Goal: Information Seeking & Learning: Learn about a topic

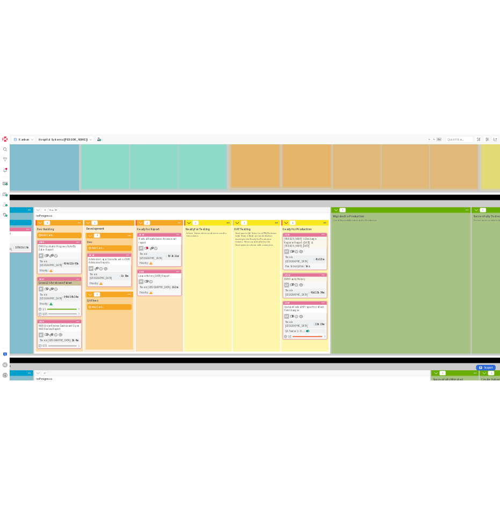
scroll to position [1645, 214]
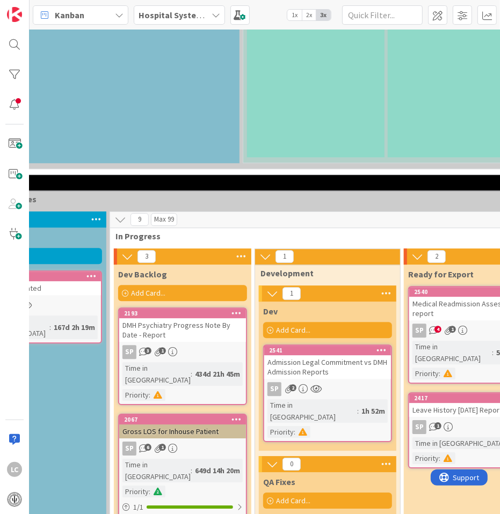
click at [437, 392] on link "2417 Leave History [DATE] Report SP 1 Time in [GEOGRAPHIC_DATA] : 1h 2m Priorit…" at bounding box center [472, 430] width 129 height 76
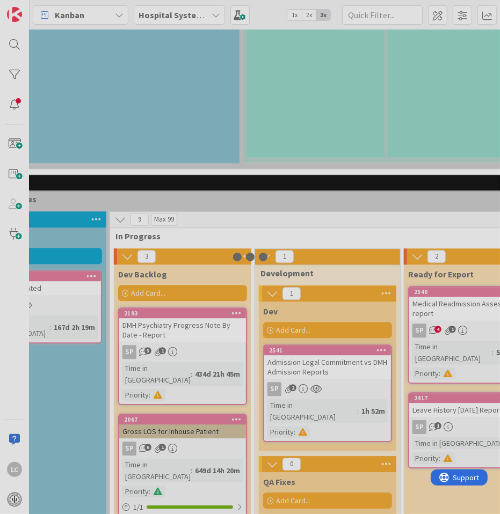
click at [437, 267] on div at bounding box center [250, 257] width 500 height 514
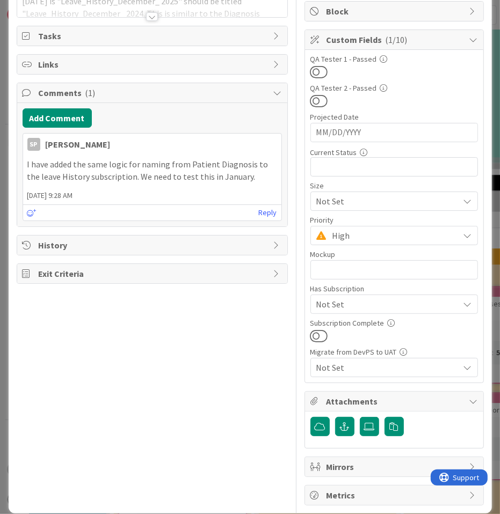
scroll to position [148, 0]
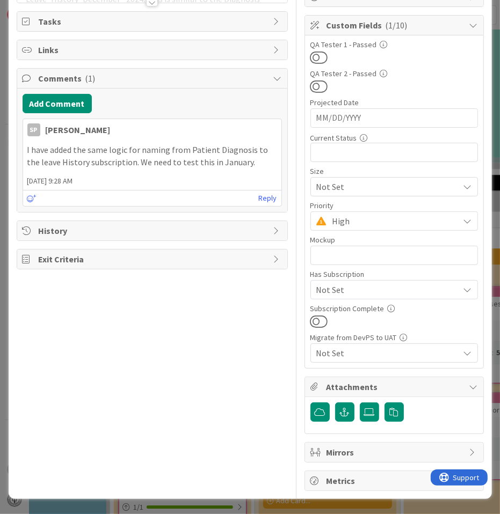
click at [458, 196] on div "Not Set" at bounding box center [393, 186] width 167 height 19
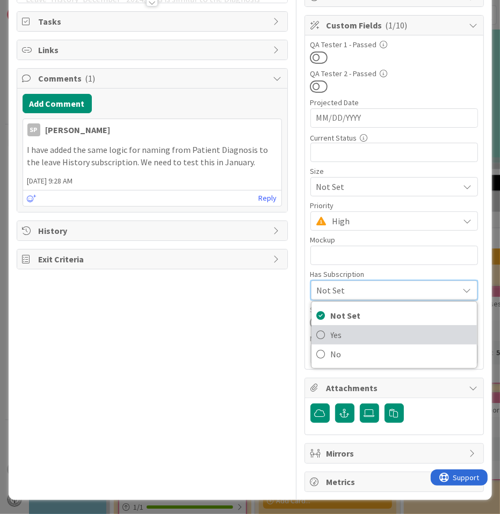
click at [317, 333] on icon at bounding box center [321, 335] width 9 height 16
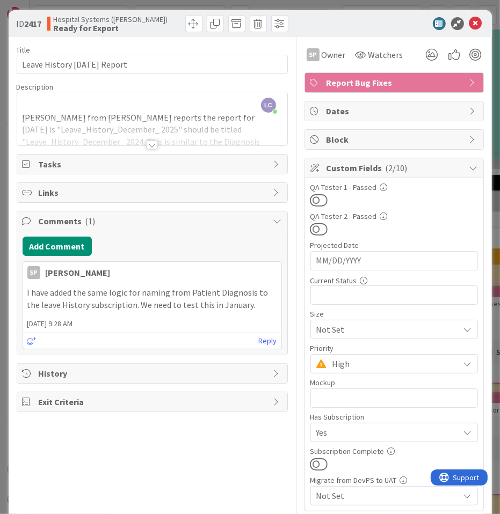
scroll to position [0, 0]
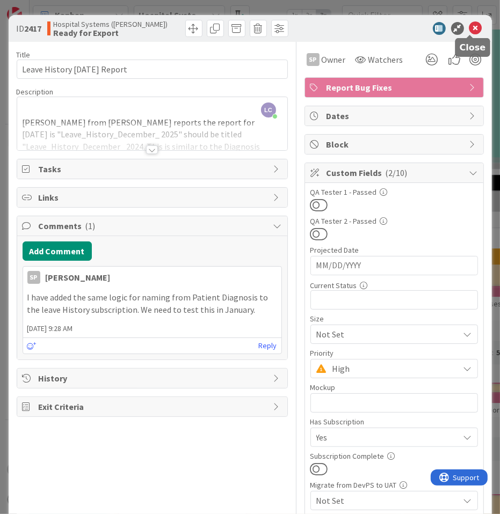
click at [470, 28] on icon at bounding box center [475, 28] width 13 height 13
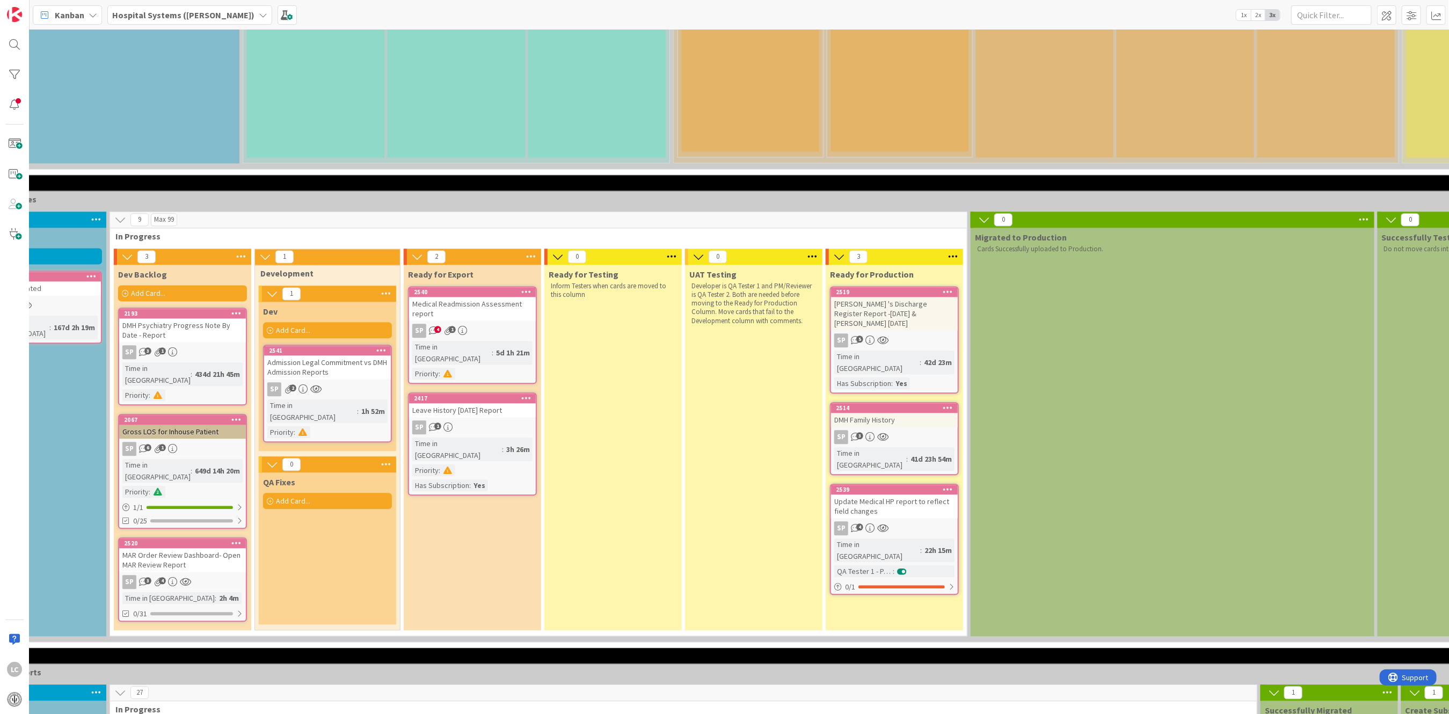
click at [518, 394] on div at bounding box center [525, 398] width 19 height 8
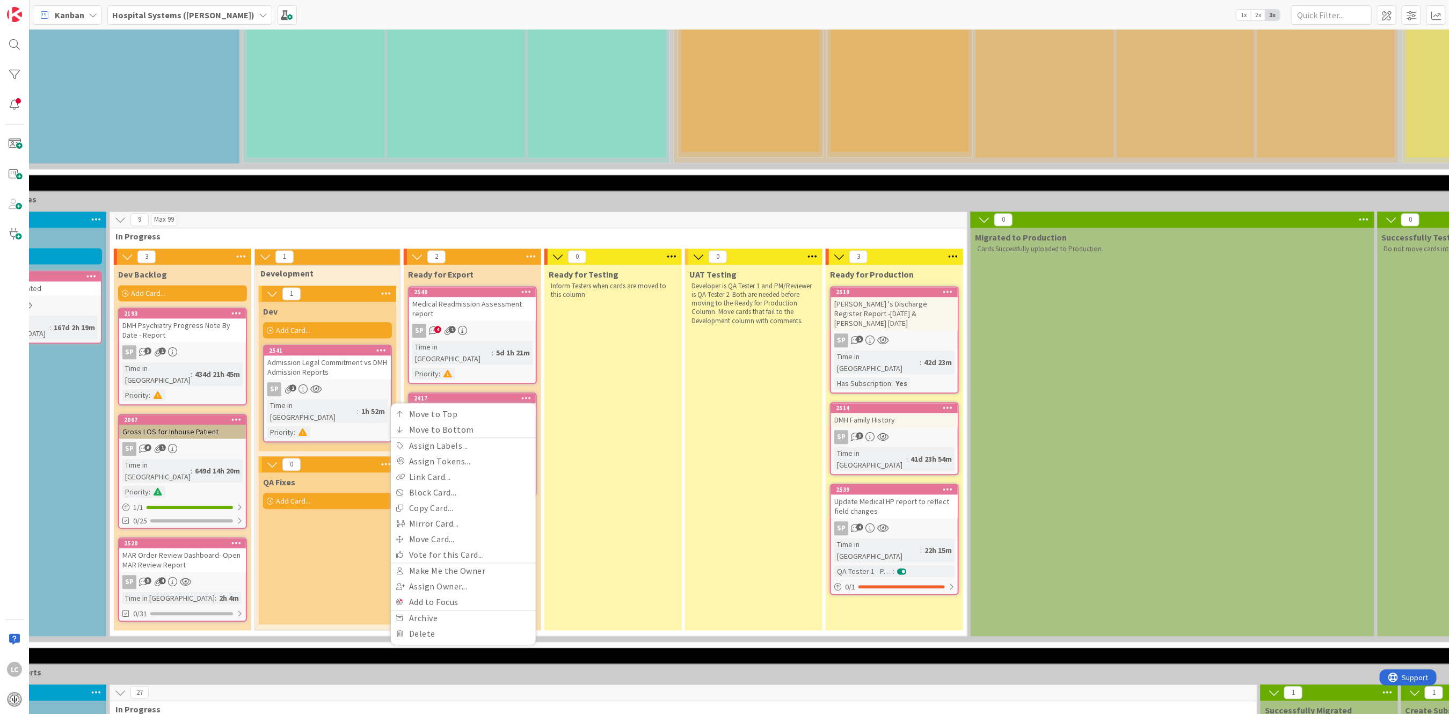
click at [518, 394] on div at bounding box center [525, 398] width 19 height 8
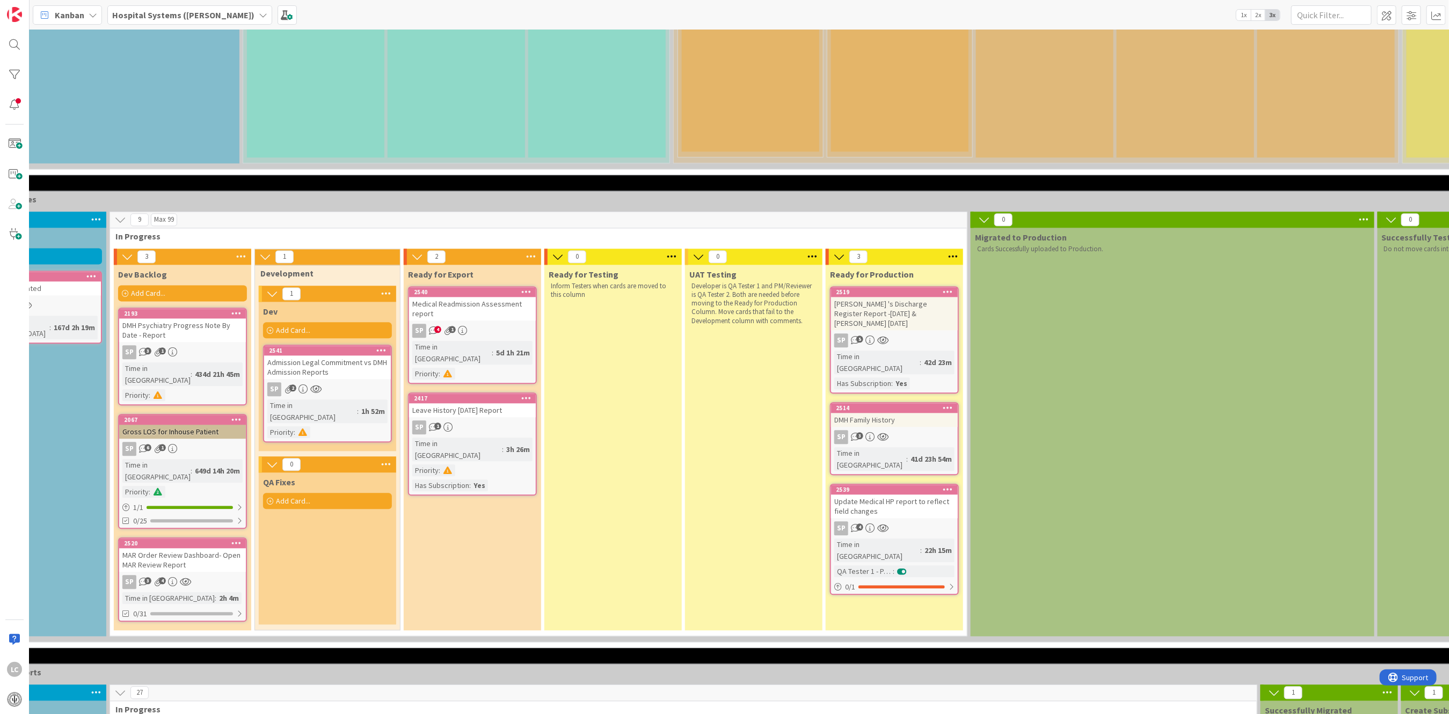
click at [460, 403] on div "Leave History [DATE] Report" at bounding box center [472, 410] width 127 height 14
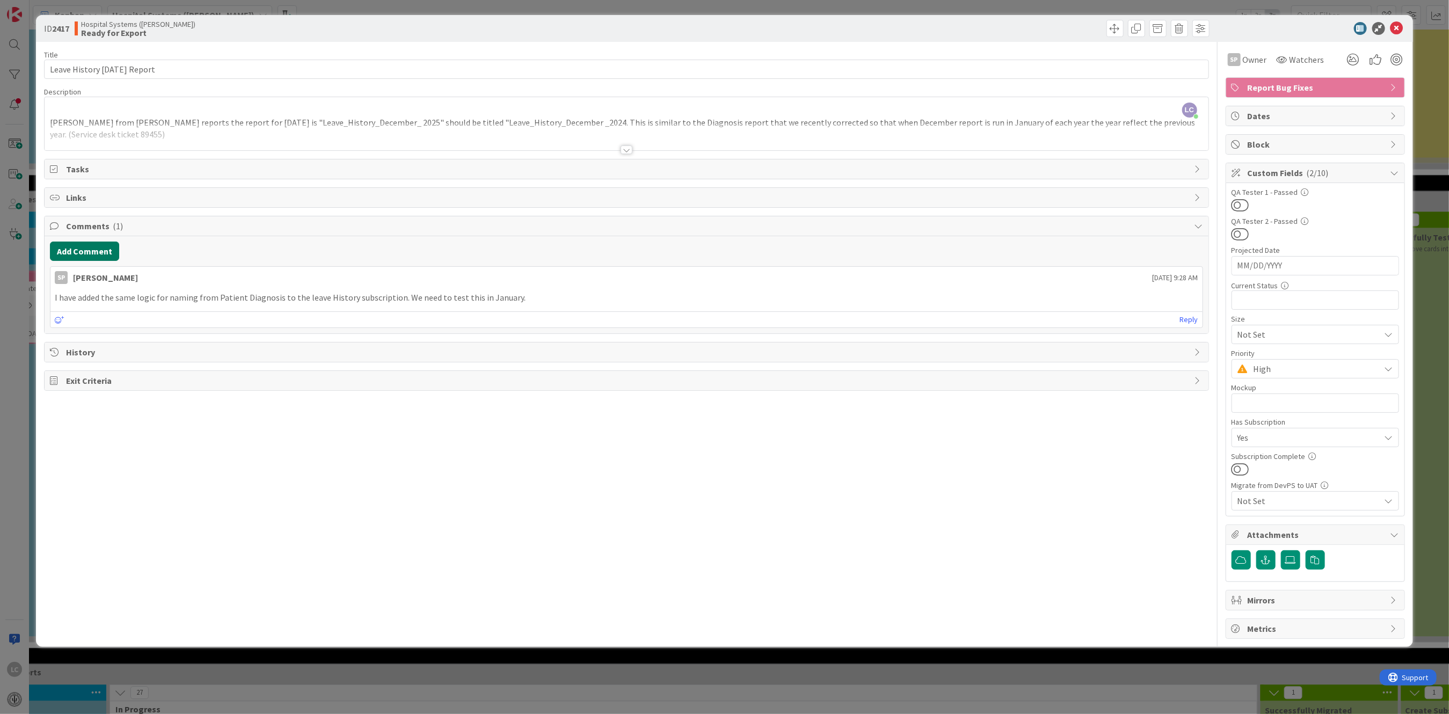
click at [65, 252] on button "Add Comment" at bounding box center [84, 251] width 69 height 19
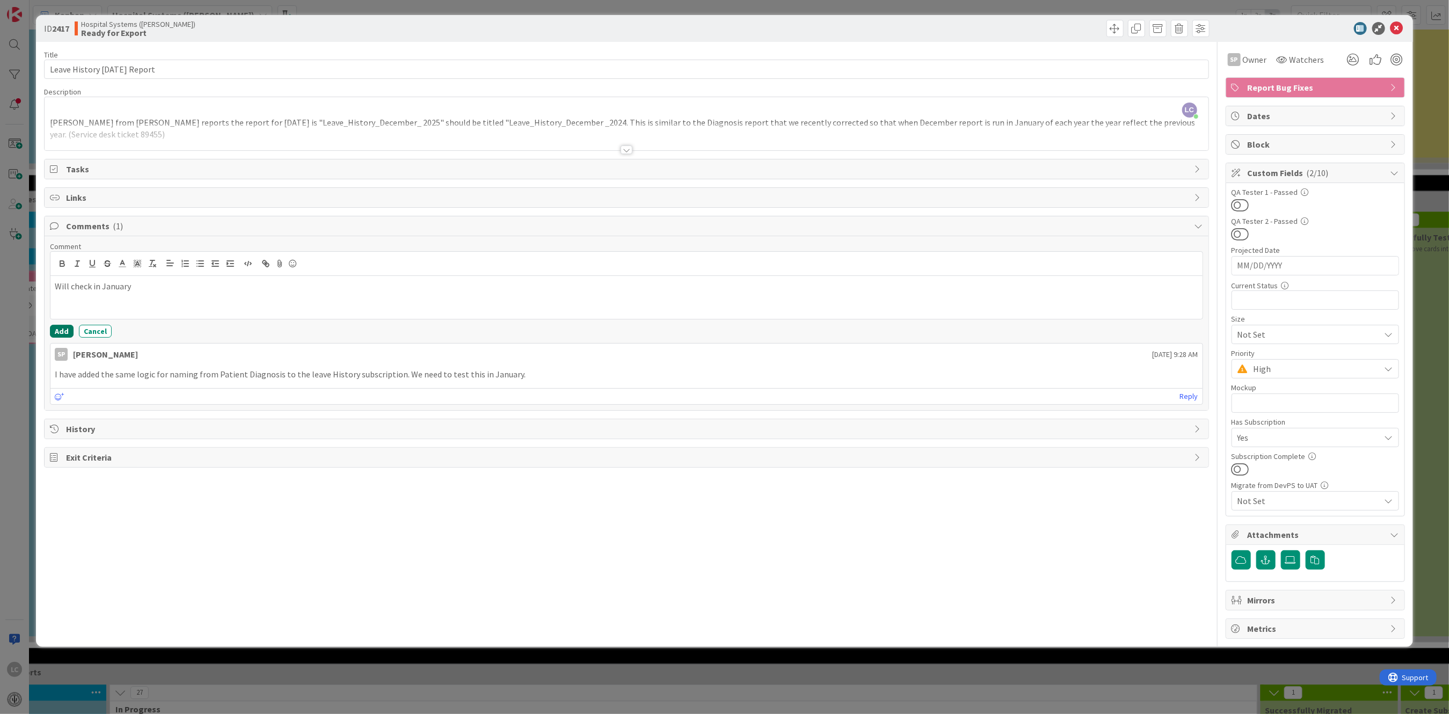
click at [63, 324] on div "Comment Will check in January Add Cancel" at bounding box center [626, 290] width 1152 height 96
click at [55, 330] on button "Add" at bounding box center [62, 331] width 24 height 13
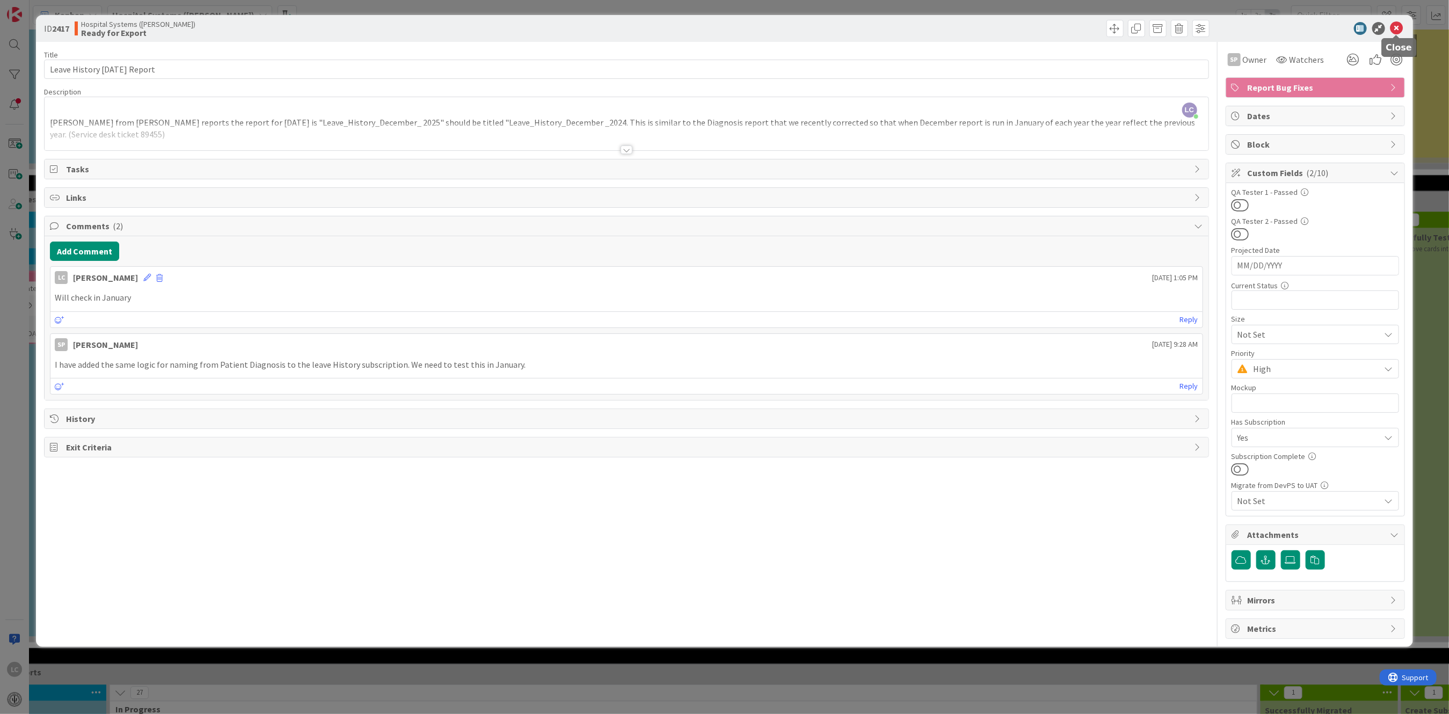
click at [1394, 24] on icon at bounding box center [1396, 28] width 13 height 13
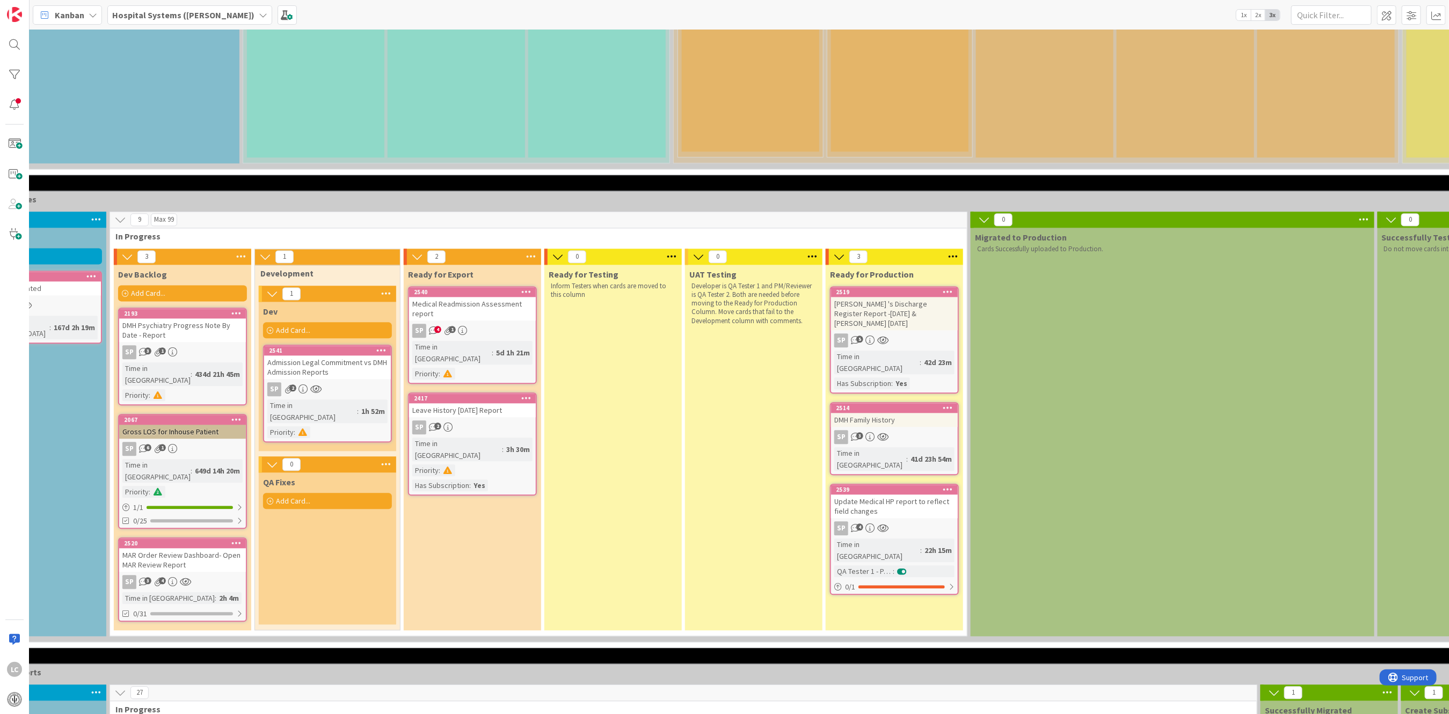
click at [451, 297] on div "Medical Readmission Assessment report" at bounding box center [472, 309] width 127 height 24
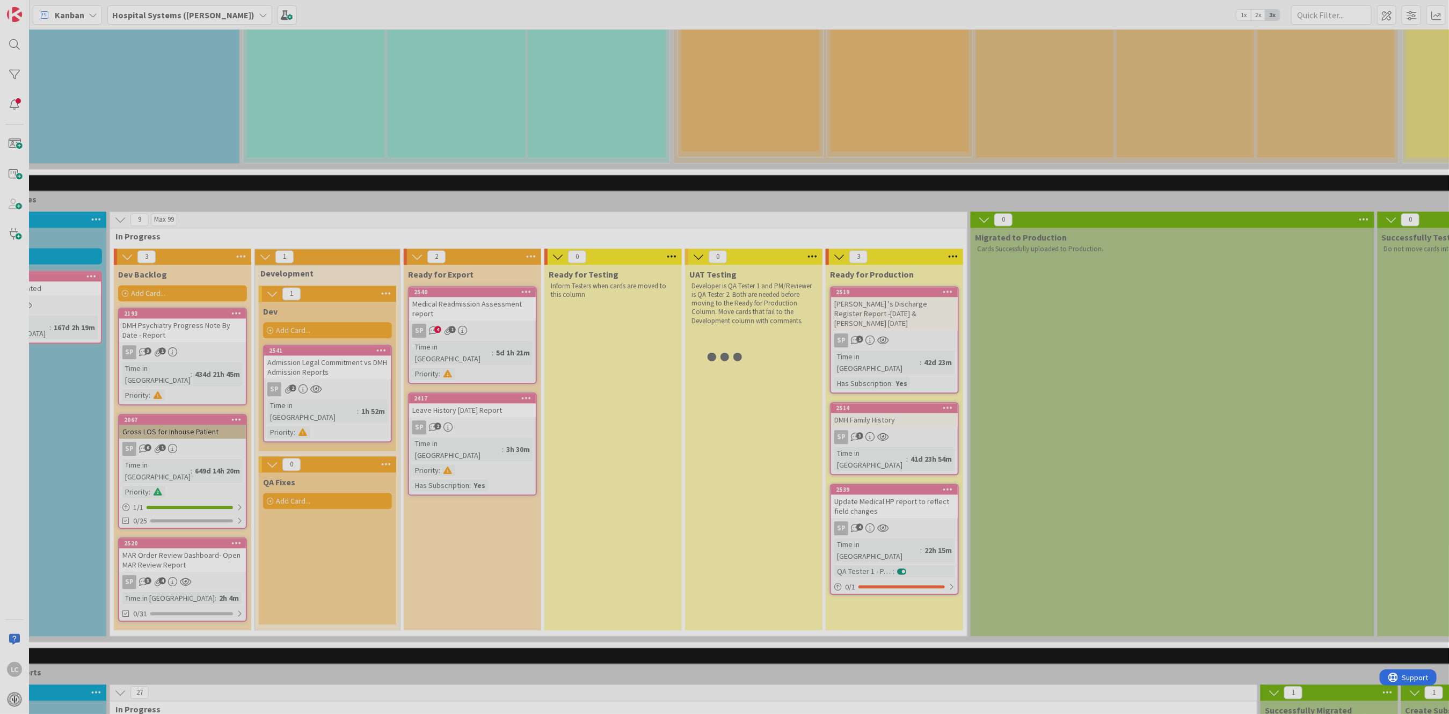
click at [451, 178] on div at bounding box center [724, 357] width 1449 height 714
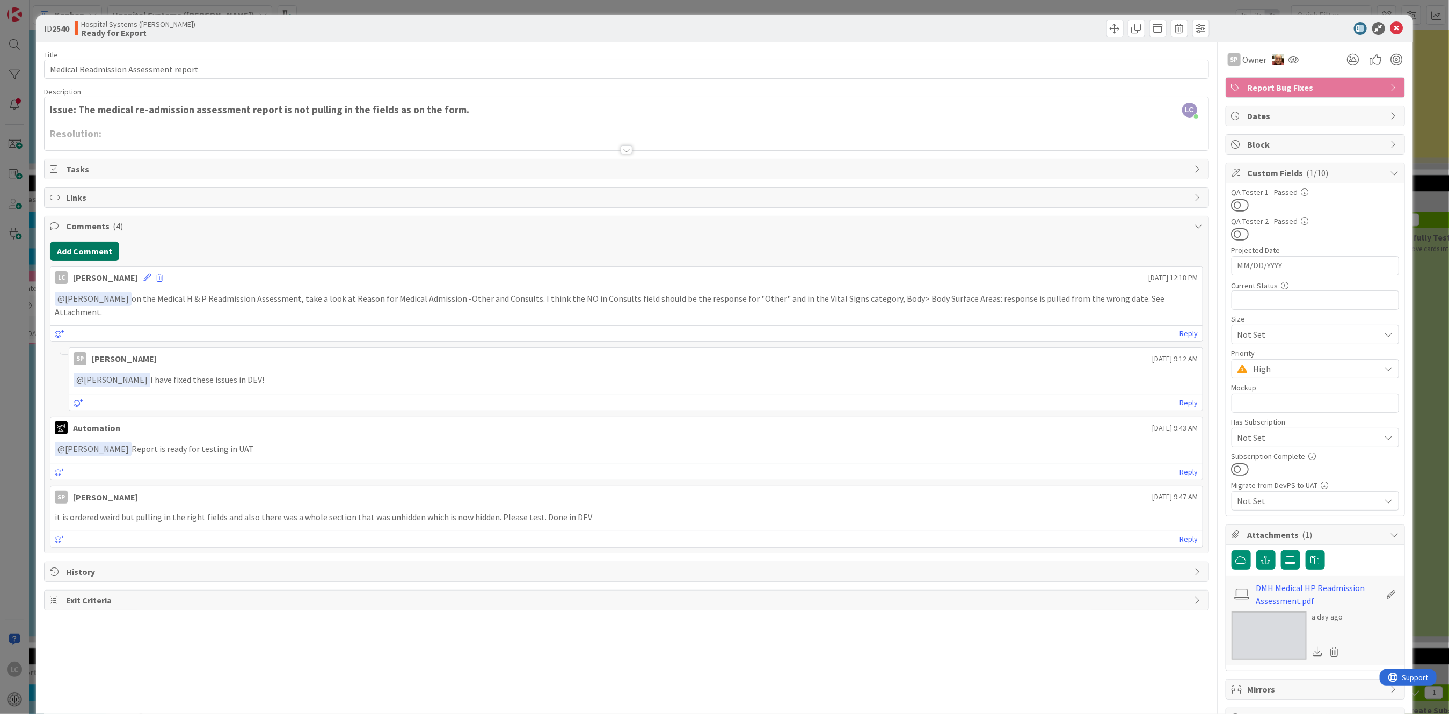
drag, startPoint x: 73, startPoint y: 250, endPoint x: 290, endPoint y: 252, distance: 217.4
click at [290, 252] on div "Add Comment" at bounding box center [626, 251] width 1152 height 19
click at [77, 251] on button "Add Comment" at bounding box center [84, 251] width 69 height 19
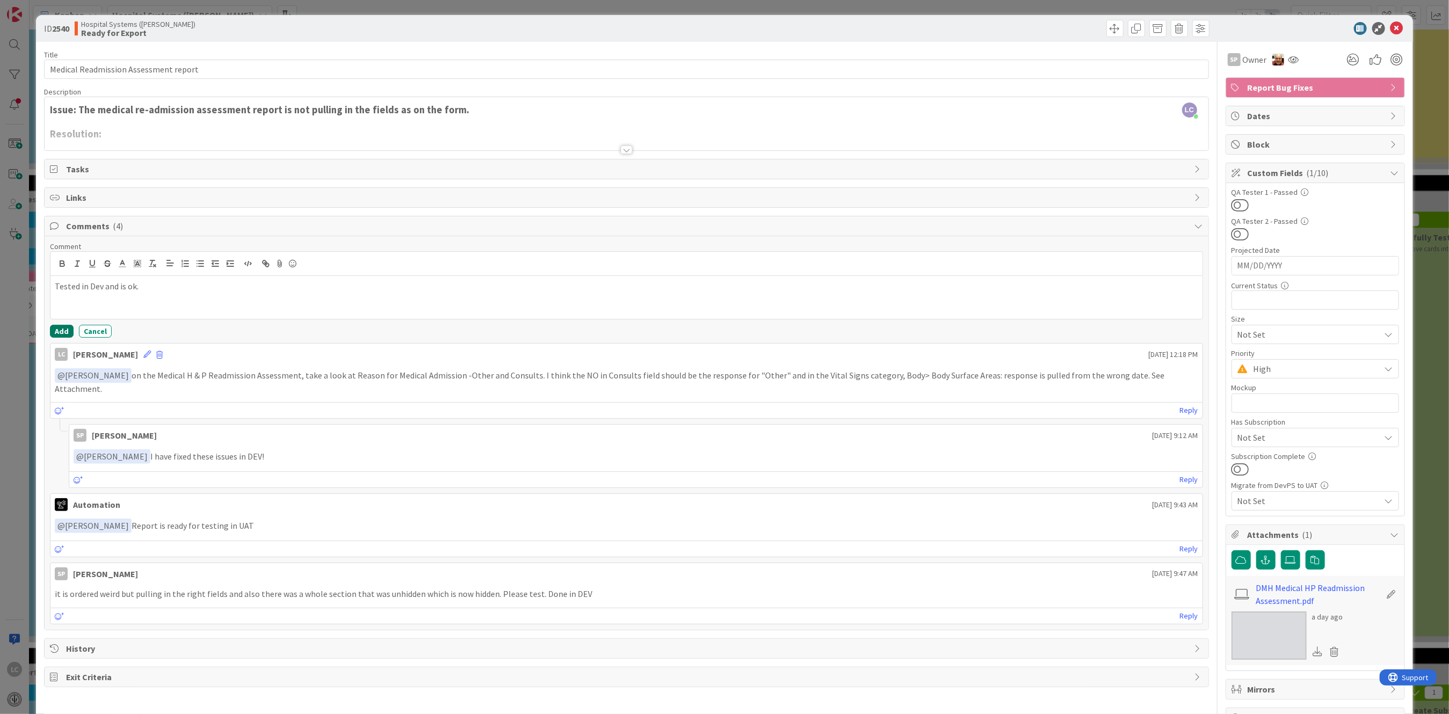
click at [59, 331] on button "Add" at bounding box center [62, 331] width 24 height 13
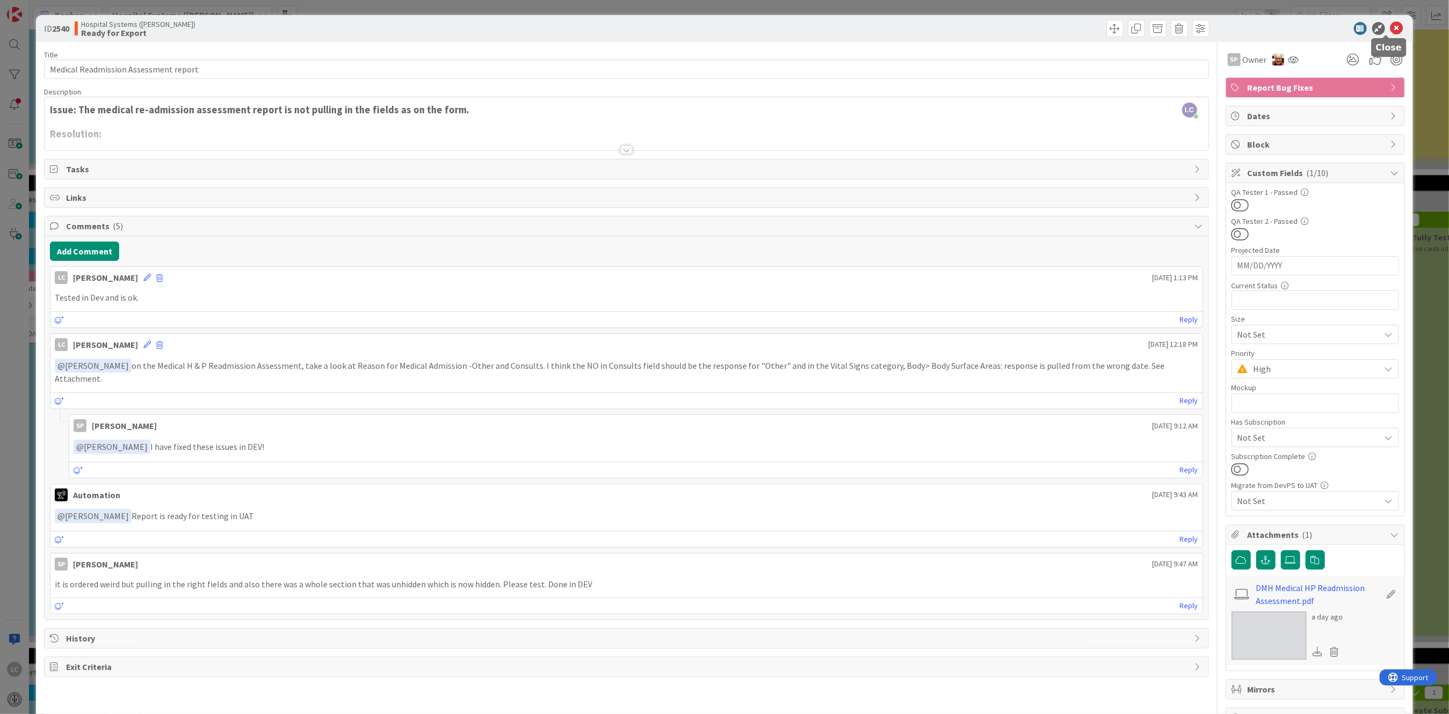
click at [1390, 27] on icon at bounding box center [1396, 28] width 13 height 13
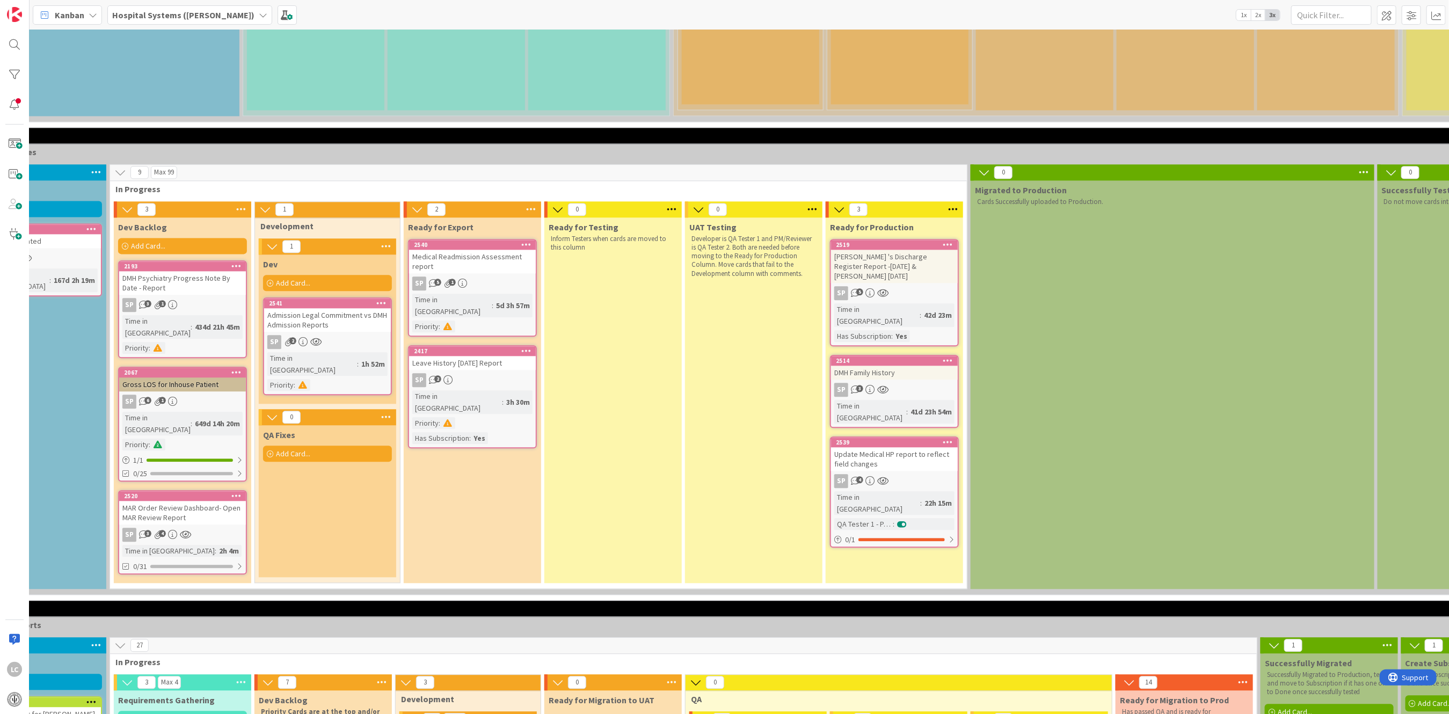
scroll to position [1717, 214]
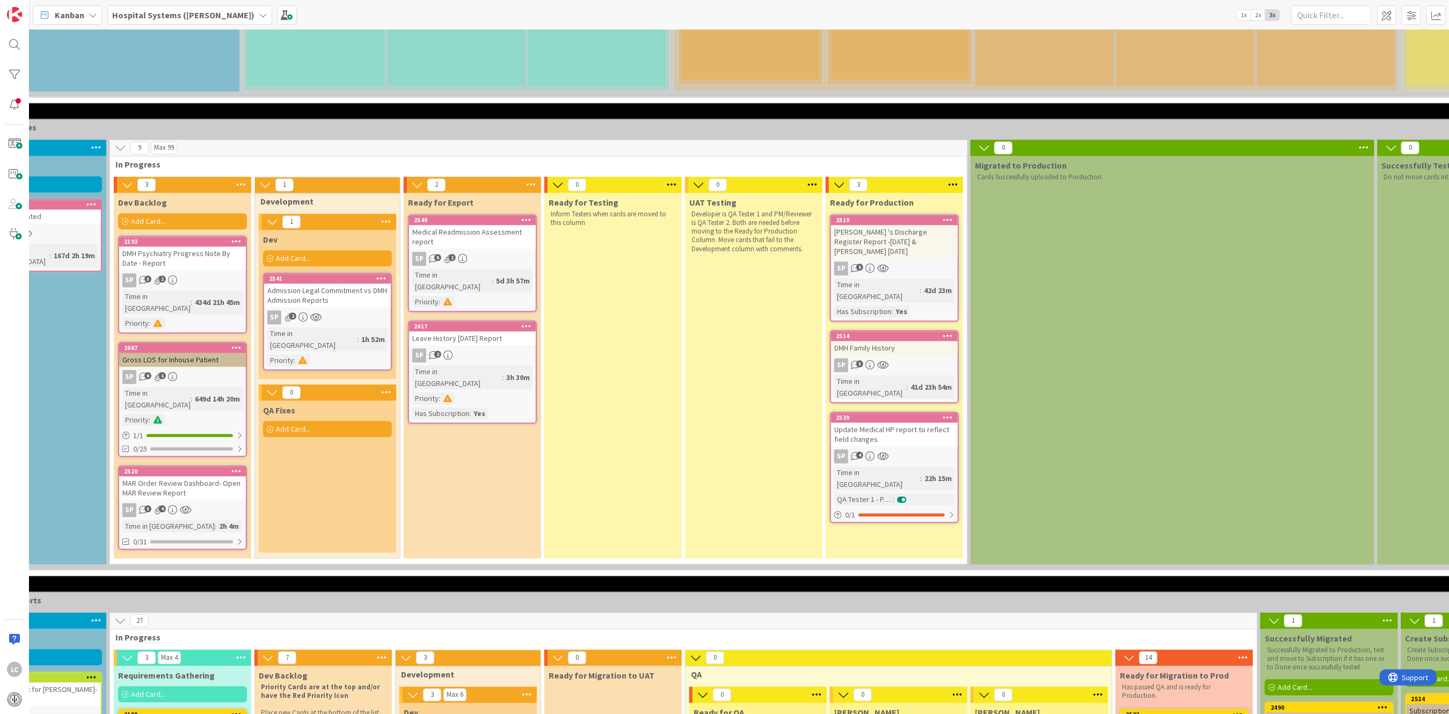
click at [310, 283] on div "Admission Legal Commitment vs DMH Admission Reports" at bounding box center [327, 295] width 127 height 24
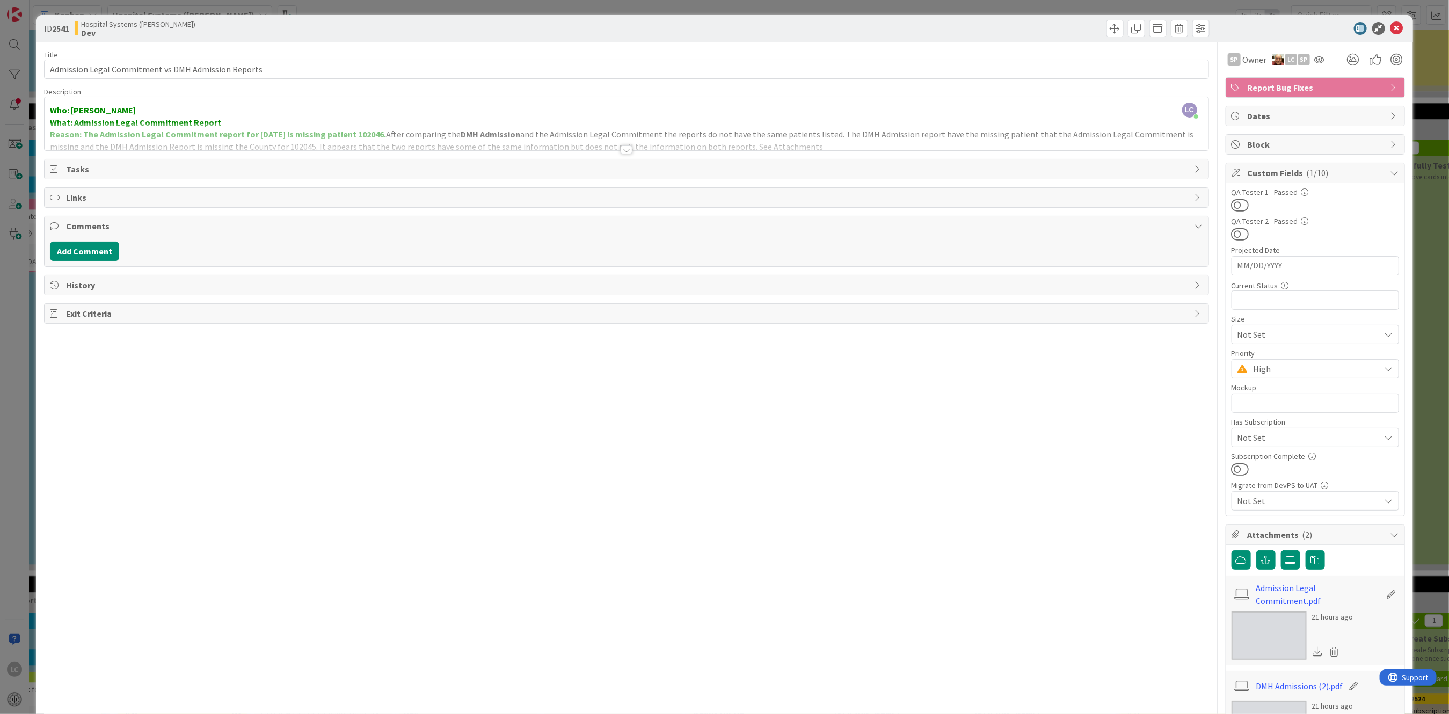
click at [620, 150] on div at bounding box center [626, 149] width 12 height 9
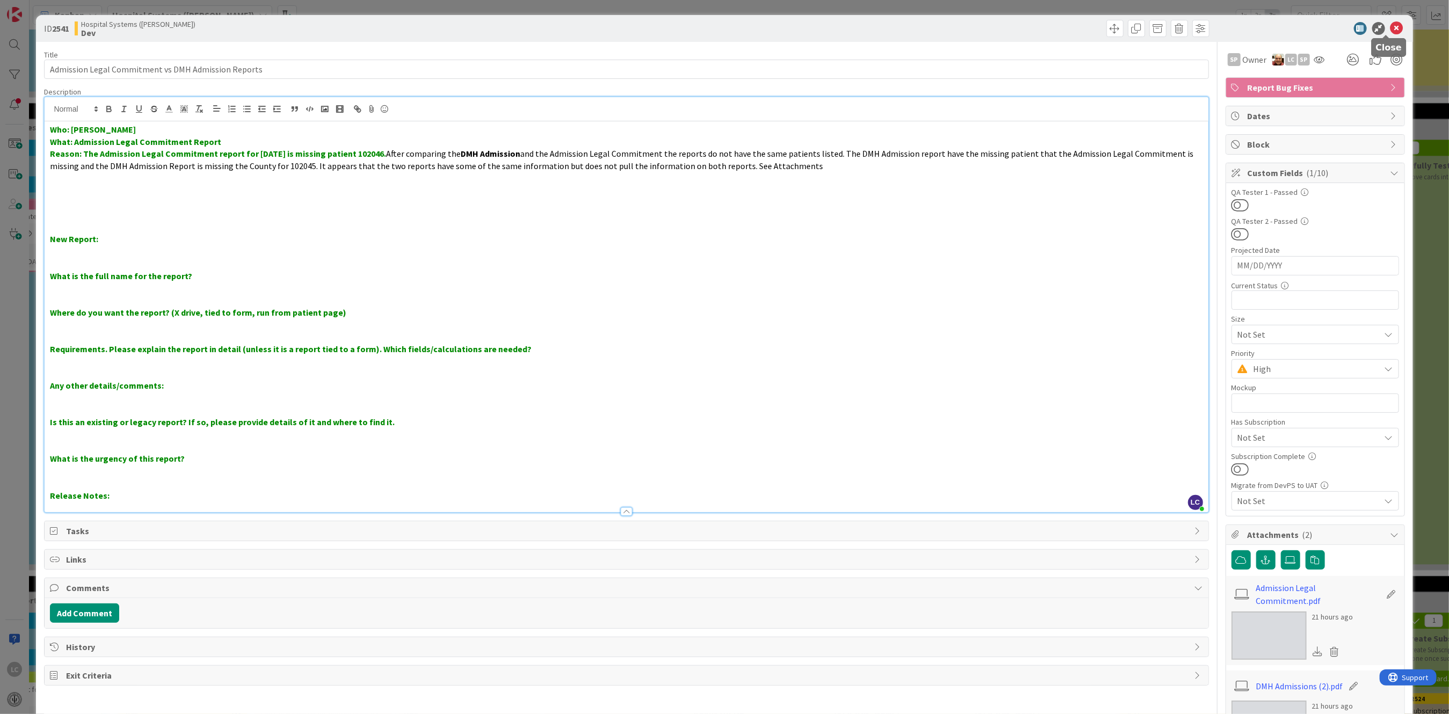
click at [1390, 22] on icon at bounding box center [1396, 28] width 13 height 13
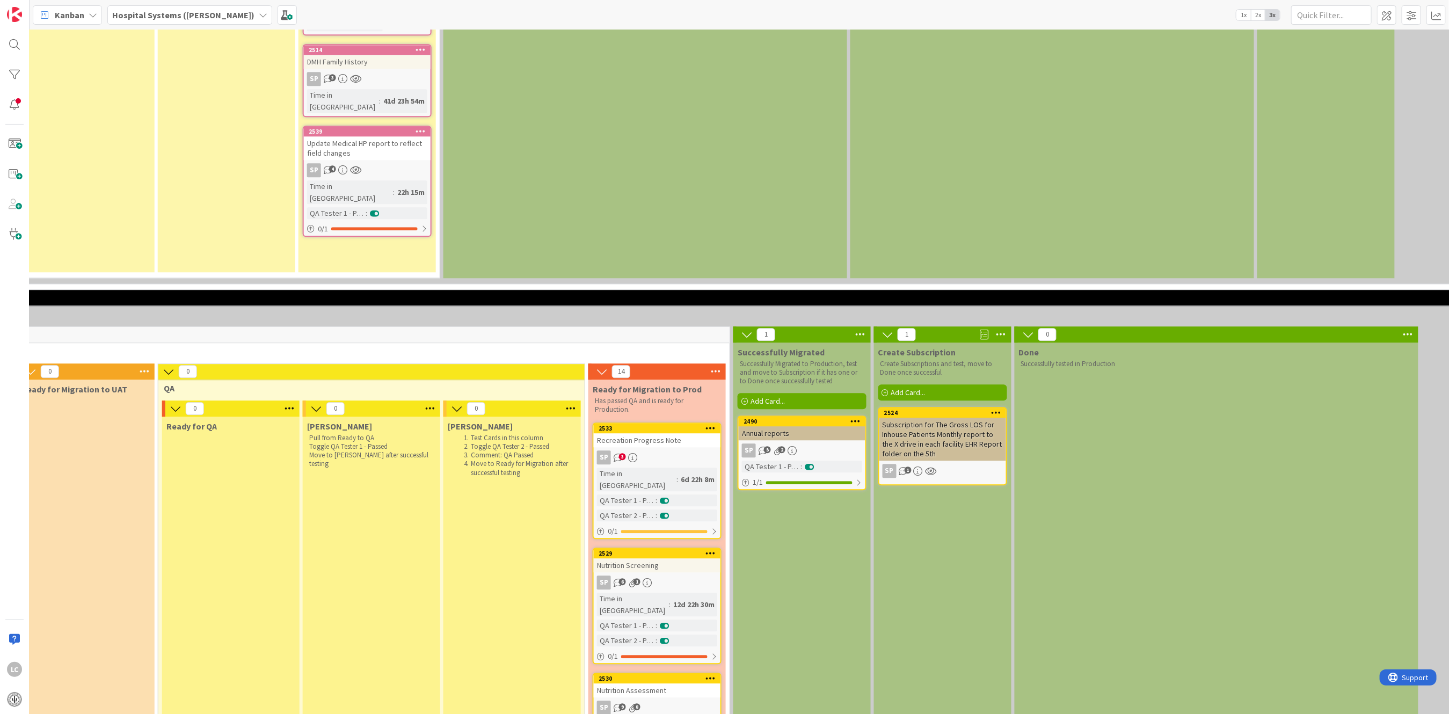
scroll to position [2003, 739]
click at [810, 426] on div "Annual reports" at bounding box center [803, 433] width 127 height 14
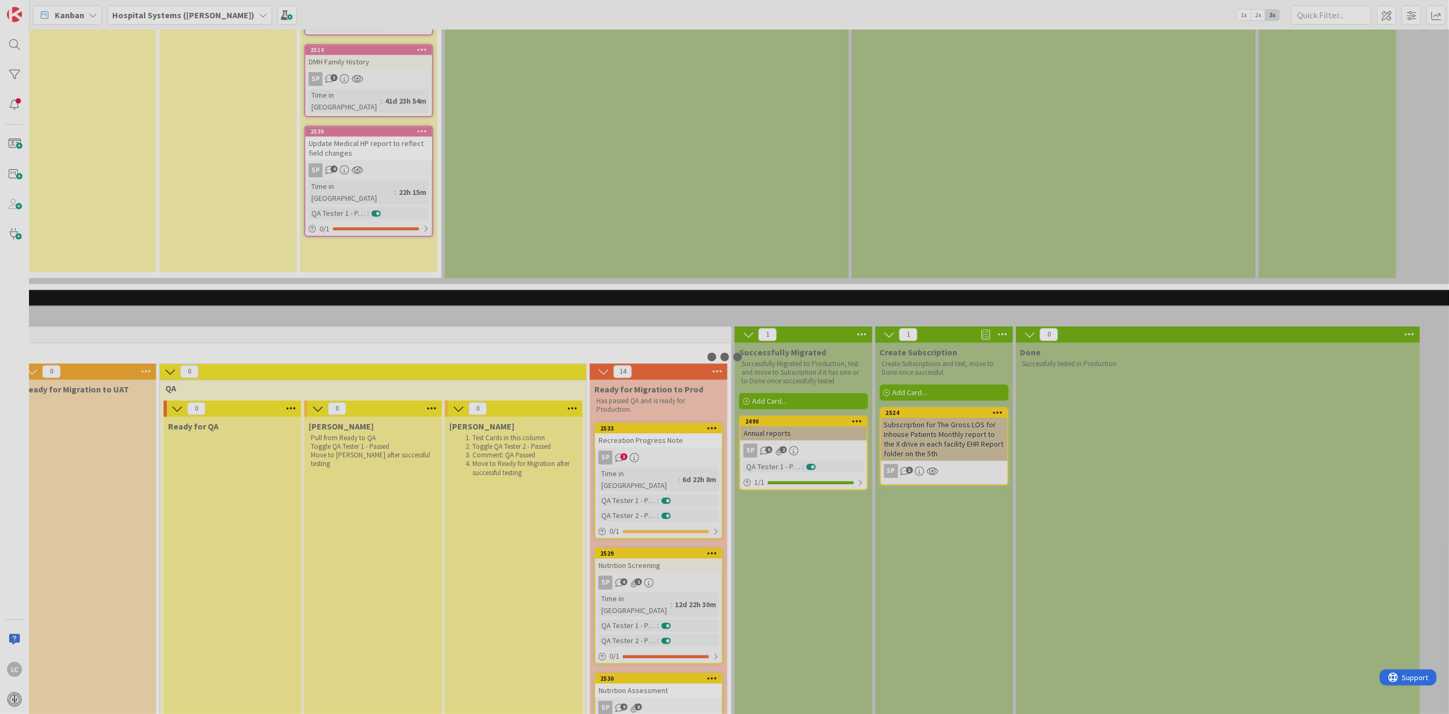
click at [810, 282] on div at bounding box center [724, 357] width 1449 height 714
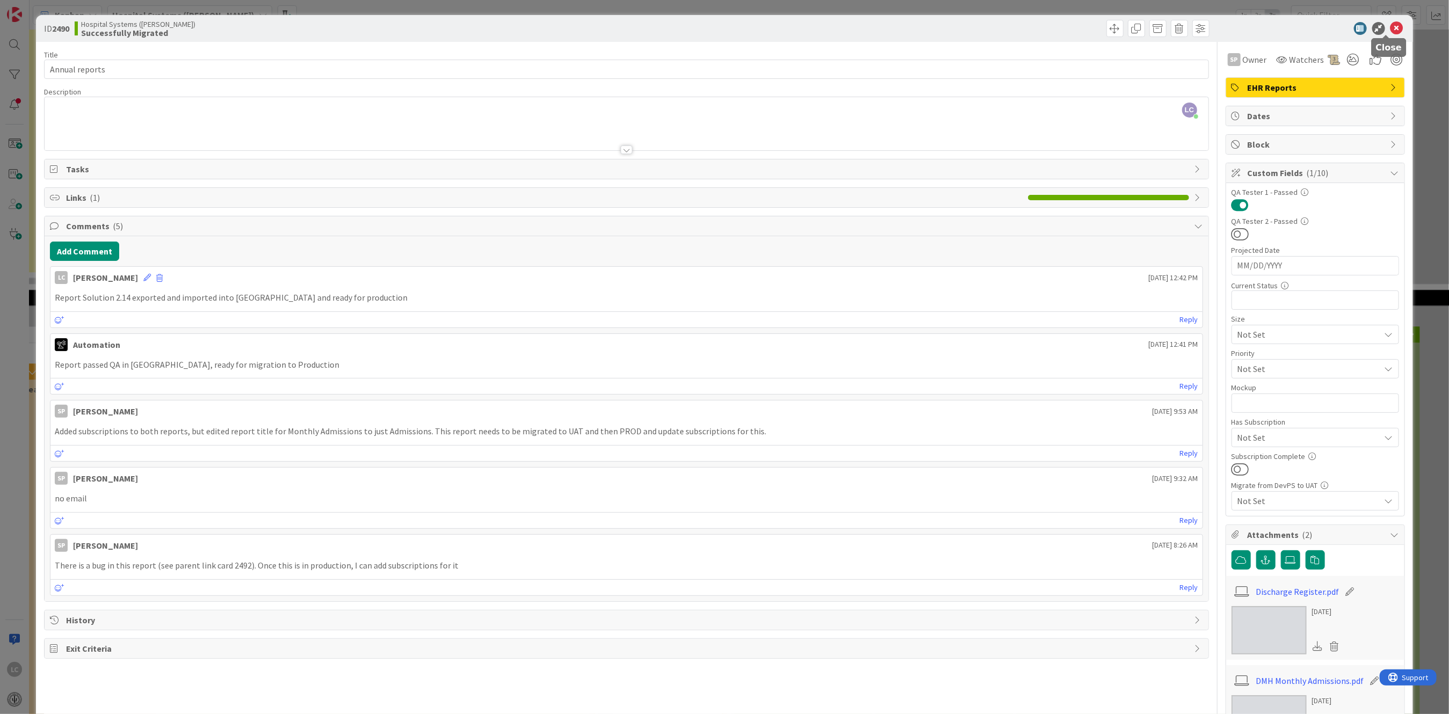
click at [1390, 25] on icon at bounding box center [1396, 28] width 13 height 13
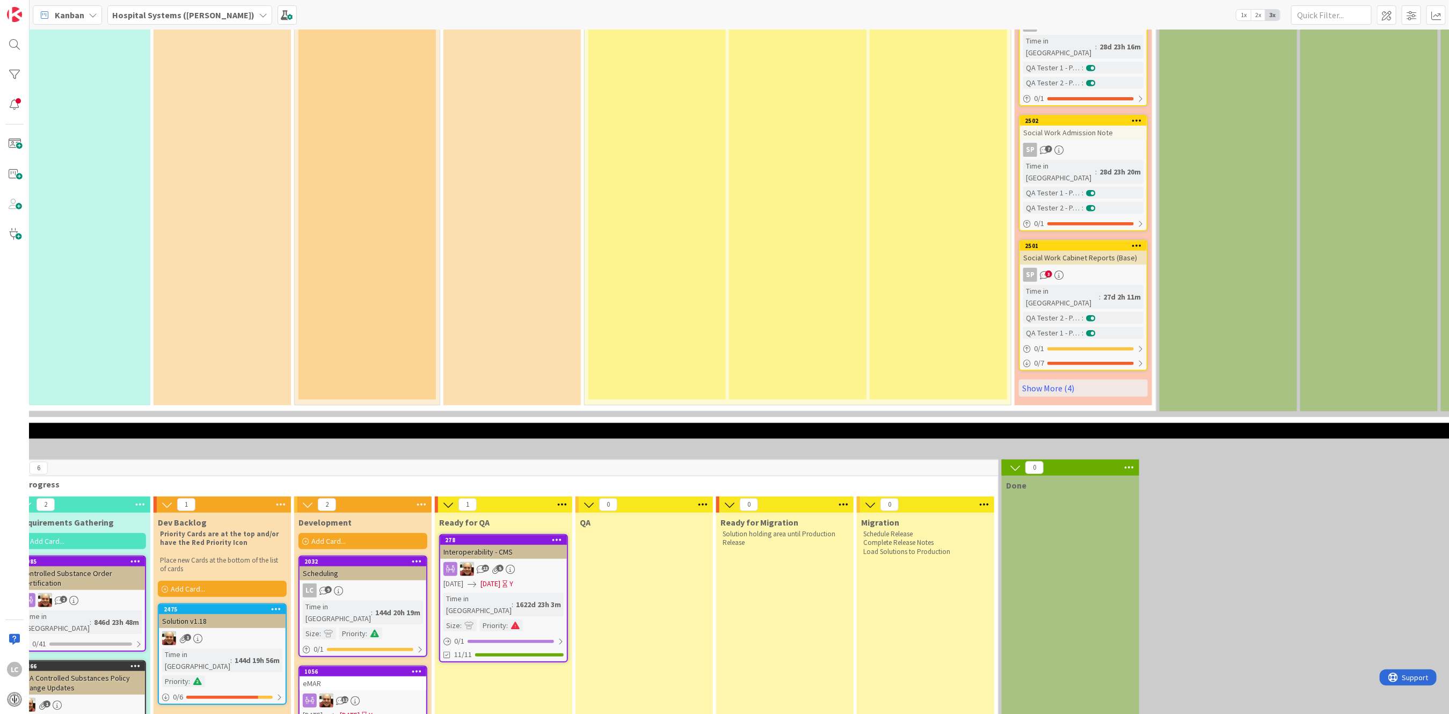
scroll to position [3380, 314]
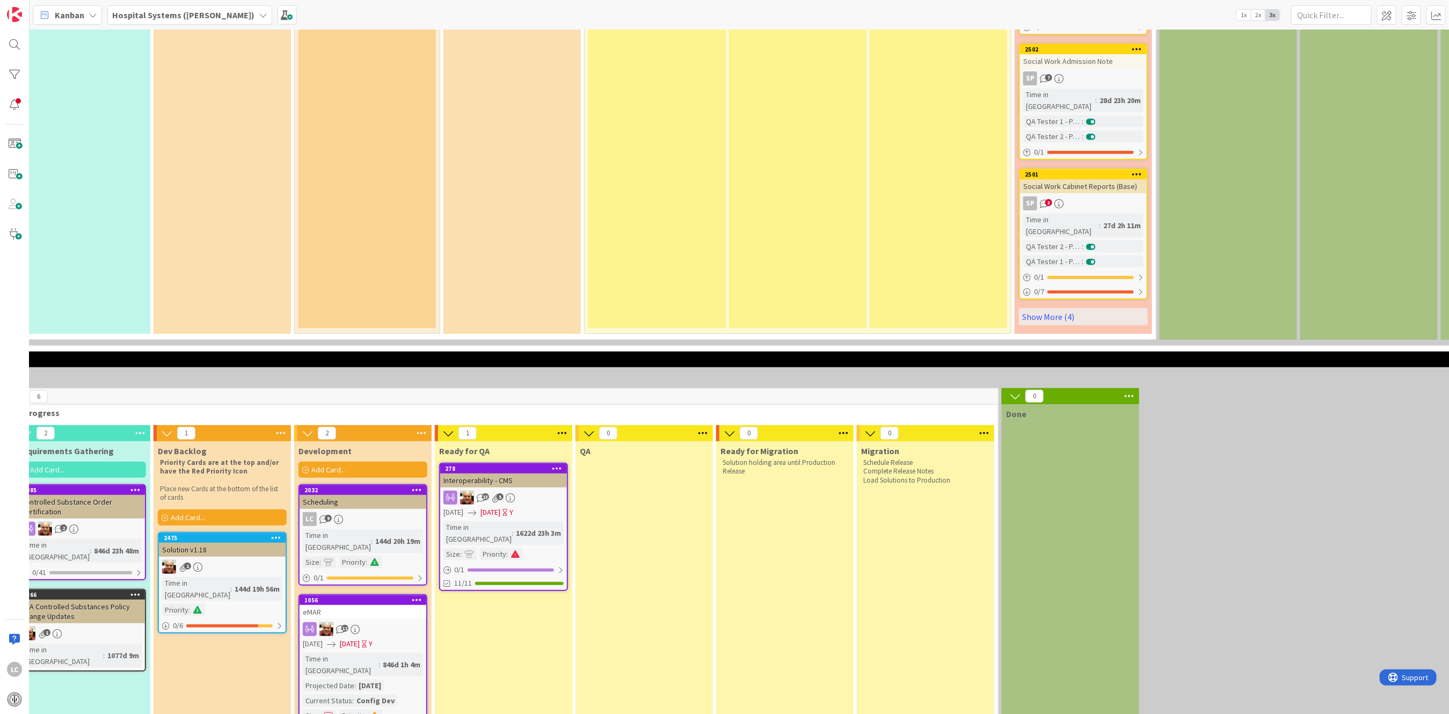
click at [507, 463] on link "278 Interoperability - CMS 13 5 [DATE] [DATE] Y Time in [GEOGRAPHIC_DATA] : 162…" at bounding box center [503, 527] width 129 height 128
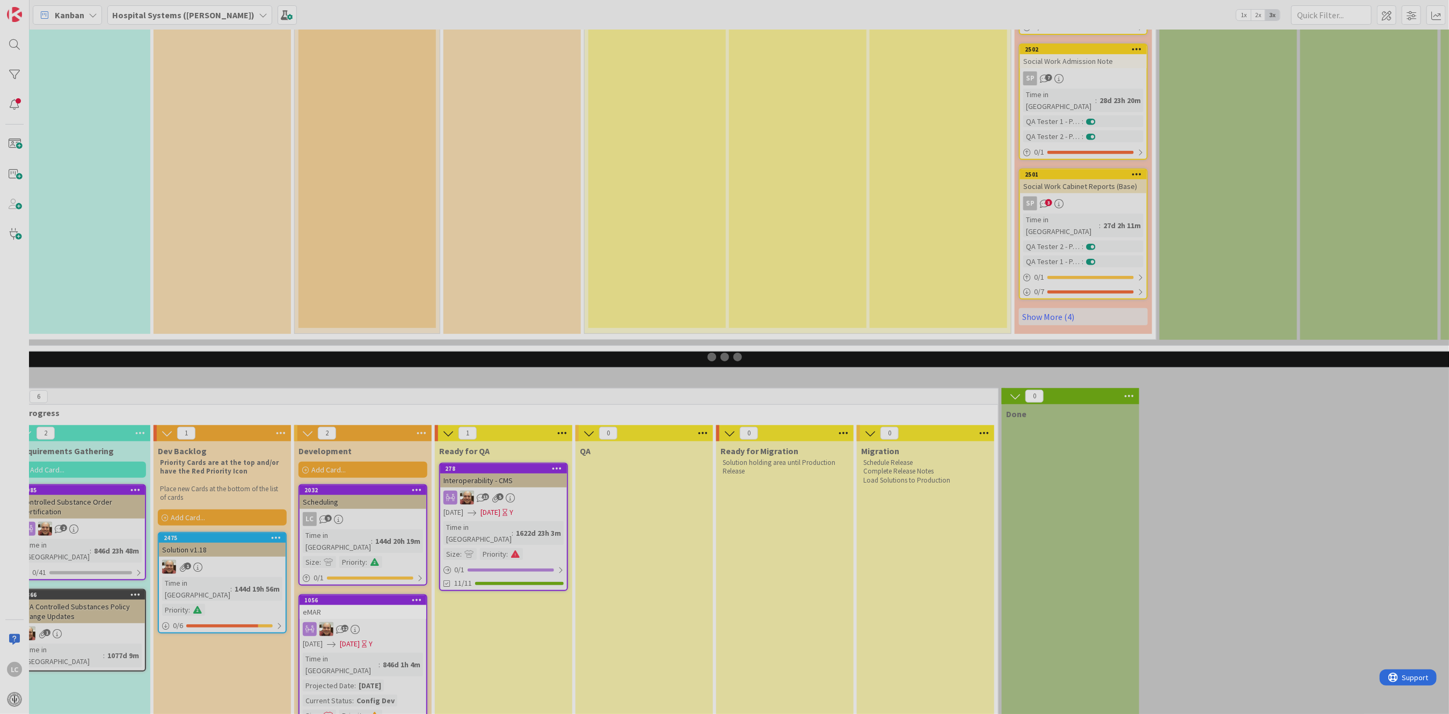
click at [507, 201] on div at bounding box center [724, 357] width 1449 height 714
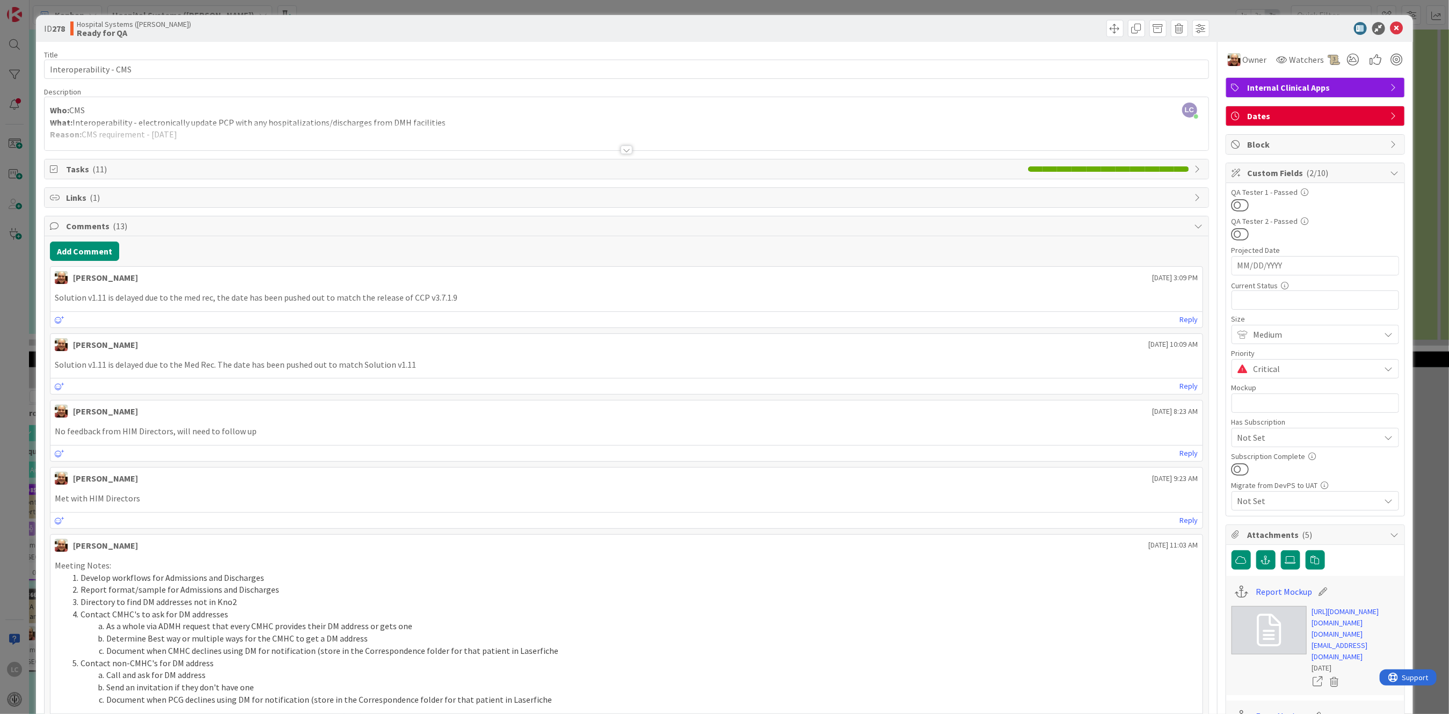
click at [621, 147] on div at bounding box center [626, 149] width 12 height 9
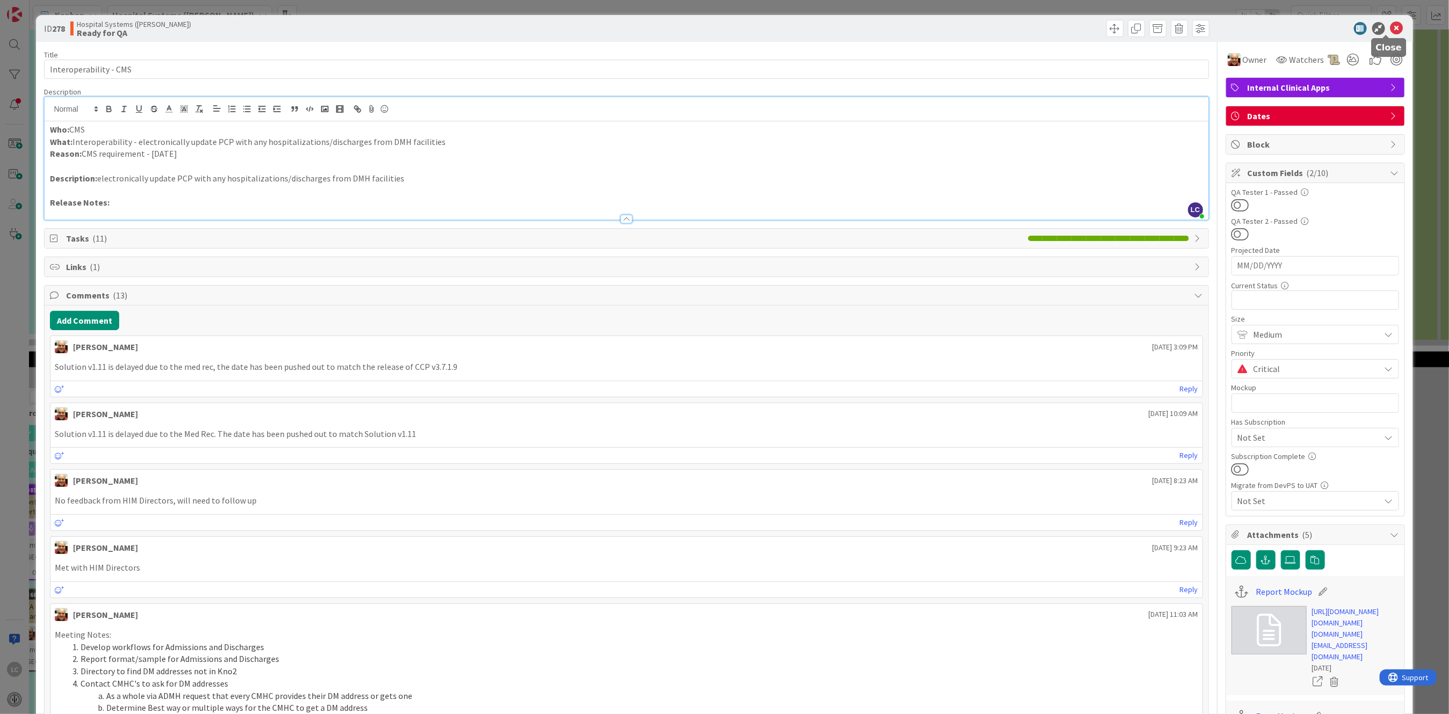
click at [1390, 27] on icon at bounding box center [1396, 28] width 13 height 13
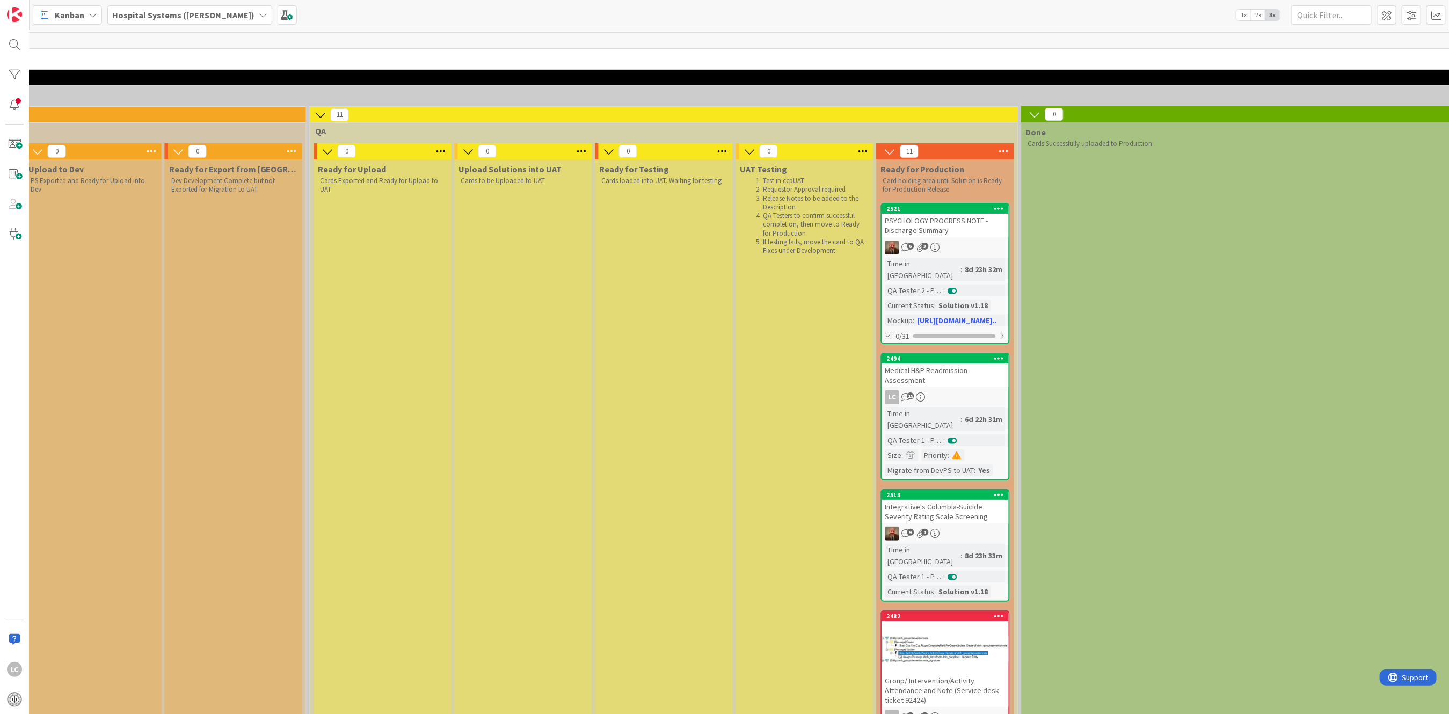
scroll to position [0, 1311]
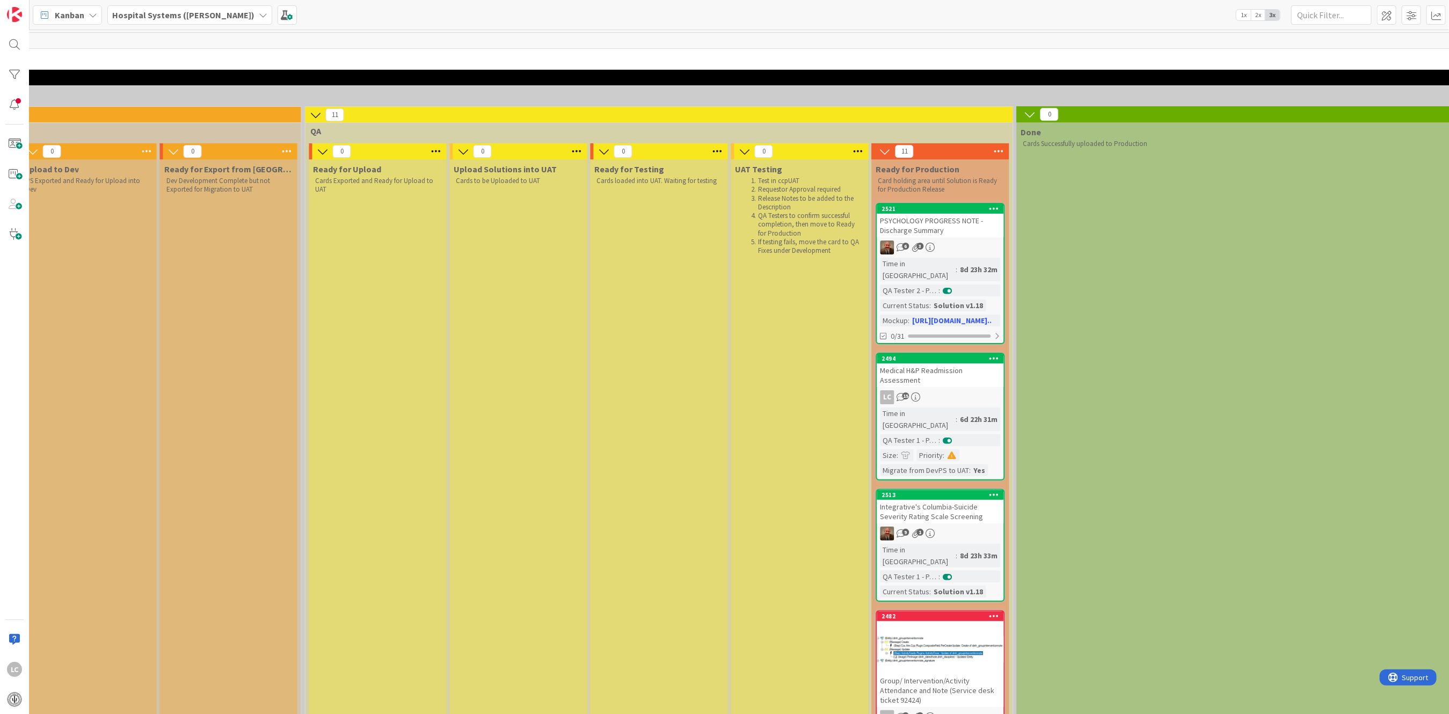
click at [944, 625] on div at bounding box center [940, 649] width 127 height 48
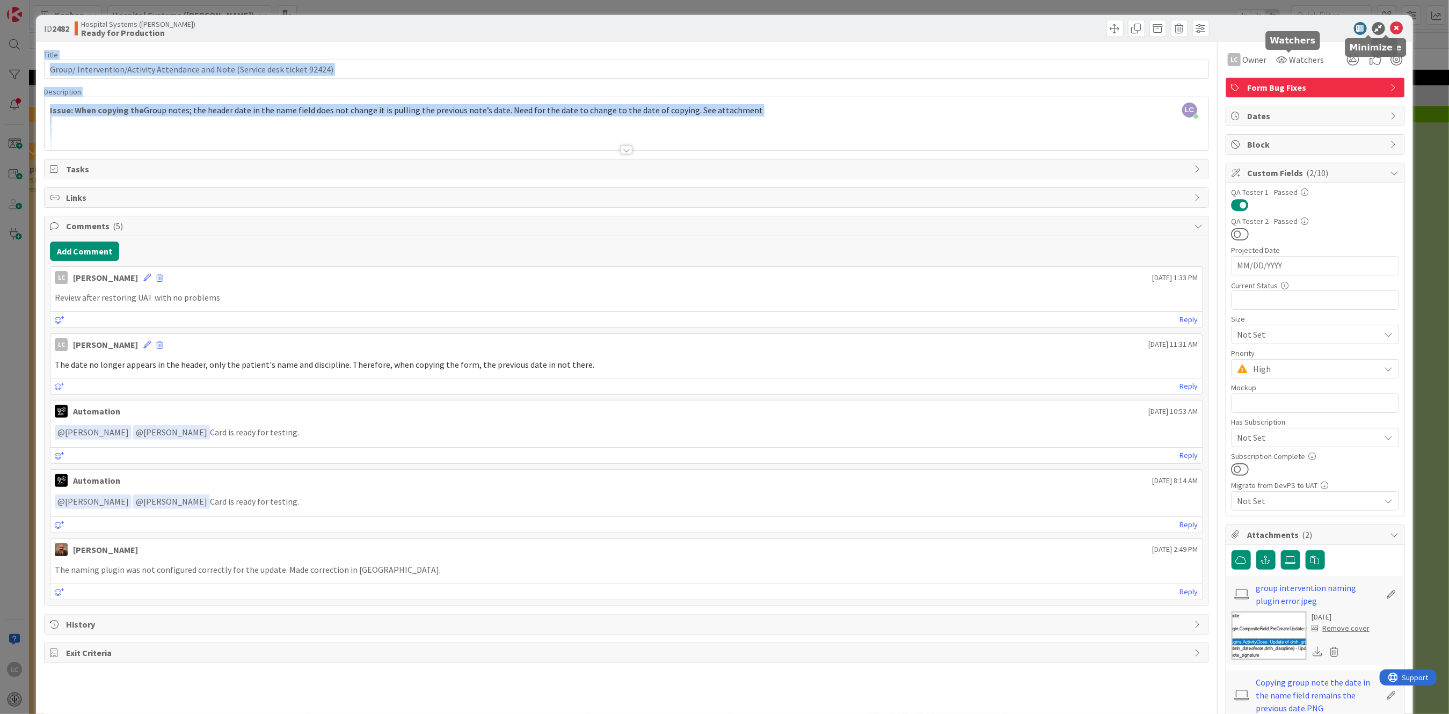
drag, startPoint x: 1381, startPoint y: 24, endPoint x: 834, endPoint y: 141, distance: 559.4
click at [834, 141] on div "ID 2482 Hospital Systems ([PERSON_NAME]) Ready for Production Title 76 / 128 Gr…" at bounding box center [724, 429] width 1376 height 828
click at [327, 128] on div at bounding box center [626, 136] width 1163 height 27
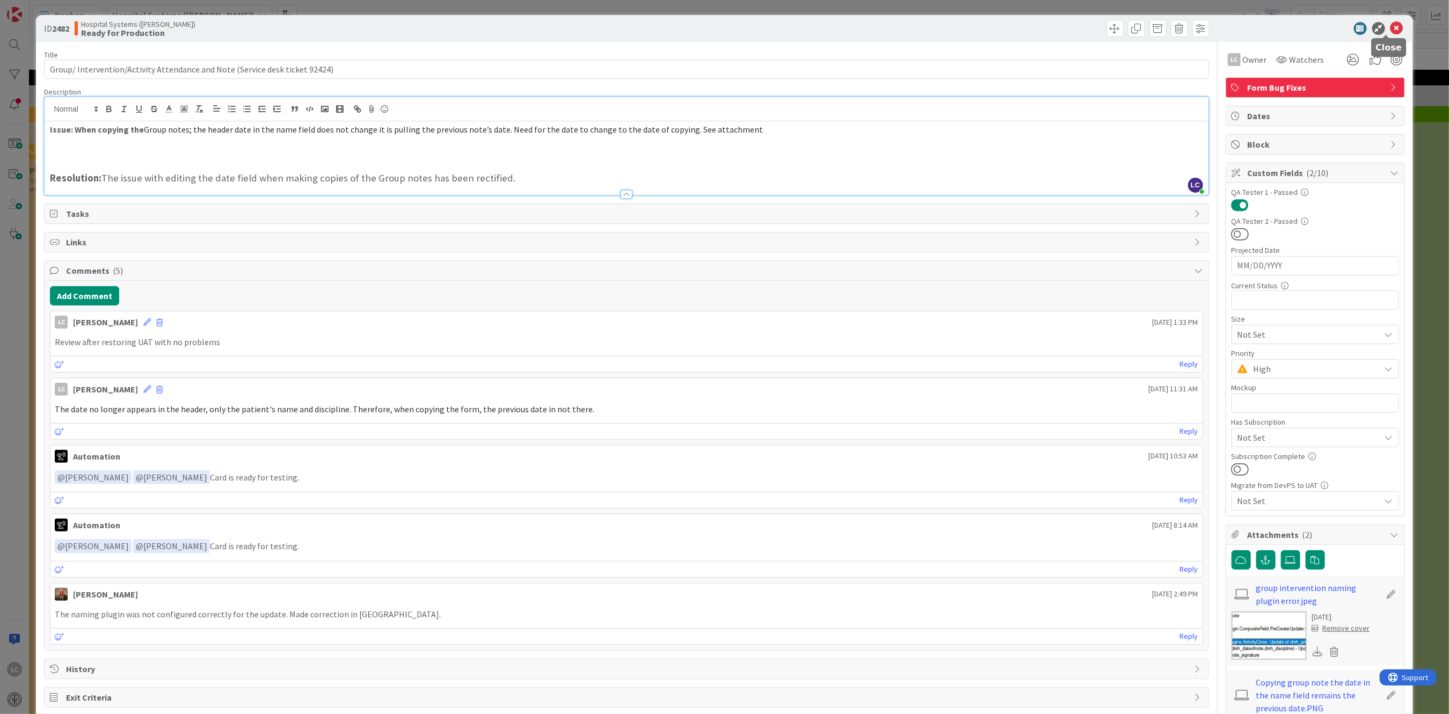
click at [1390, 22] on icon at bounding box center [1396, 28] width 13 height 13
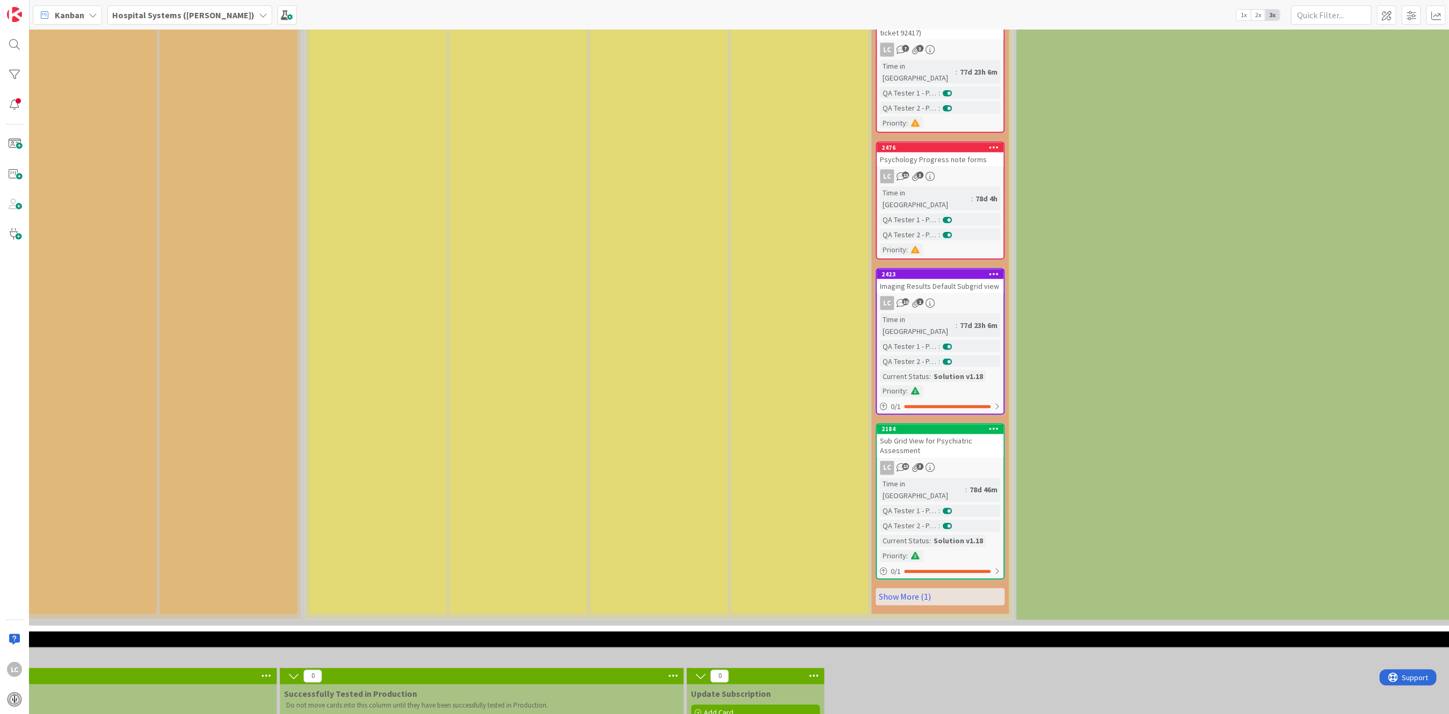
scroll to position [1022, 1311]
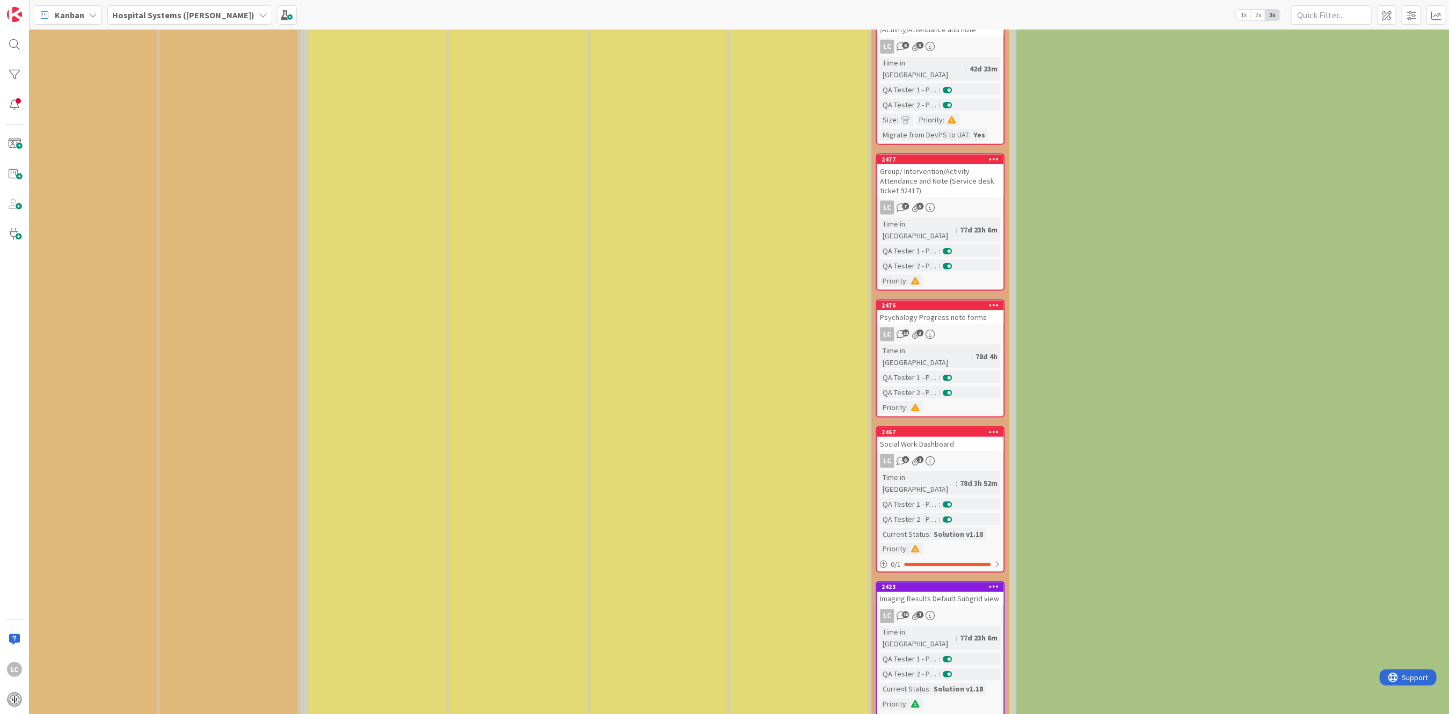
click at [1137, 415] on div "Done Cards Successfully uploaded to Production" at bounding box center [1284, 11] width 537 height 1841
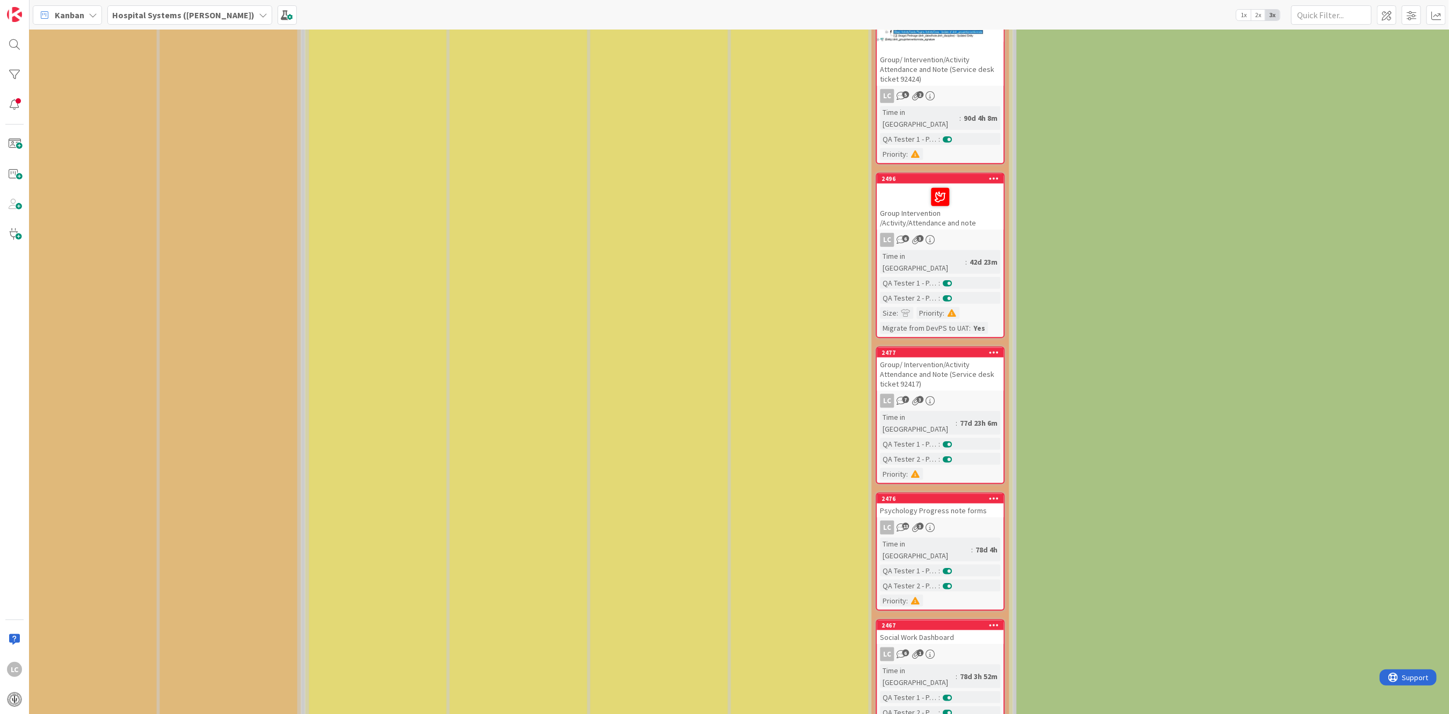
scroll to position [745, 1311]
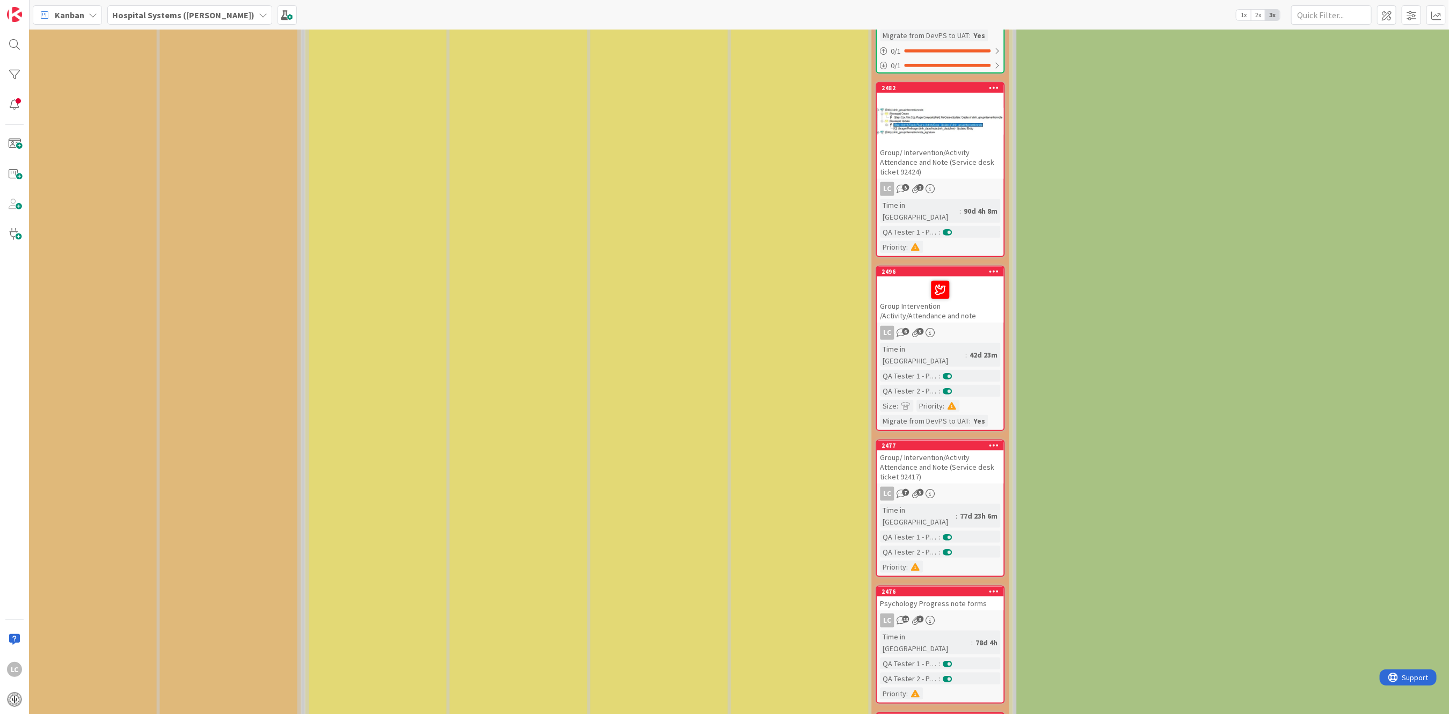
click at [941, 450] on div "Group/ Intervention/Activity Attendance and Note (Service desk ticket 92417)" at bounding box center [940, 466] width 127 height 33
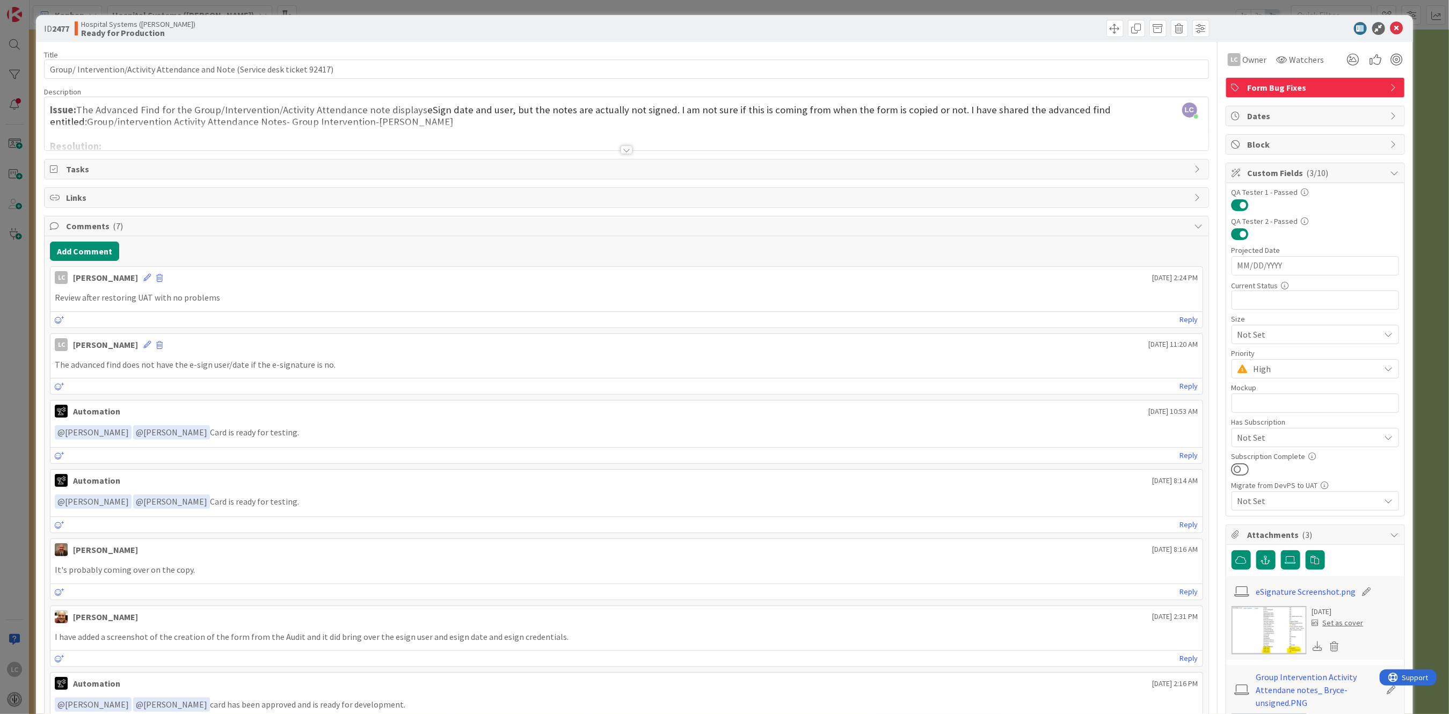
click at [625, 147] on div at bounding box center [626, 149] width 12 height 9
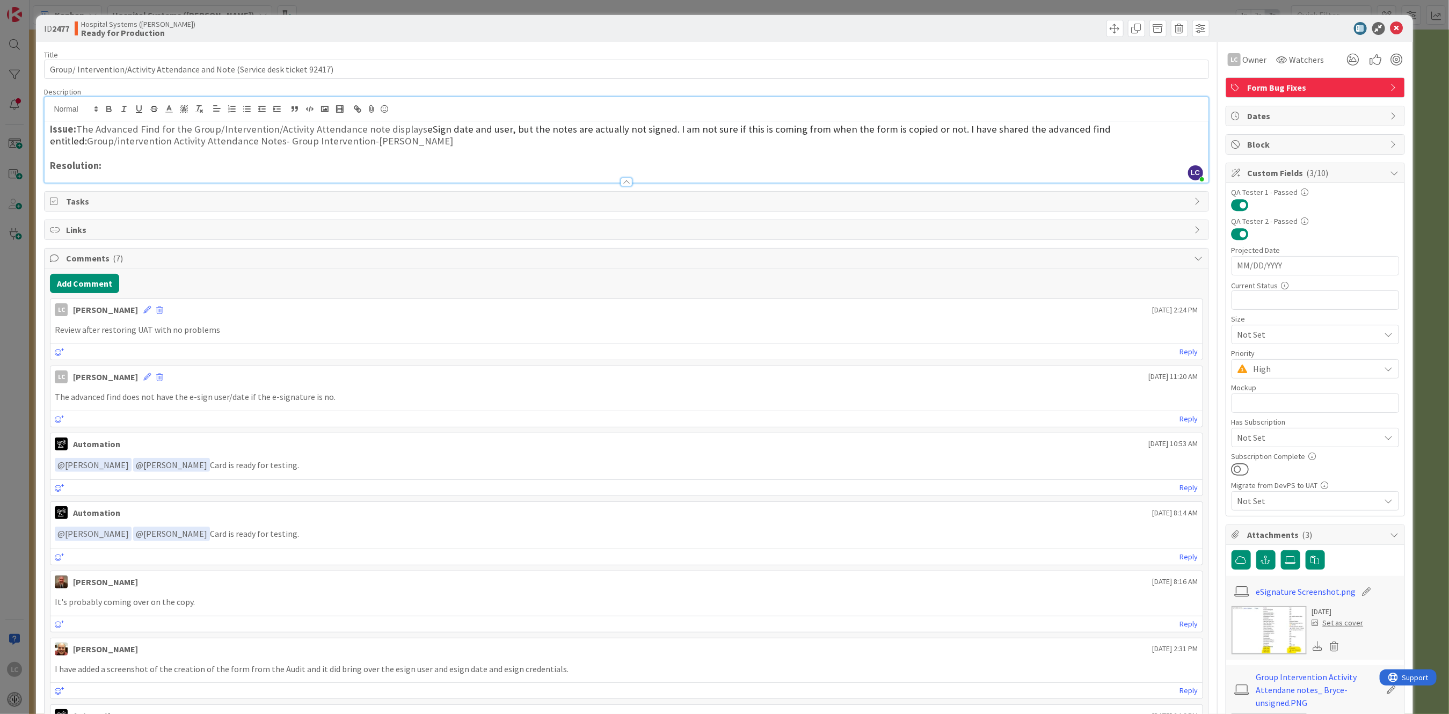
click at [139, 163] on h3 "Resolution:" at bounding box center [626, 166] width 1152 height 12
click at [622, 182] on div at bounding box center [626, 182] width 12 height 9
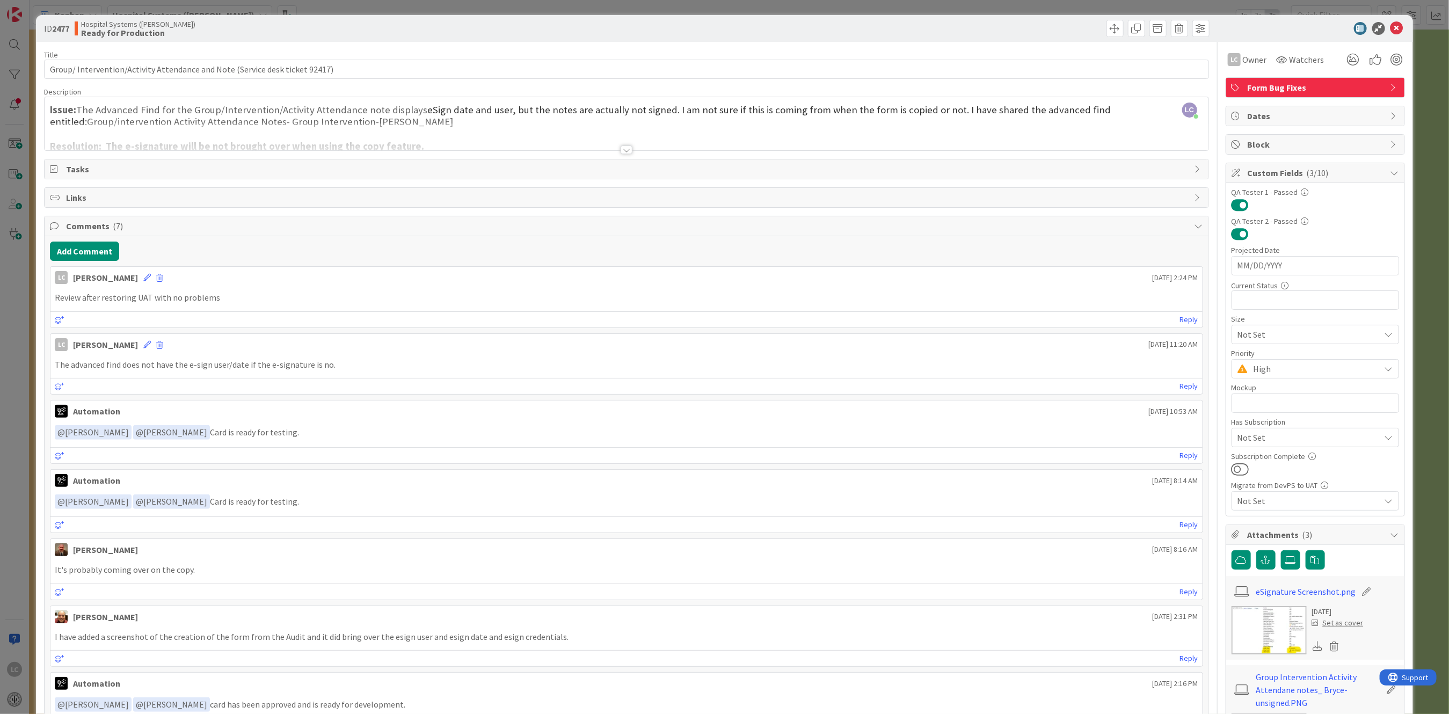
click at [617, 144] on div at bounding box center [626, 136] width 1163 height 27
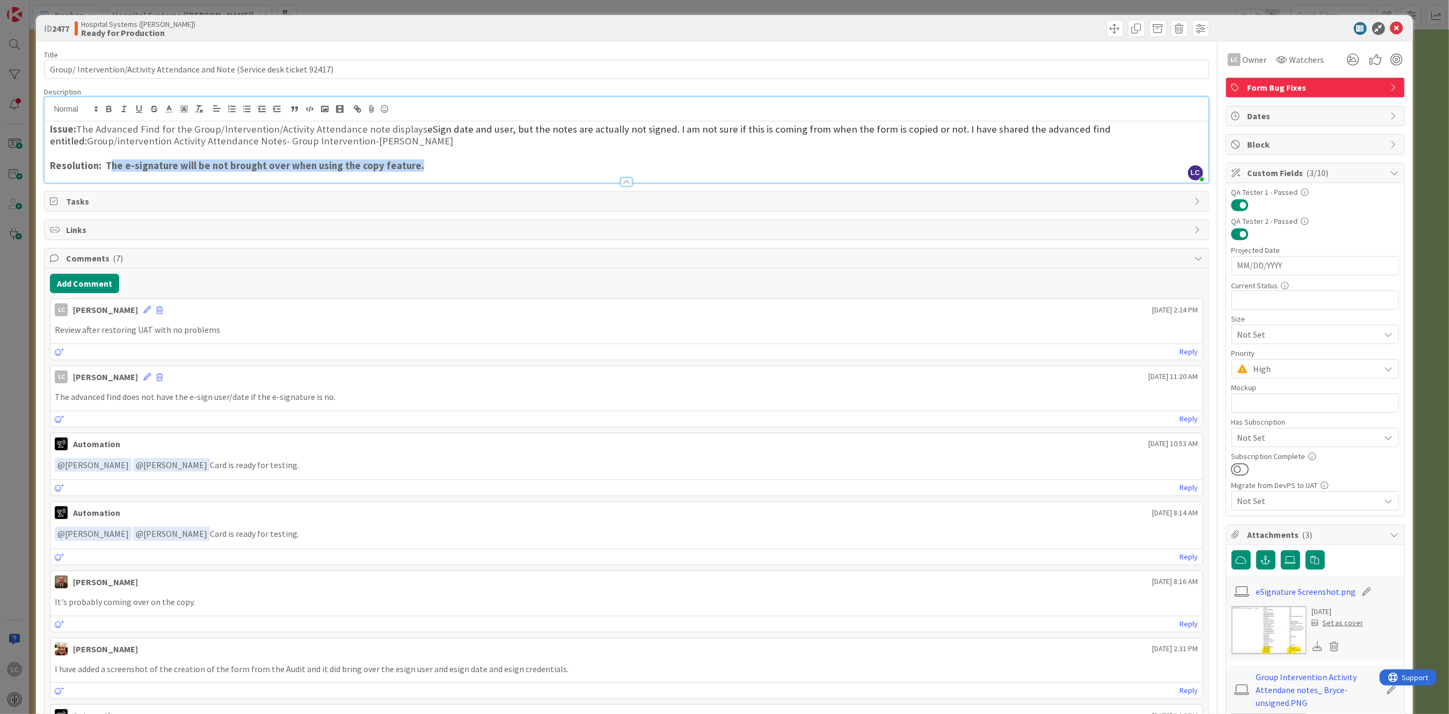
drag, startPoint x: 110, startPoint y: 161, endPoint x: 349, endPoint y: 167, distance: 238.9
click at [412, 164] on h3 "Resolution: The e-signature will be not brought over when using the copy featur…" at bounding box center [626, 166] width 1152 height 12
drag, startPoint x: 278, startPoint y: 169, endPoint x: 141, endPoint y: 169, distance: 136.9
click at [141, 169] on strong "Resolution: The e-signature will be not brought over when using the copy featur…" at bounding box center [237, 165] width 374 height 12
drag, startPoint x: 105, startPoint y: 167, endPoint x: 418, endPoint y: 164, distance: 312.9
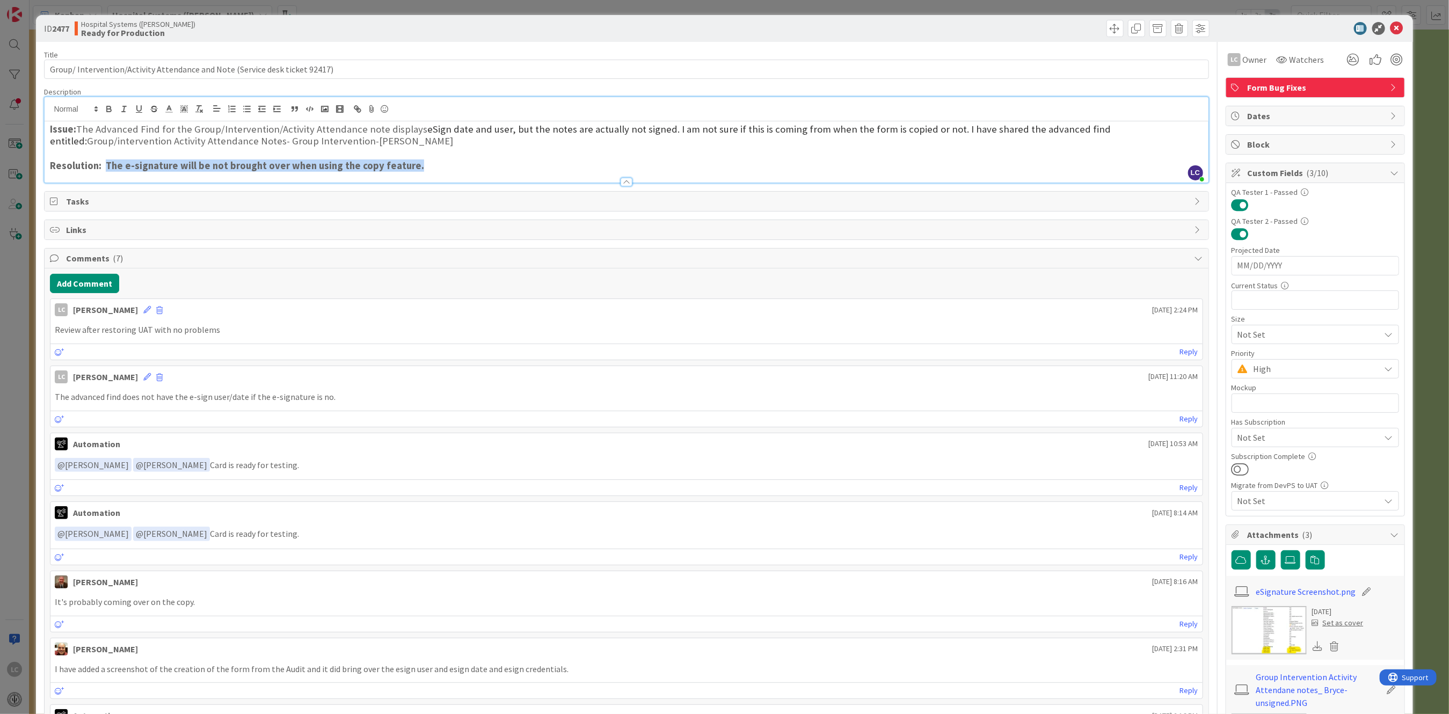
click at [425, 163] on h3 "Resolution: The e-signature will be not brought over when using the copy featur…" at bounding box center [626, 166] width 1152 height 12
drag, startPoint x: 279, startPoint y: 159, endPoint x: 209, endPoint y: 172, distance: 70.4
click at [211, 172] on div at bounding box center [626, 177] width 1164 height 12
drag, startPoint x: 106, startPoint y: 165, endPoint x: 415, endPoint y: 166, distance: 309.7
click at [415, 166] on h3 "Resolution: The e-signature will be not brought over when using the copy featur…" at bounding box center [626, 166] width 1152 height 12
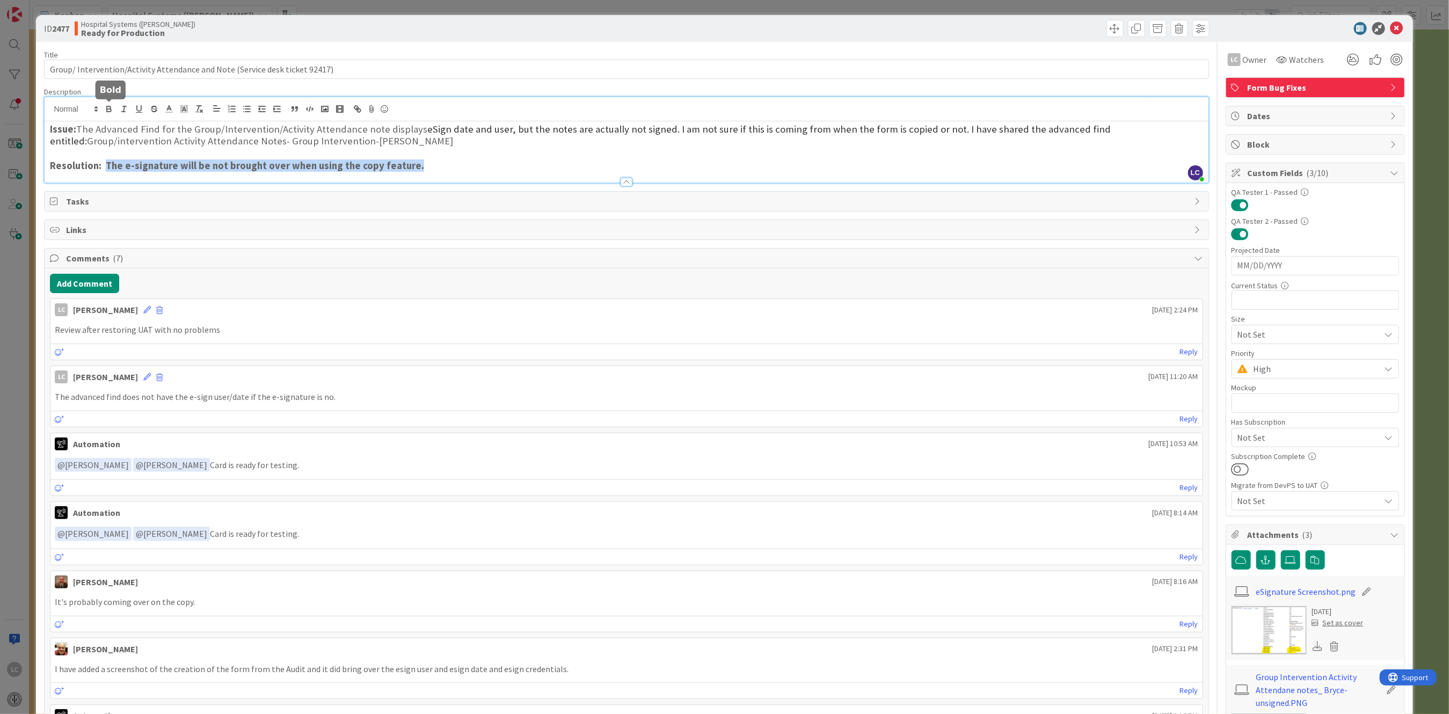
click at [106, 106] on icon "button" at bounding box center [109, 109] width 10 height 10
click at [518, 157] on p at bounding box center [626, 154] width 1152 height 12
click at [191, 166] on h3 "Resolution: The e-signature will be not brought over when using the copy featur…" at bounding box center [626, 166] width 1152 height 12
drag, startPoint x: 444, startPoint y: 179, endPoint x: 442, endPoint y: 172, distance: 7.7
click at [443, 172] on div at bounding box center [626, 176] width 1163 height 11
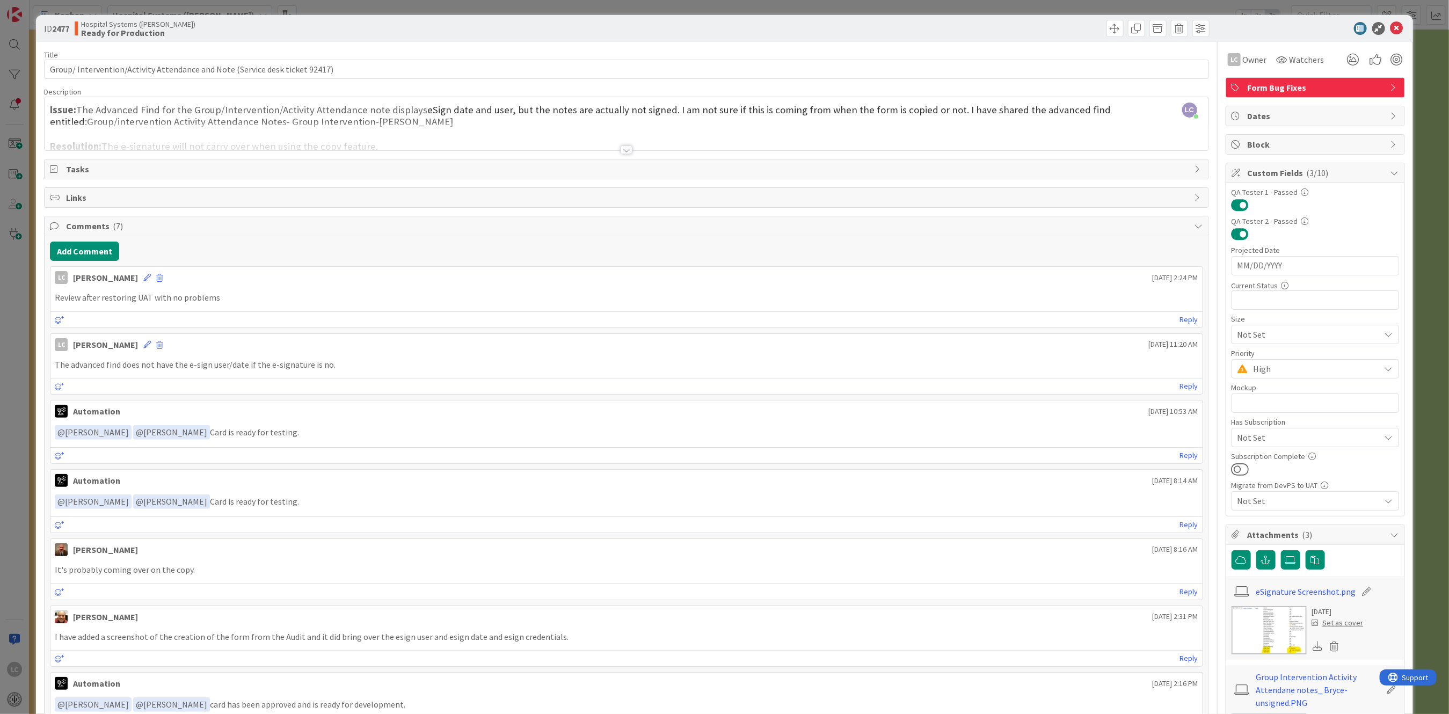
click at [479, 130] on div at bounding box center [626, 136] width 1163 height 27
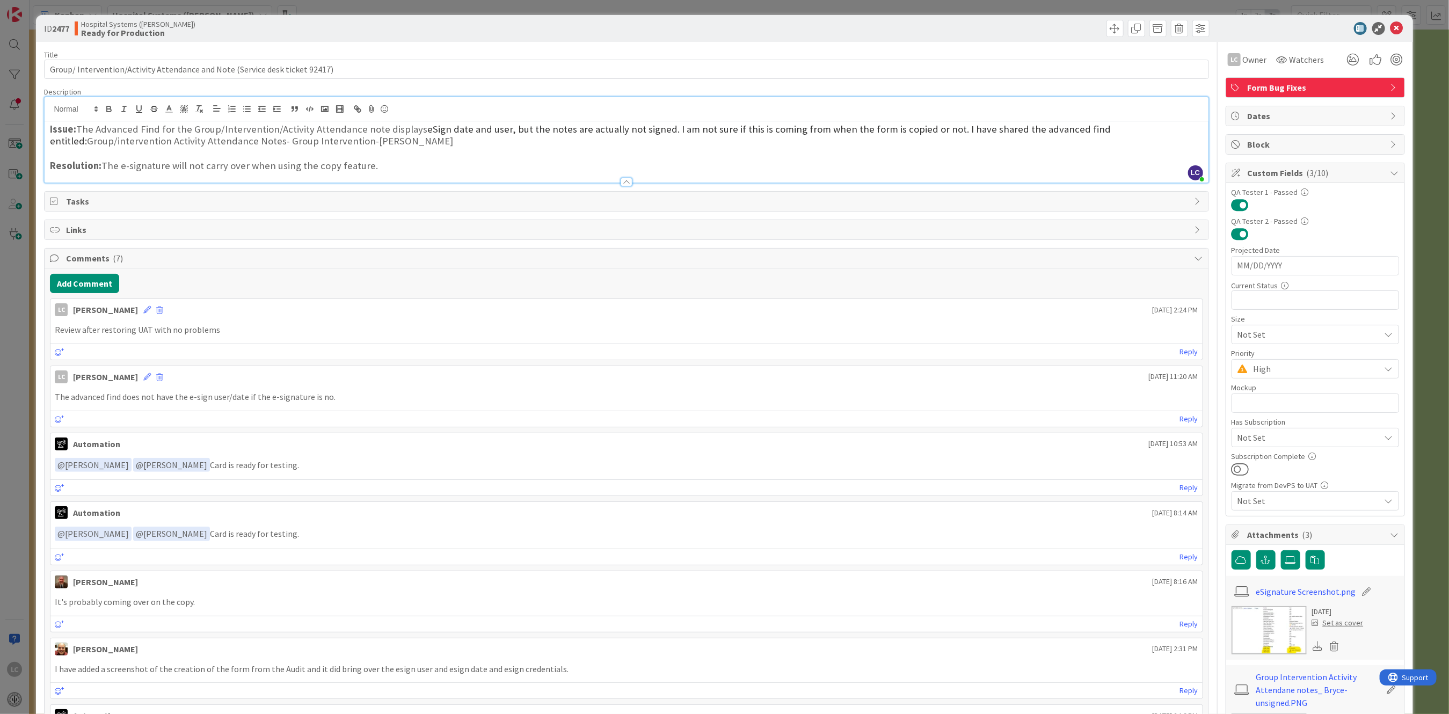
click at [106, 165] on h3 "Resolution: The e-signature will not carry over when using the copy feature." at bounding box center [626, 166] width 1152 height 12
drag, startPoint x: 106, startPoint y: 164, endPoint x: 112, endPoint y: 164, distance: 5.9
click at [112, 164] on h3 "Resolution: T he e-signature will not carry over when using the copy feature." at bounding box center [626, 166] width 1152 height 12
click at [109, 106] on icon "button" at bounding box center [109, 107] width 4 height 3
click at [465, 272] on div "Add Comment LC [PERSON_NAME] [DATE] 2:24 PM Review after restoring UAT with no …" at bounding box center [626, 520] width 1163 height 505
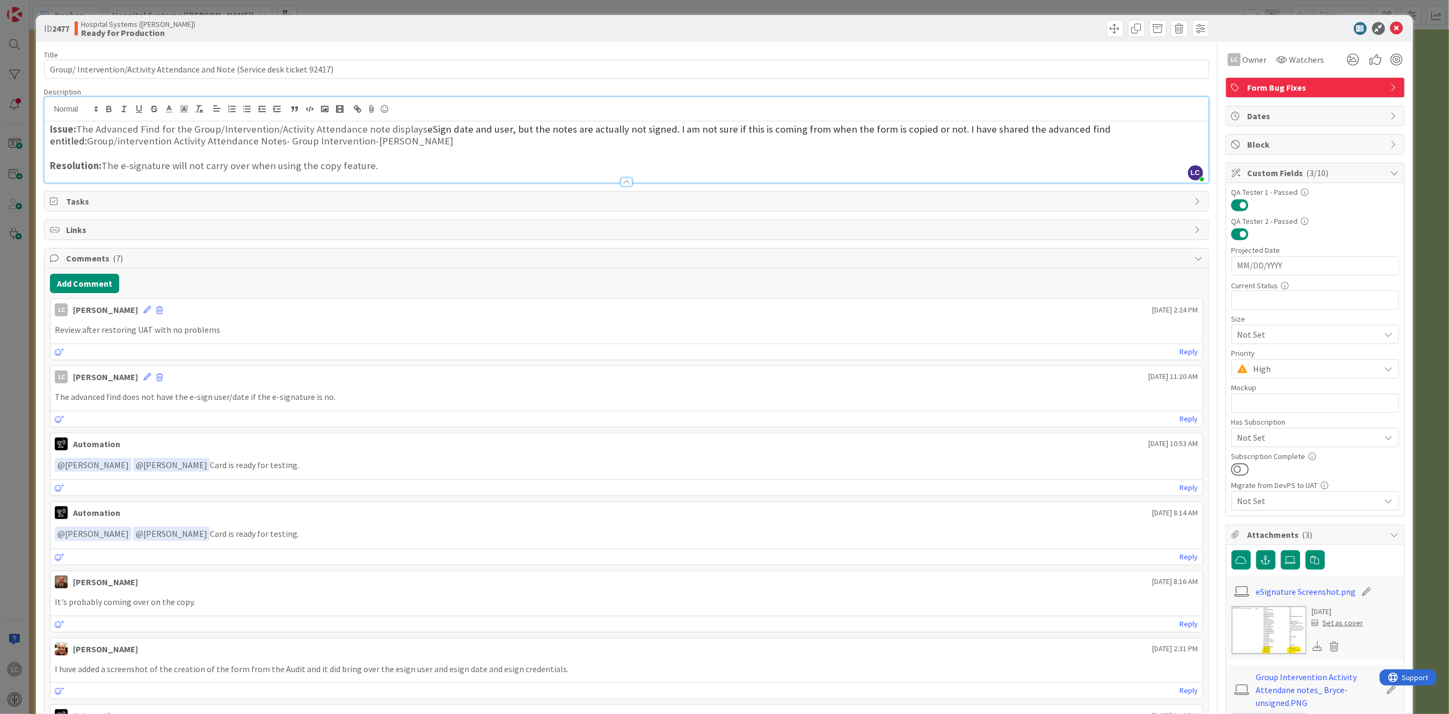
click at [671, 378] on div "LC [PERSON_NAME] [DATE] 11:20 AM" at bounding box center [625, 374] width 1151 height 17
click at [1390, 23] on icon at bounding box center [1396, 28] width 13 height 13
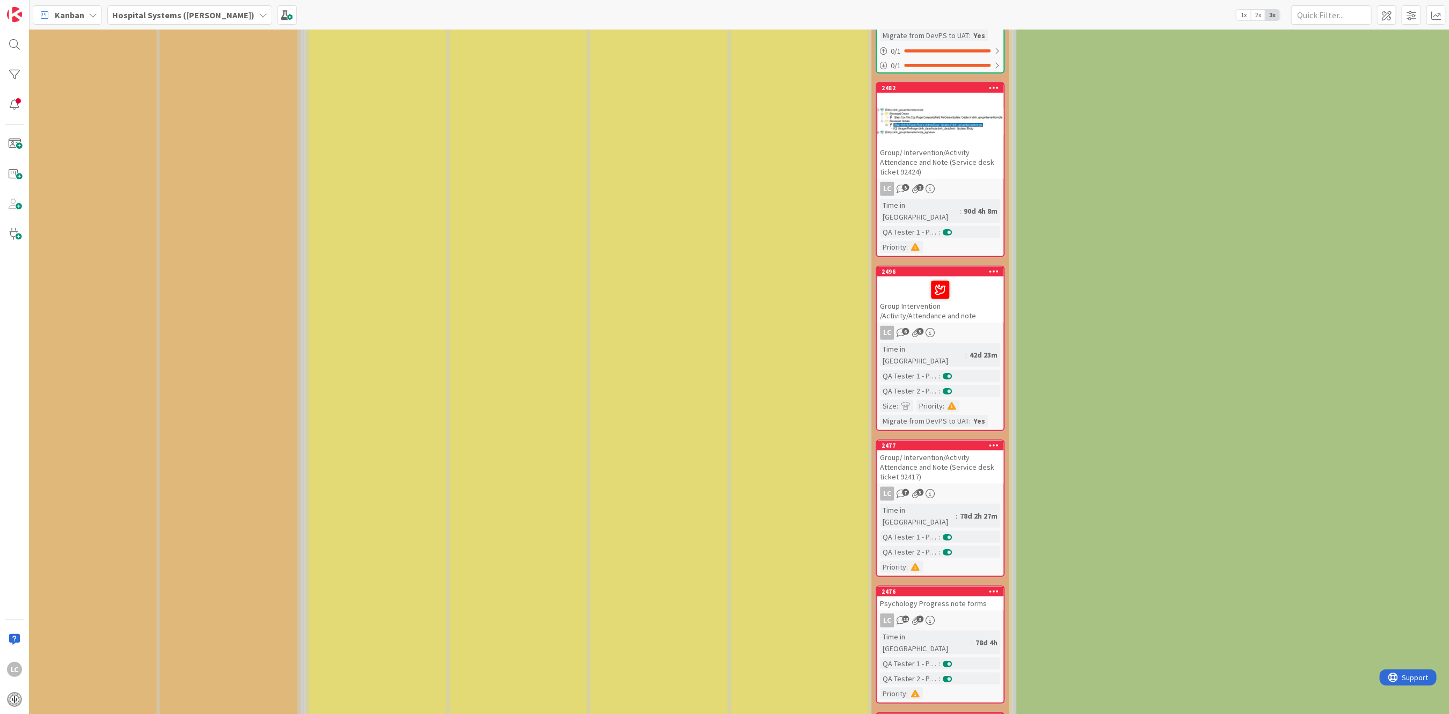
click at [923, 613] on div "LC 13 3" at bounding box center [940, 620] width 127 height 14
select select "xml"
select select "javascript"
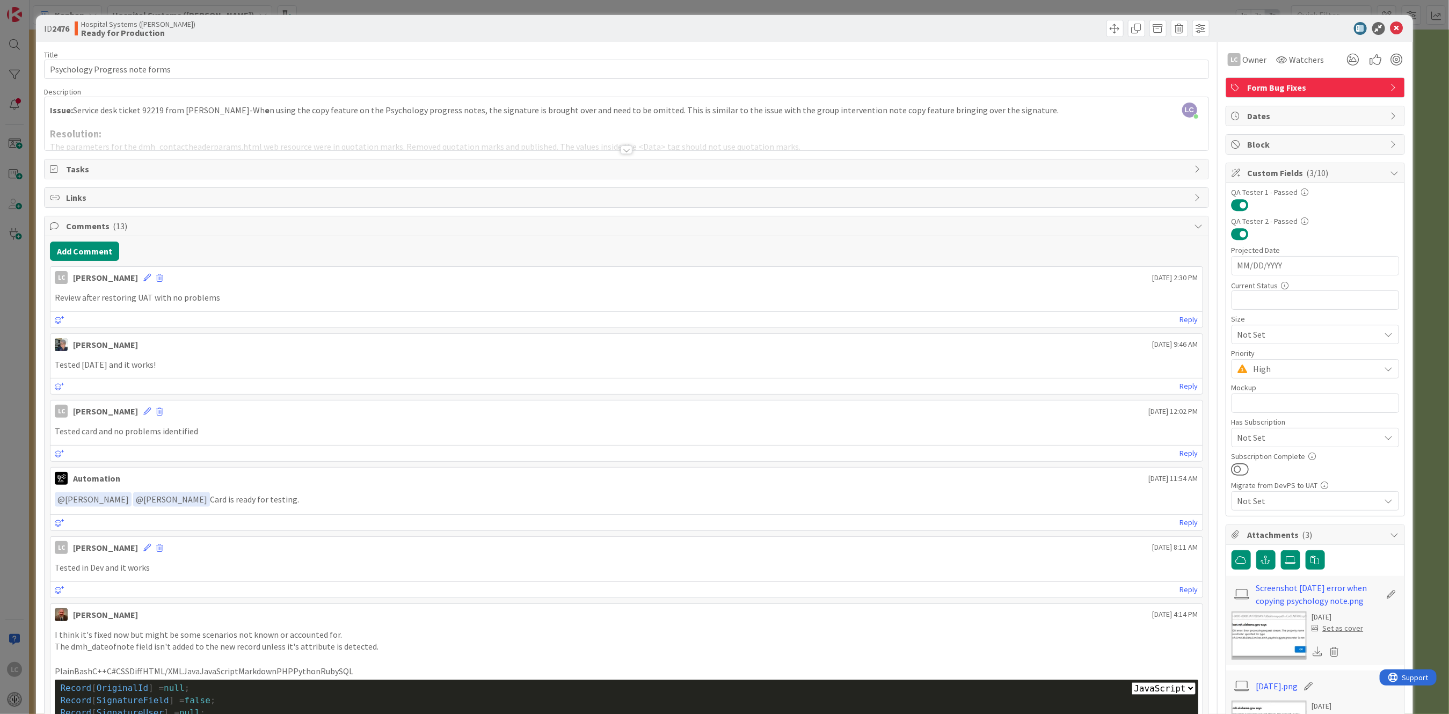
click at [620, 150] on div at bounding box center [626, 149] width 12 height 9
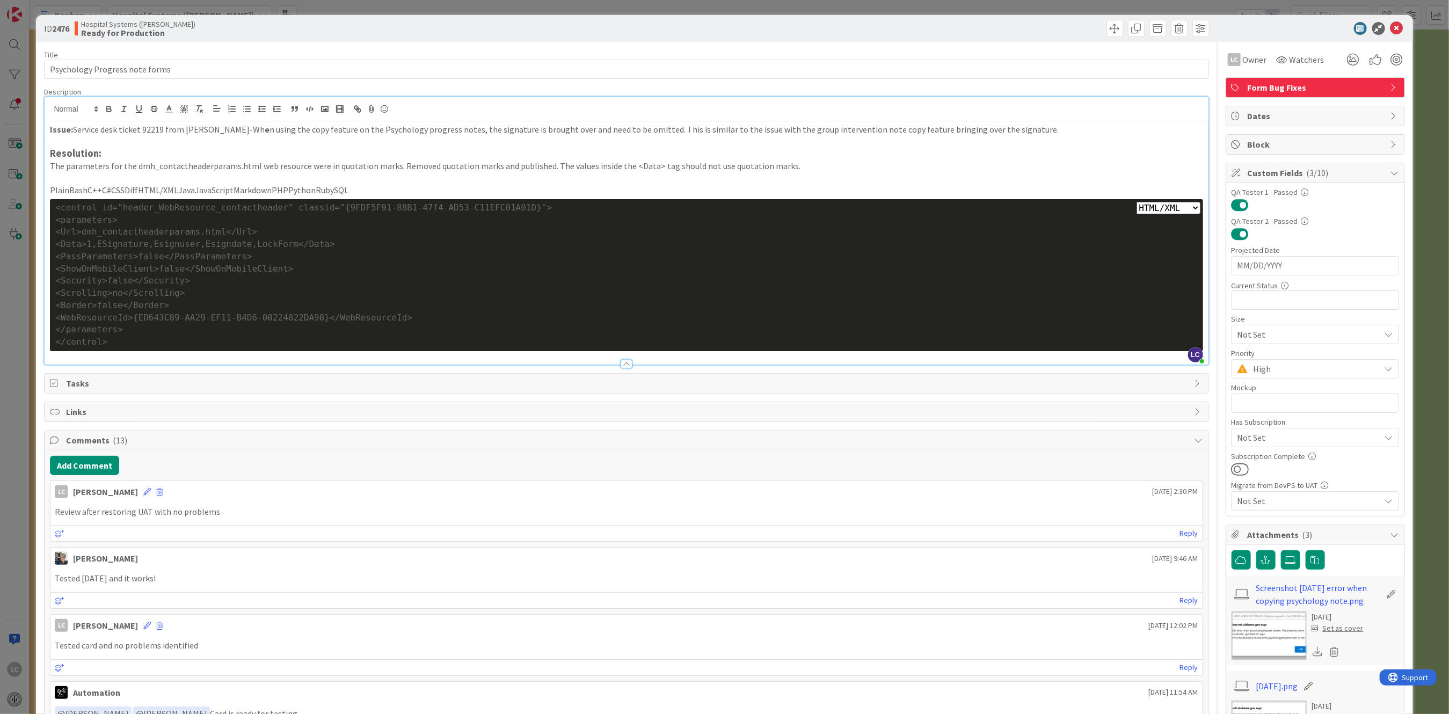
click at [356, 337] on div "</control>" at bounding box center [626, 342] width 1142 height 12
drag, startPoint x: 1077, startPoint y: 303, endPoint x: 1035, endPoint y: 294, distance: 42.3
click at [1076, 302] on div "<Border> false </Border>" at bounding box center [626, 305] width 1142 height 12
click at [621, 362] on div at bounding box center [626, 364] width 12 height 9
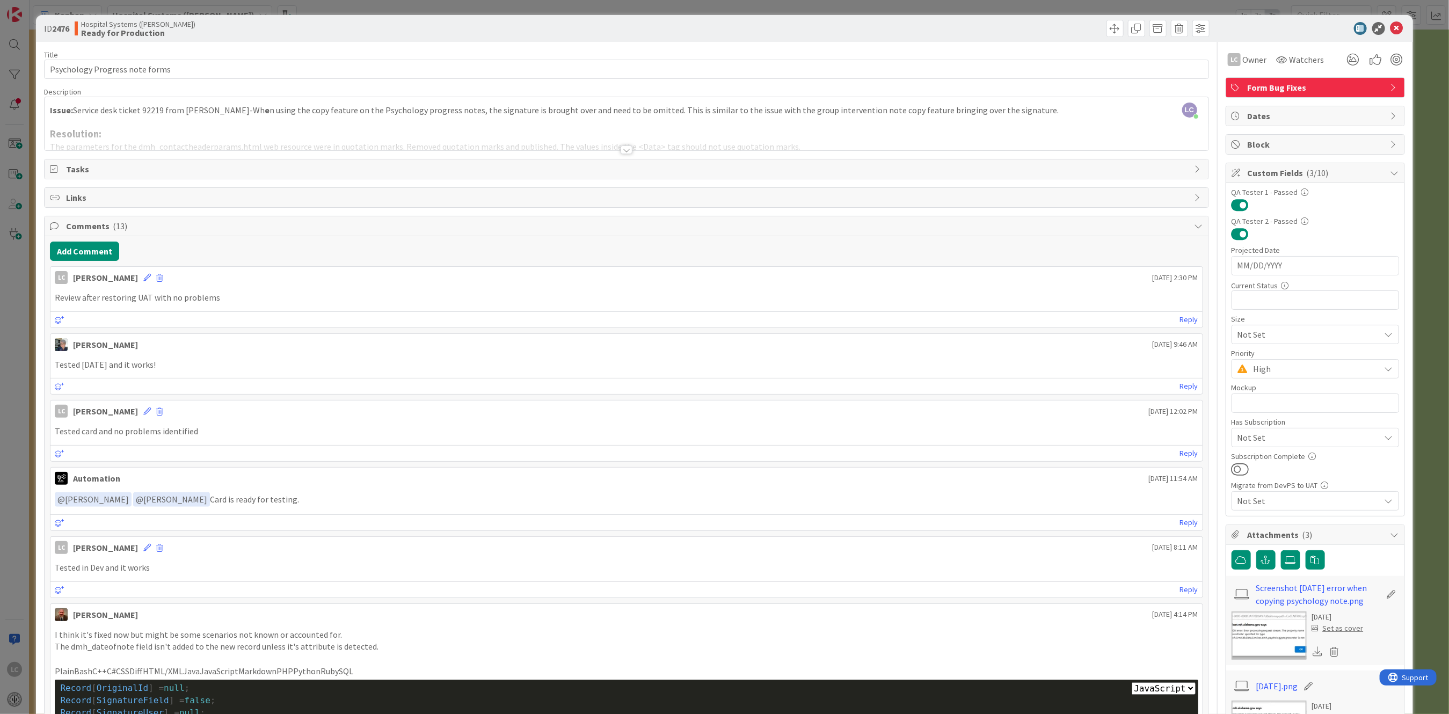
click at [620, 148] on div at bounding box center [626, 149] width 12 height 9
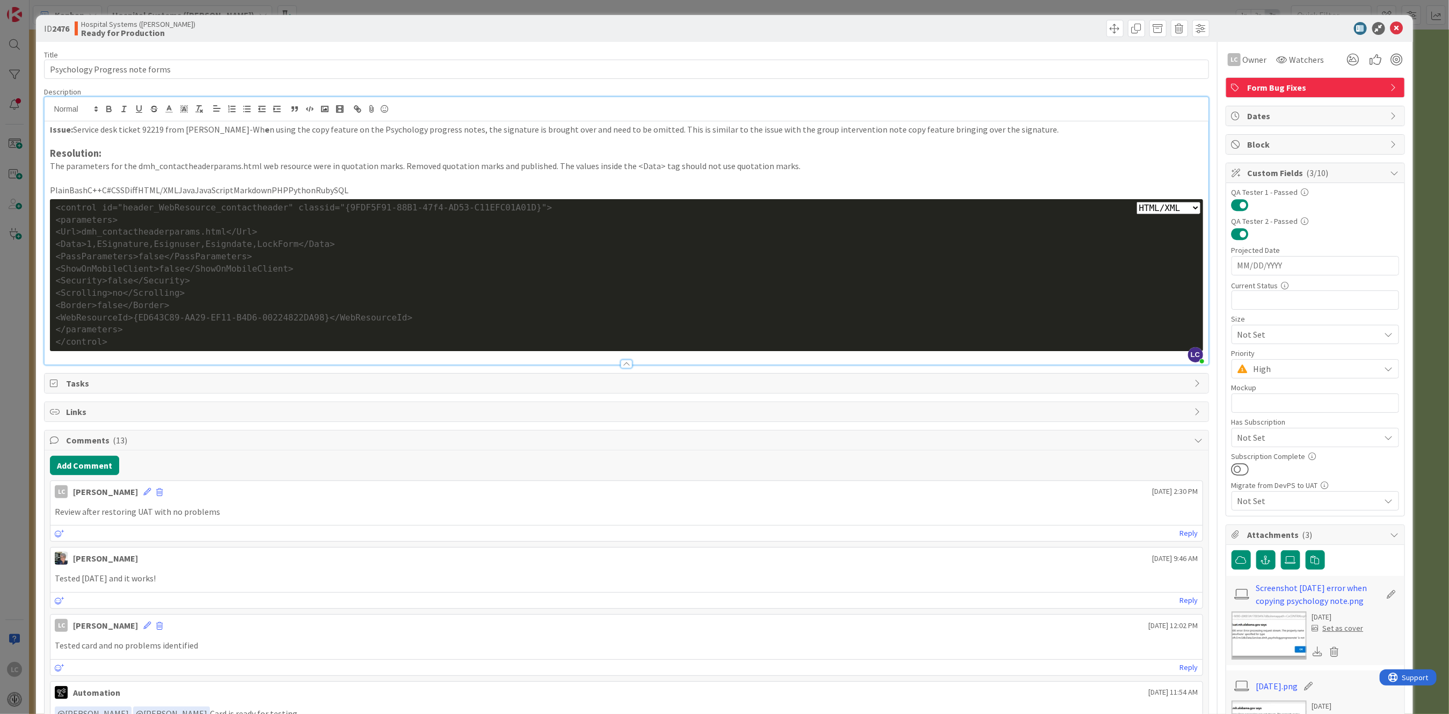
click at [56, 359] on div at bounding box center [626, 358] width 1163 height 11
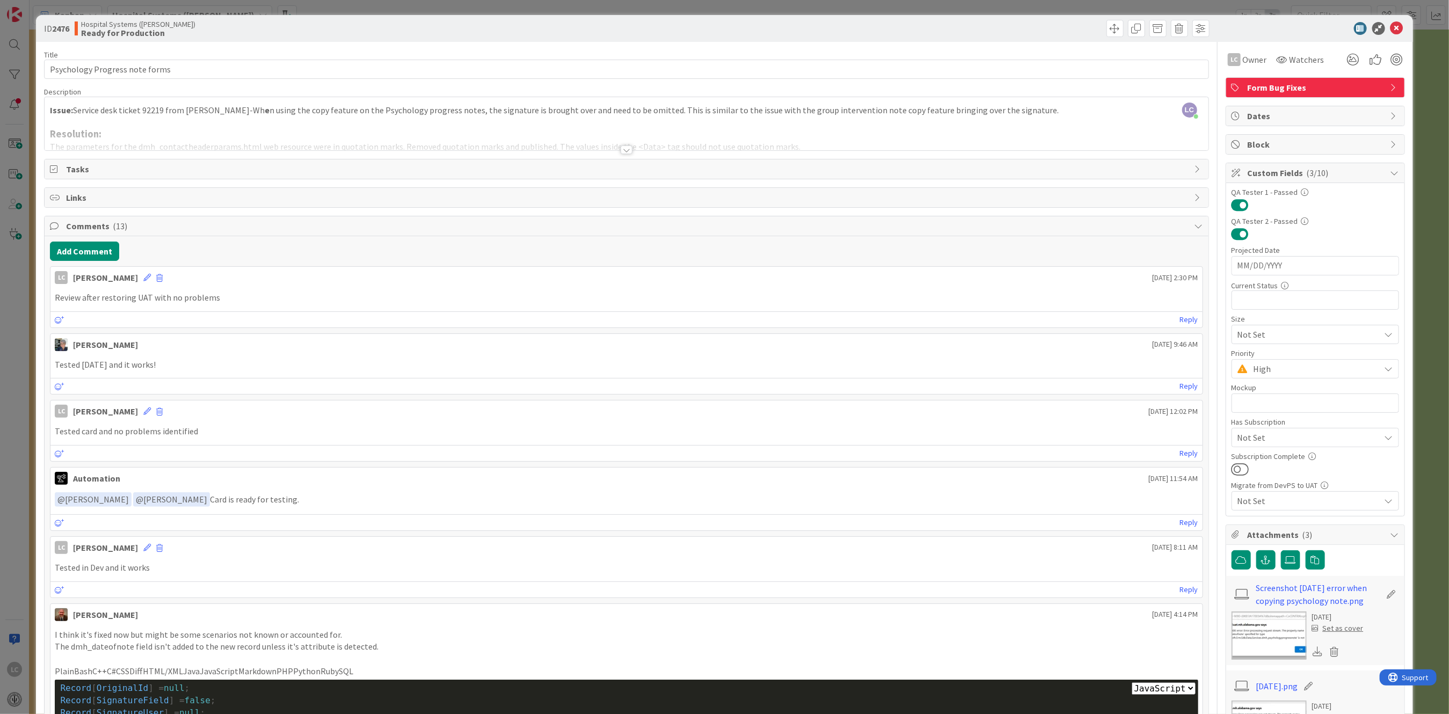
click at [621, 147] on div at bounding box center [626, 149] width 12 height 9
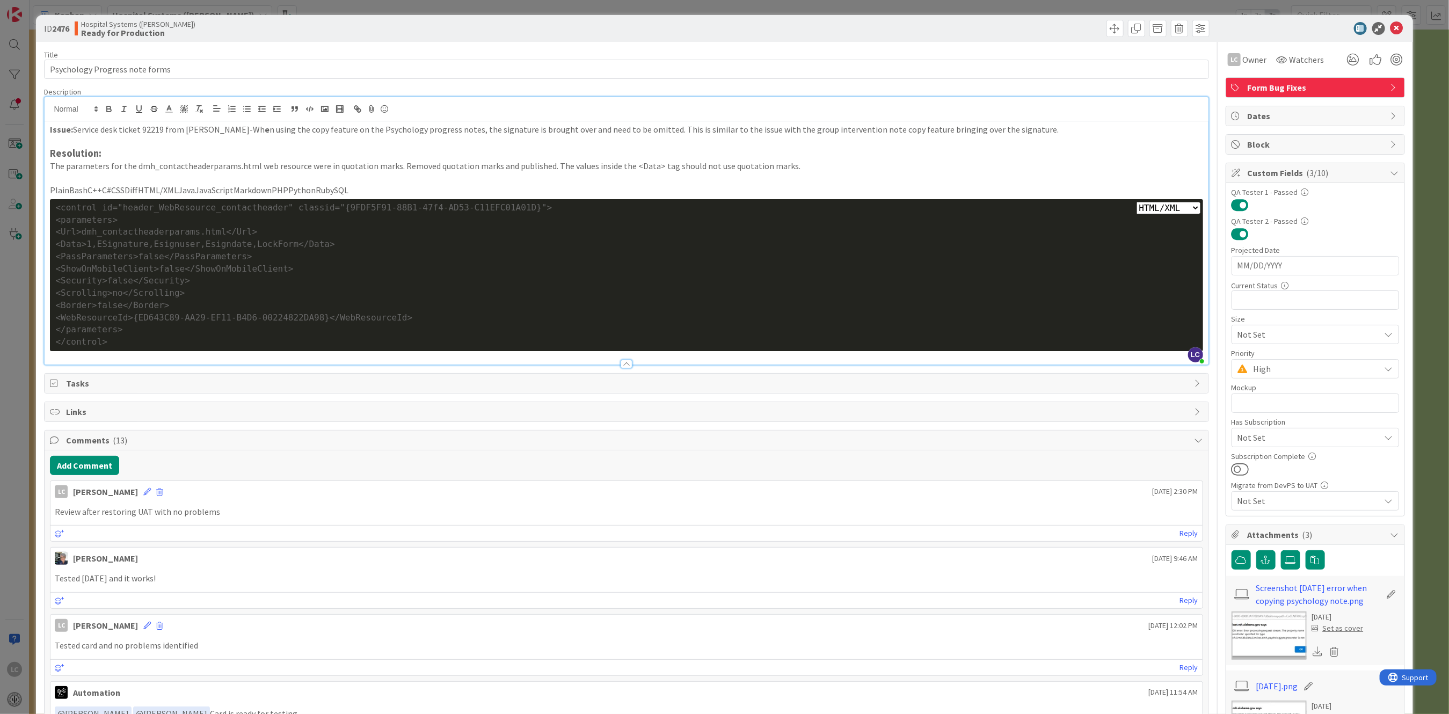
click at [350, 184] on p "PlainBashC++C#CSSDiffHTML/XMLJavaJavaScriptMarkdownPHPPythonRubySQL" at bounding box center [626, 190] width 1152 height 12
click at [1193, 200] on div "Issue: Service desk ticket 92219 from [PERSON_NAME]-Wh e n using the copy featu…" at bounding box center [626, 242] width 1163 height 243
click at [1191, 202] on div "Plain Bash C++ C# CSS Diff HTML/XML Java JavaScript Markdown PHP Python Ruby SQ…" at bounding box center [626, 275] width 1152 height 152
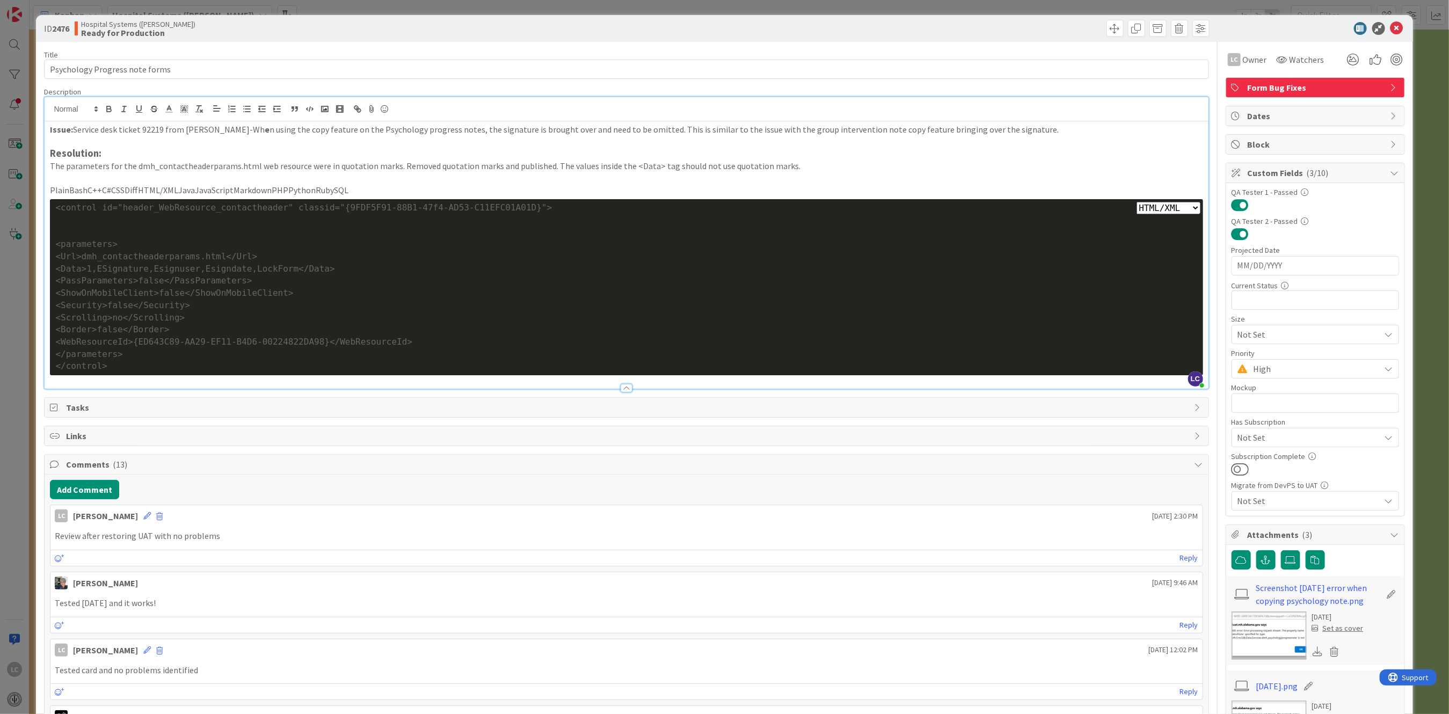
click at [46, 370] on div "Issue: Service desk ticket 92219 from [PERSON_NAME]-Wh e n using the copy featu…" at bounding box center [626, 254] width 1163 height 267
click at [53, 384] on div at bounding box center [626, 382] width 1163 height 11
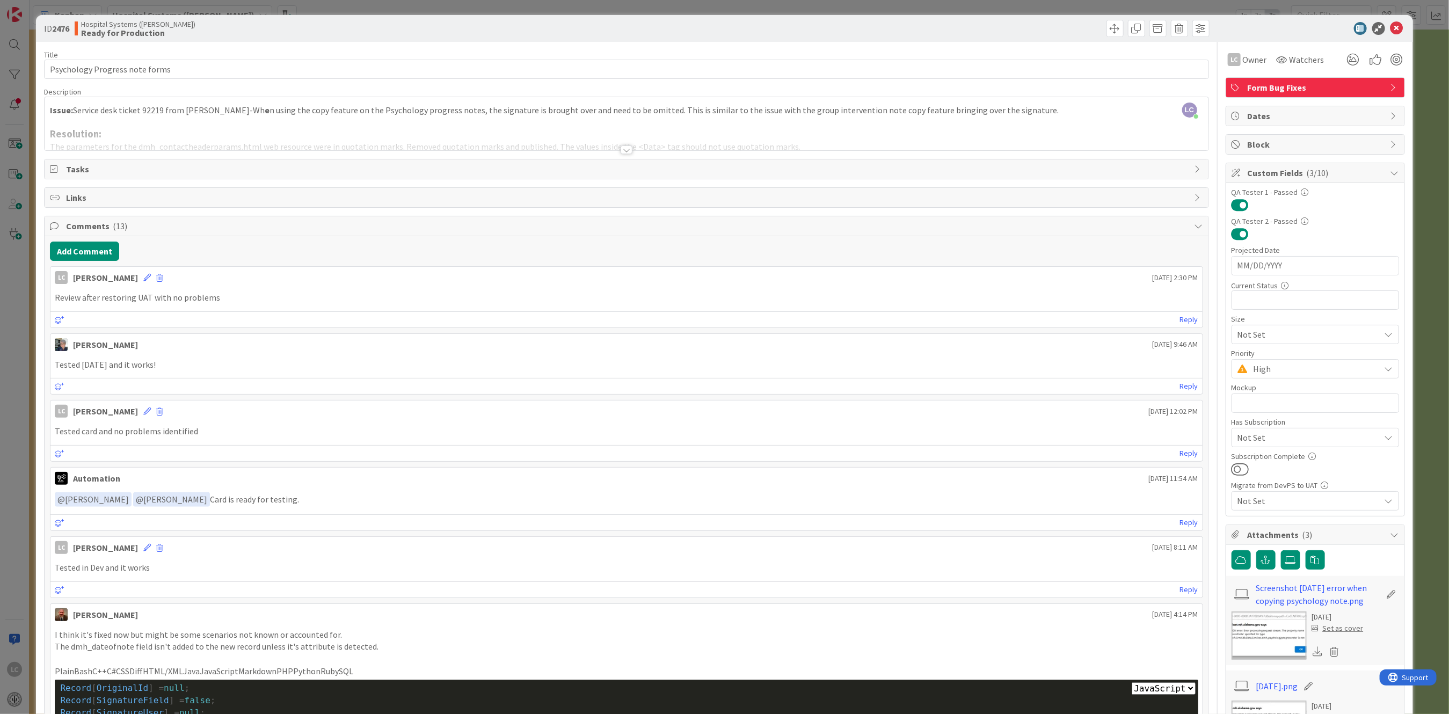
click at [84, 131] on div at bounding box center [626, 136] width 1163 height 27
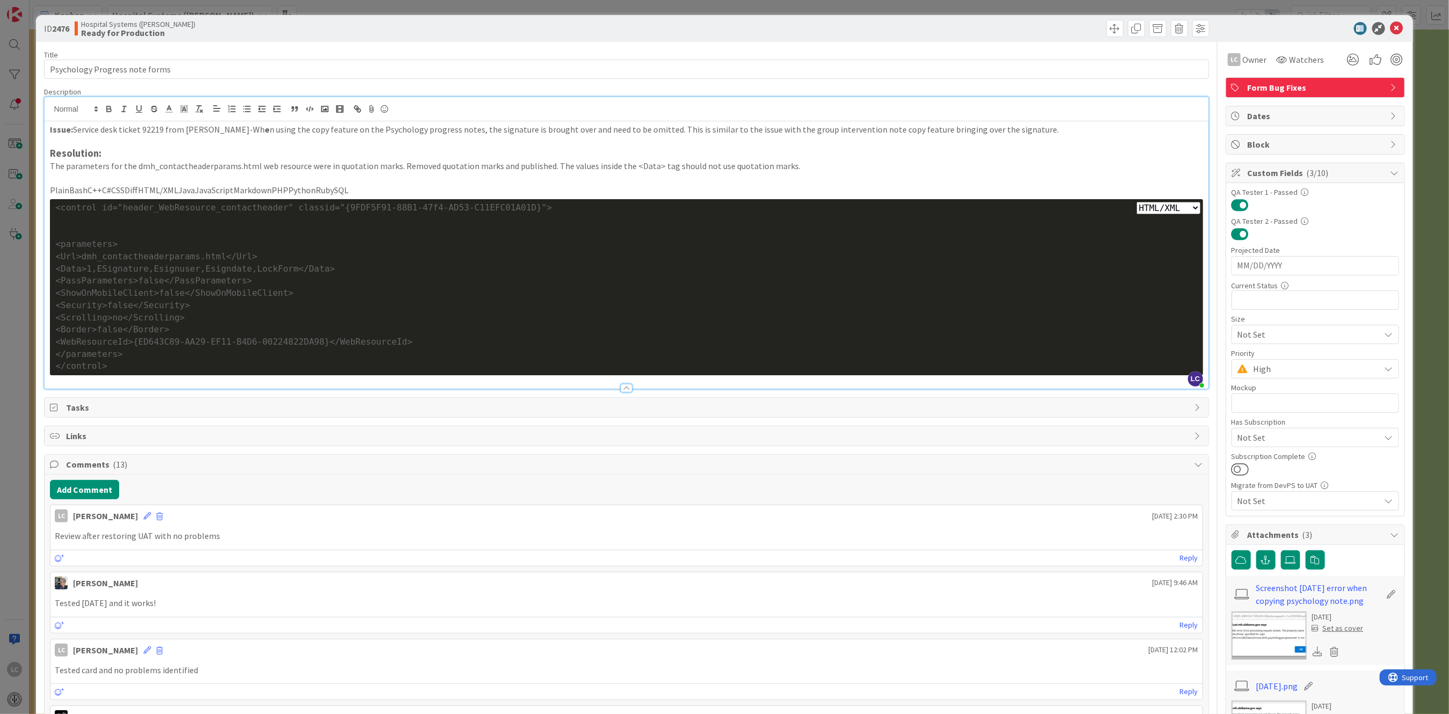
click at [50, 151] on strong "Resolution:" at bounding box center [76, 153] width 52 height 12
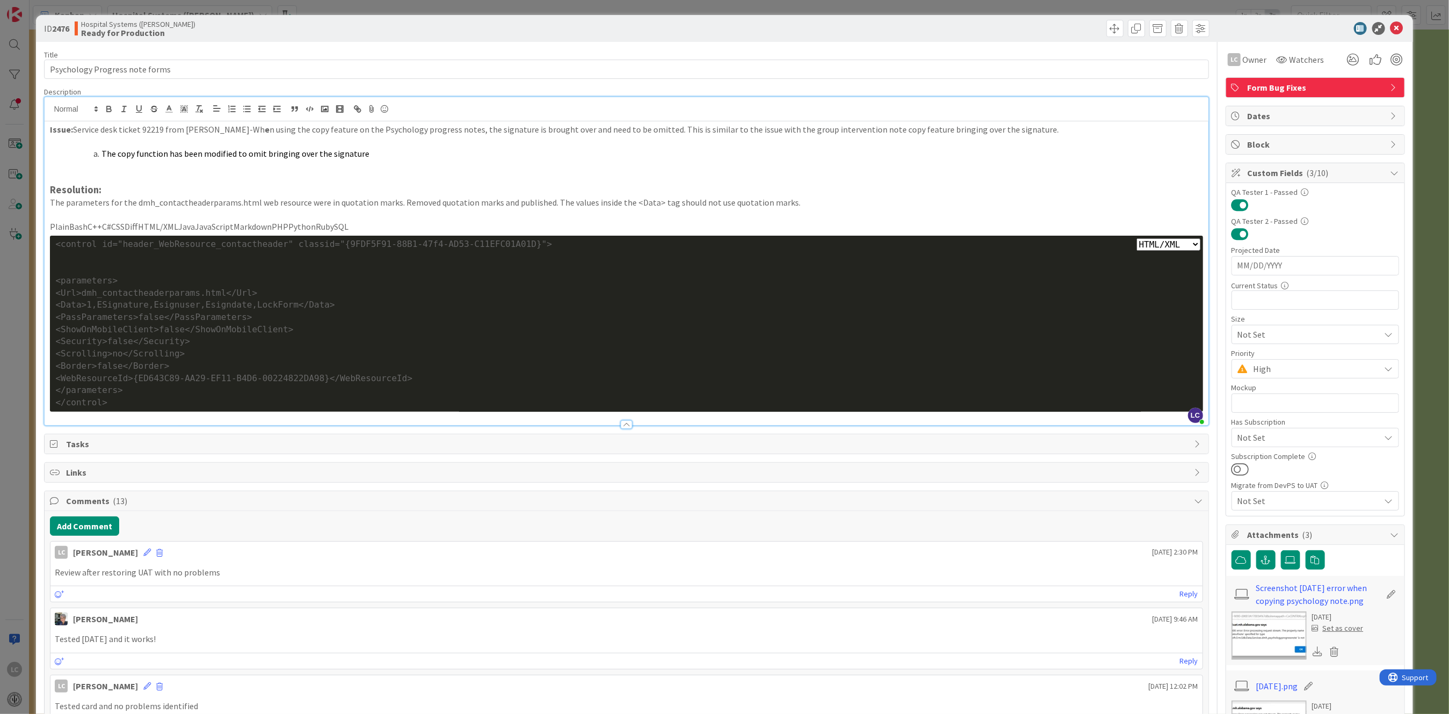
click at [102, 155] on span "The copy function has been modified to omit bringing over the signature" at bounding box center [235, 153] width 268 height 11
click at [1390, 23] on icon at bounding box center [1396, 28] width 13 height 13
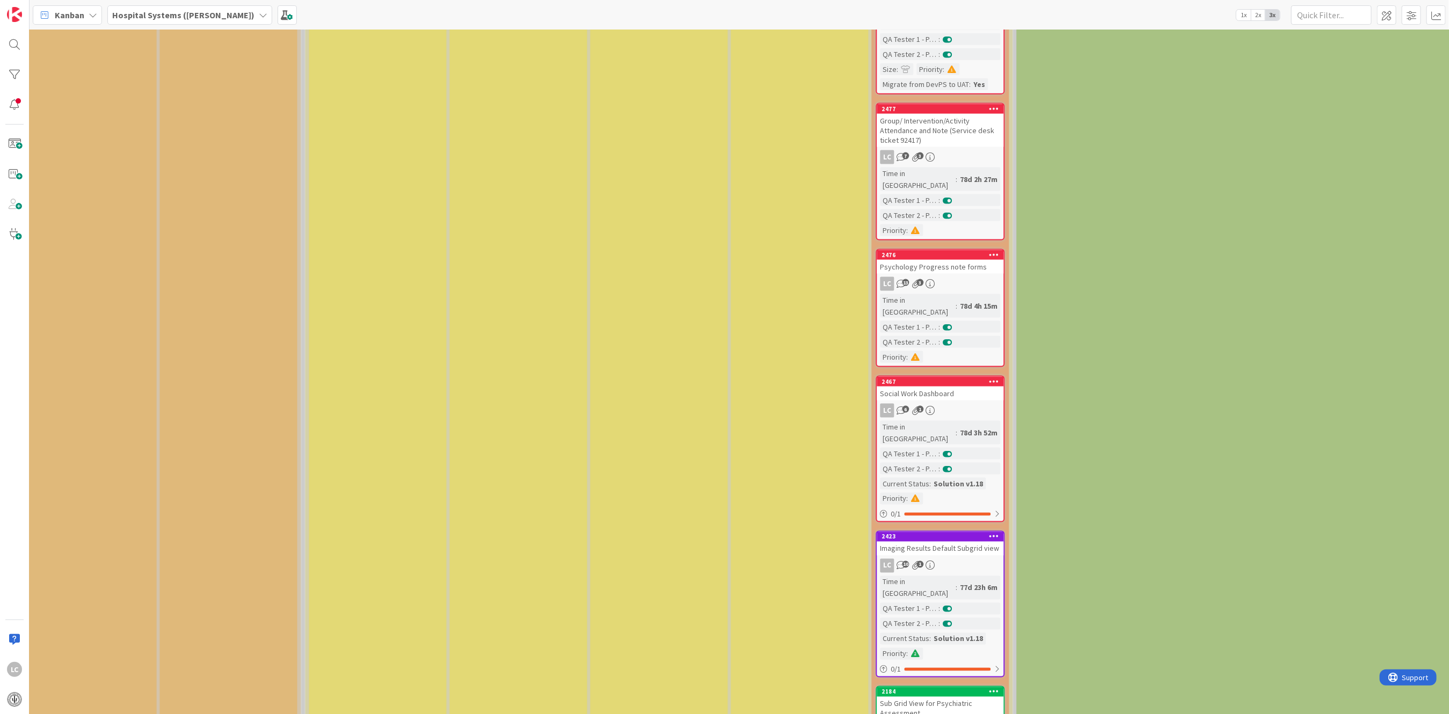
scroll to position [1103, 1311]
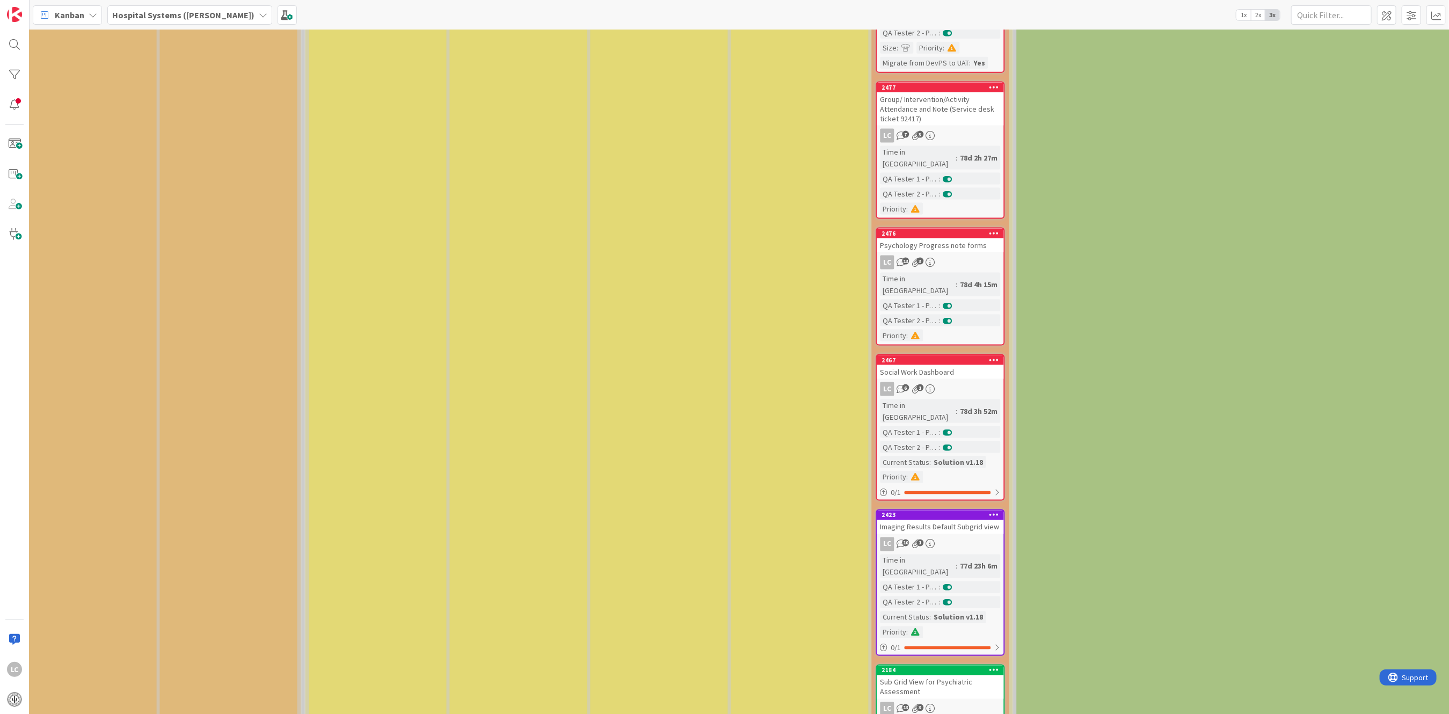
click at [918, 399] on div "Time in [GEOGRAPHIC_DATA]" at bounding box center [918, 411] width 76 height 24
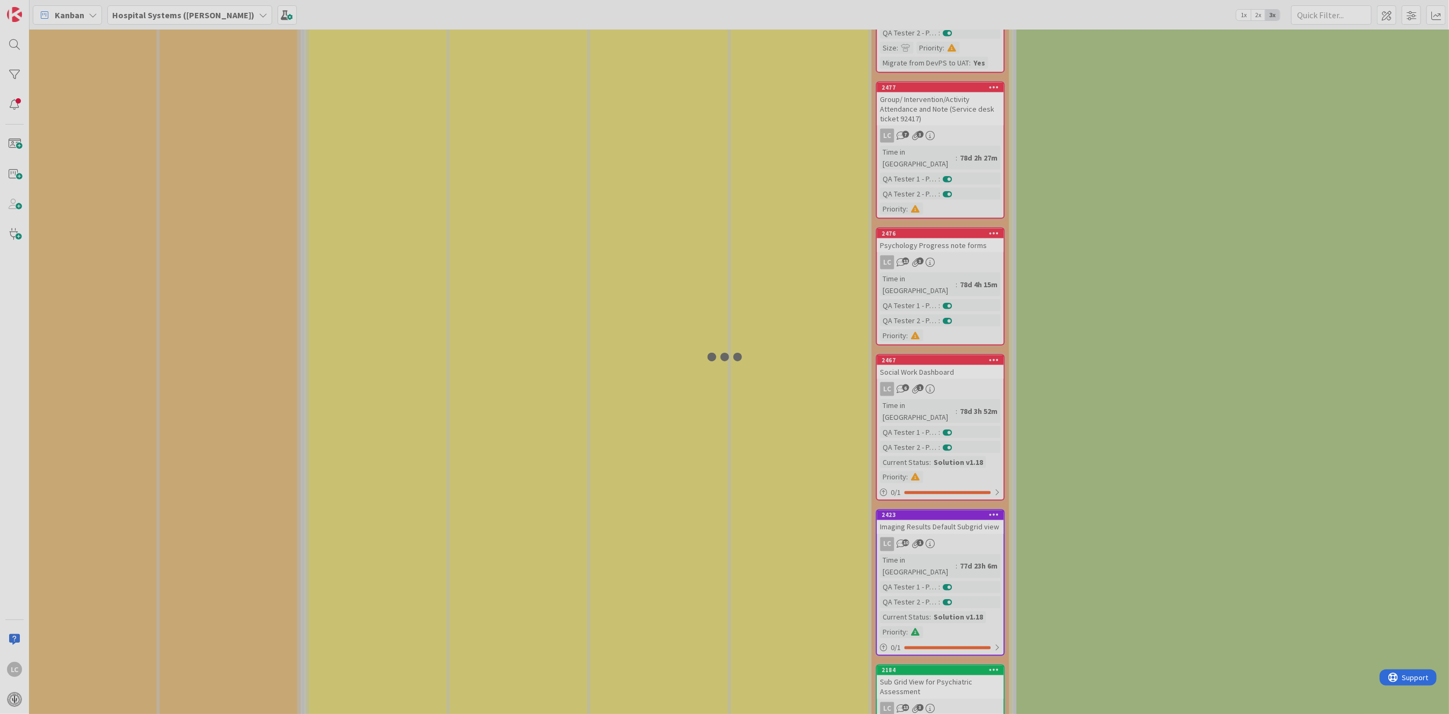
click at [918, 289] on div at bounding box center [724, 357] width 1449 height 714
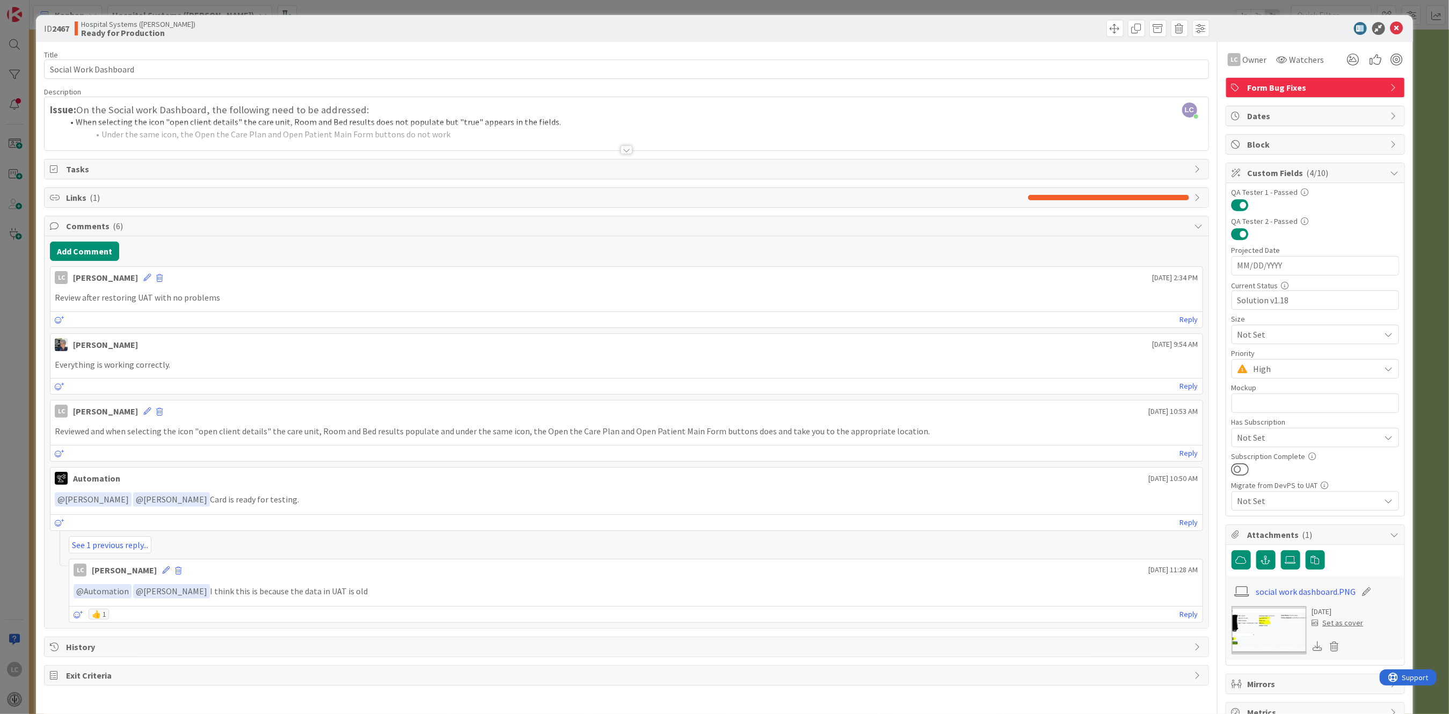
click at [621, 150] on div at bounding box center [626, 149] width 12 height 9
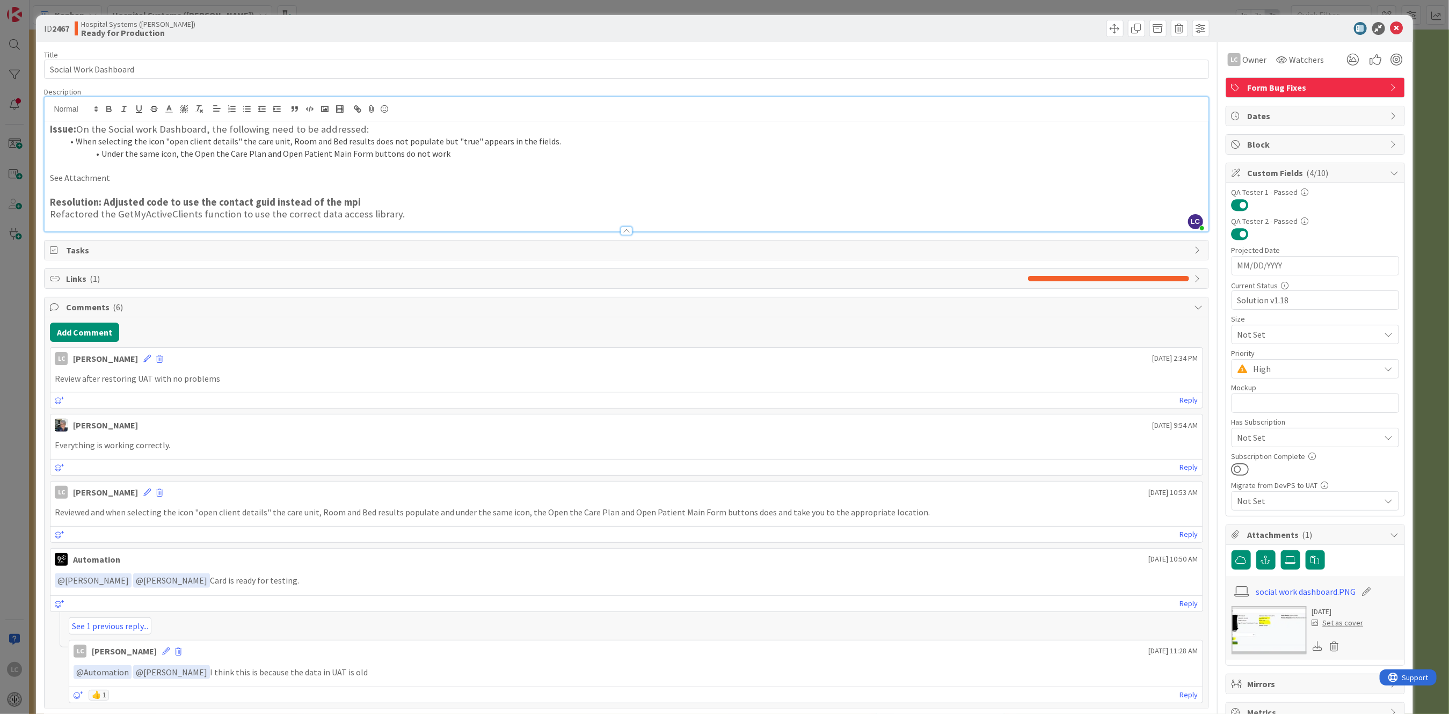
click at [394, 212] on h3 "Refactored the GetMyActiveClients function to use the correct data access libra…" at bounding box center [626, 214] width 1152 height 12
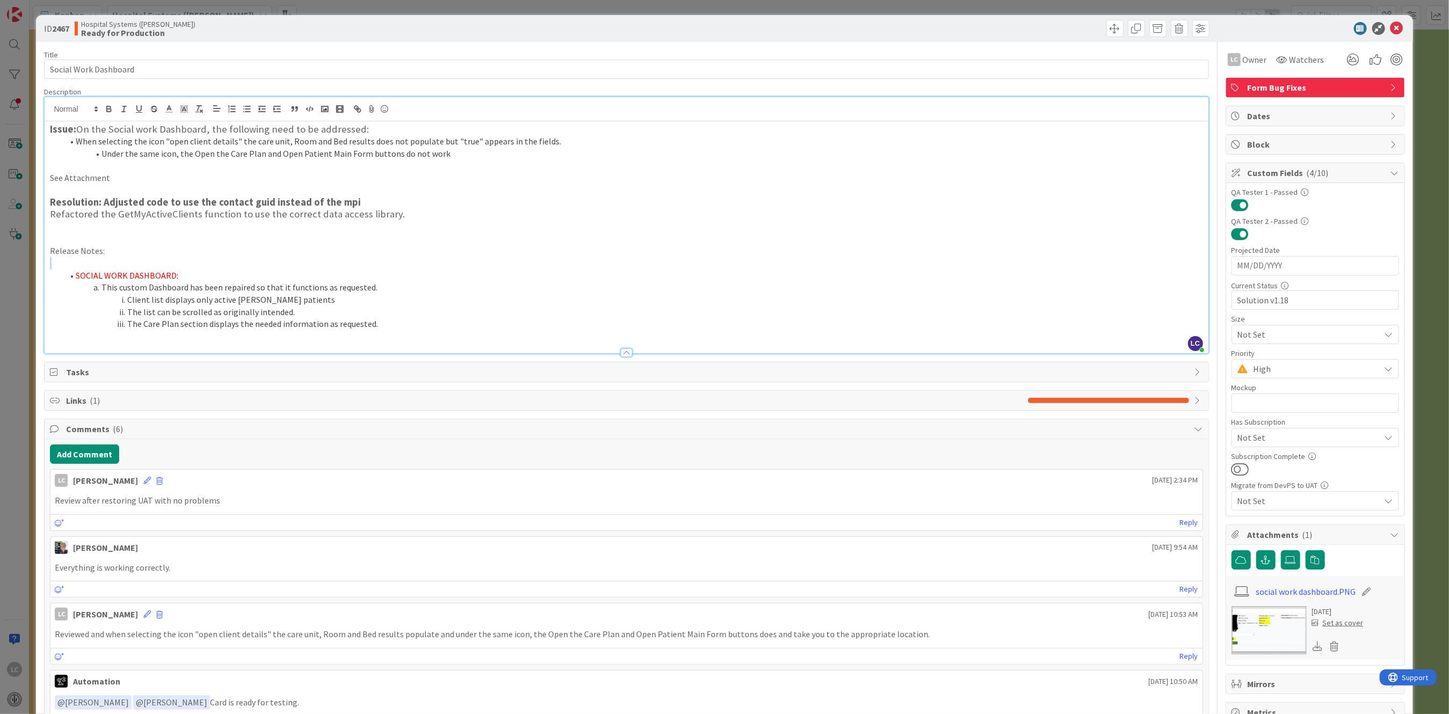
drag, startPoint x: 76, startPoint y: 275, endPoint x: 202, endPoint y: 267, distance: 126.4
click at [202, 267] on div "Issue: On the Social work Dashboard, the following need to be addressed: When s…" at bounding box center [626, 237] width 1163 height 232
click at [169, 108] on polyline at bounding box center [169, 108] width 4 height 4
click at [168, 119] on span at bounding box center [170, 123] width 9 height 9
click at [168, 123] on span at bounding box center [170, 123] width 9 height 9
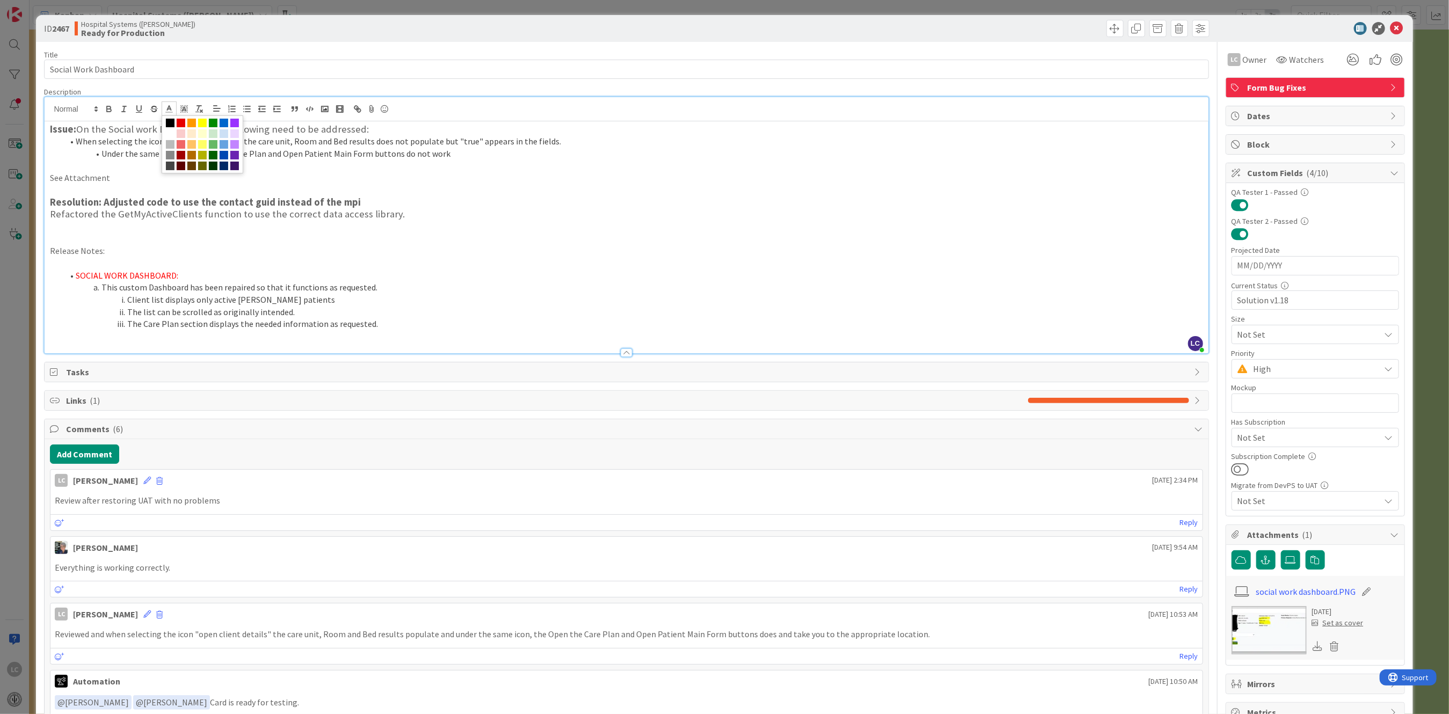
click at [106, 282] on li "This custom Dashboard has been repaired so that it functions as requested." at bounding box center [632, 287] width 1139 height 12
drag, startPoint x: 77, startPoint y: 277, endPoint x: 185, endPoint y: 271, distance: 108.0
click at [185, 271] on li "SOCIAL WORK DASHBOARD:" at bounding box center [632, 275] width 1139 height 12
click at [167, 111] on icon at bounding box center [169, 109] width 10 height 10
click at [168, 121] on span at bounding box center [170, 123] width 9 height 9
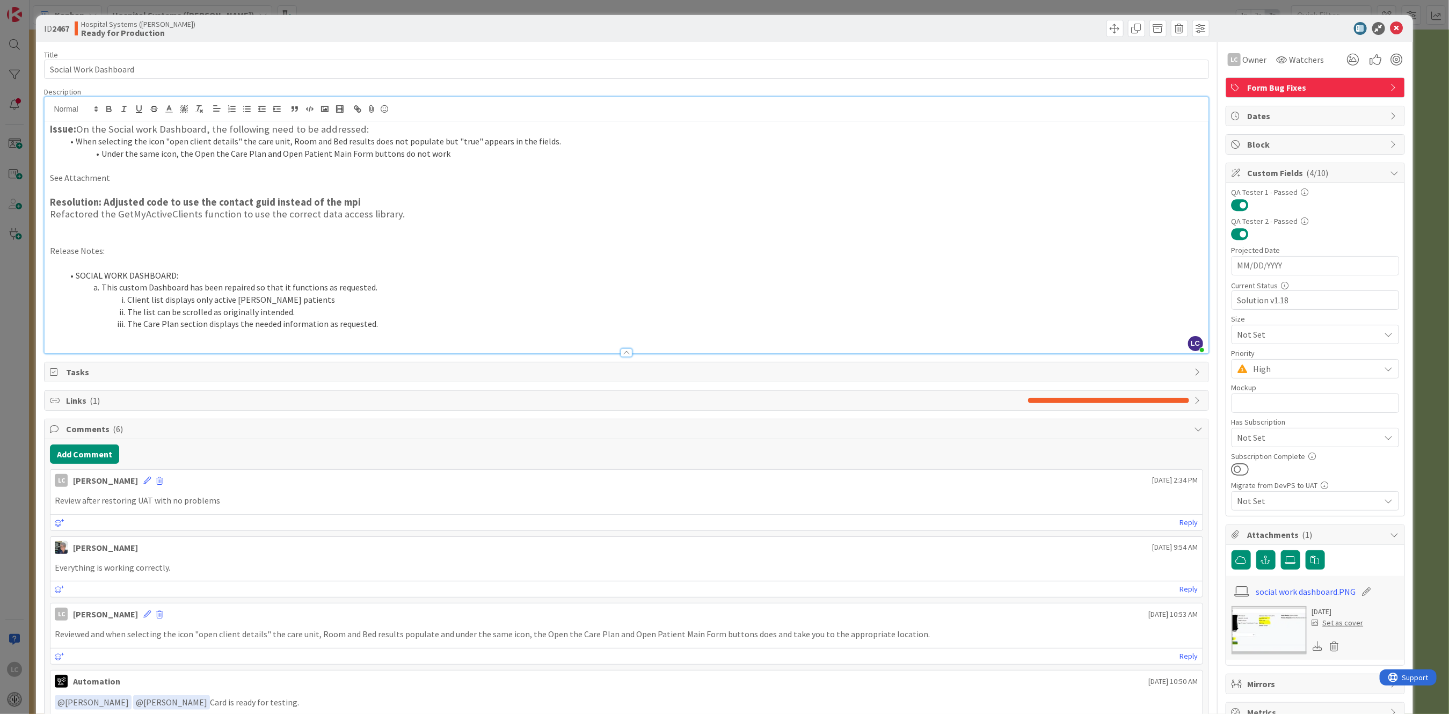
click at [172, 299] on li "Client list displays only active [PERSON_NAME] patients" at bounding box center [632, 300] width 1139 height 12
drag, startPoint x: 368, startPoint y: 287, endPoint x: 442, endPoint y: 304, distance: 75.4
click at [377, 290] on li "This custom Dashboard has been repaired so that it functions as requested." at bounding box center [632, 287] width 1139 height 12
click at [406, 287] on li "This custom Dashboard has been repaired so that it functions as requested to di…" at bounding box center [632, 287] width 1139 height 12
click at [487, 285] on li "This custom Dashboard has been repaired so that it functions as requested to di…" at bounding box center [632, 287] width 1139 height 12
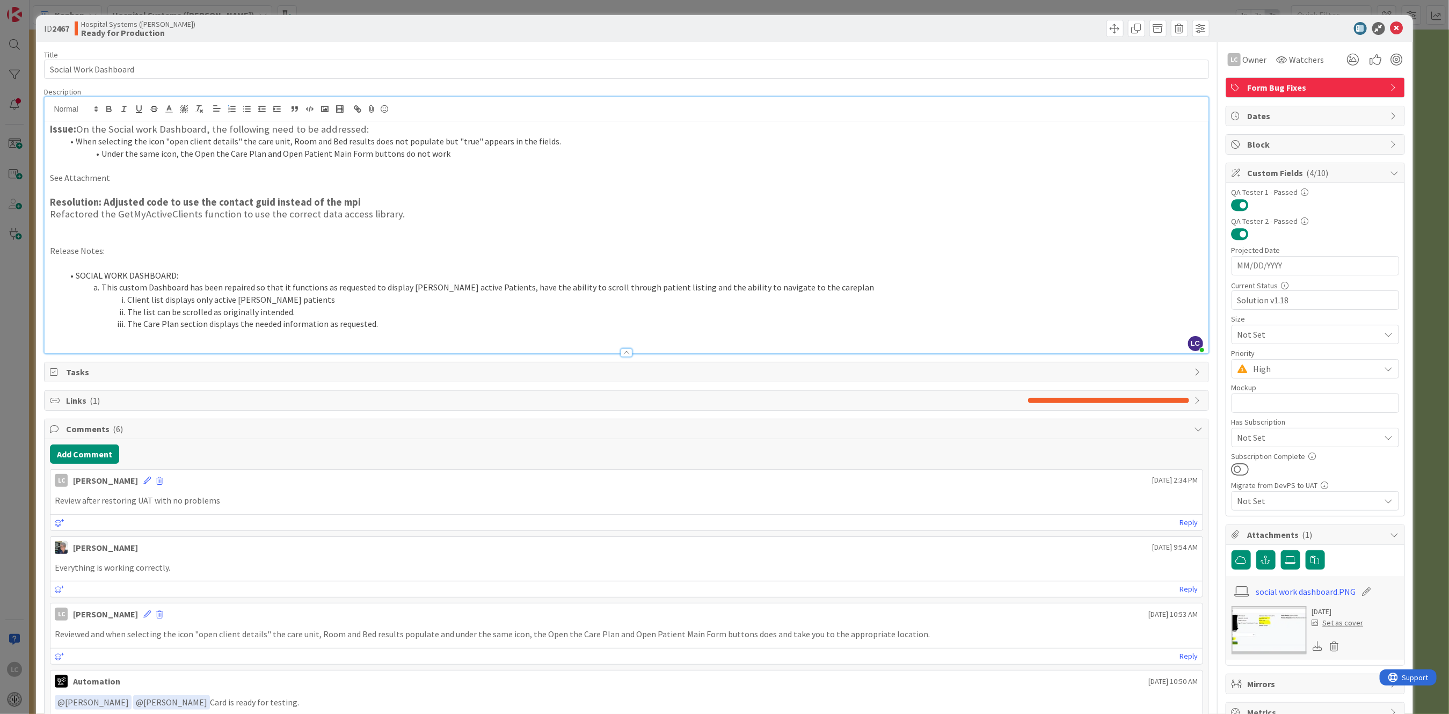
click at [604, 284] on li "This custom Dashboard has been repaired so that it functions as requested to di…" at bounding box center [632, 287] width 1139 height 12
drag, startPoint x: 613, startPoint y: 331, endPoint x: 526, endPoint y: 331, distance: 86.9
click at [613, 331] on p at bounding box center [626, 336] width 1152 height 12
drag, startPoint x: 125, startPoint y: 301, endPoint x: 378, endPoint y: 328, distance: 255.4
click at [378, 328] on ol "SOCIAL WORK DASHBOARD: This custom Dashboard has been repaired so that it funct…" at bounding box center [626, 299] width 1152 height 61
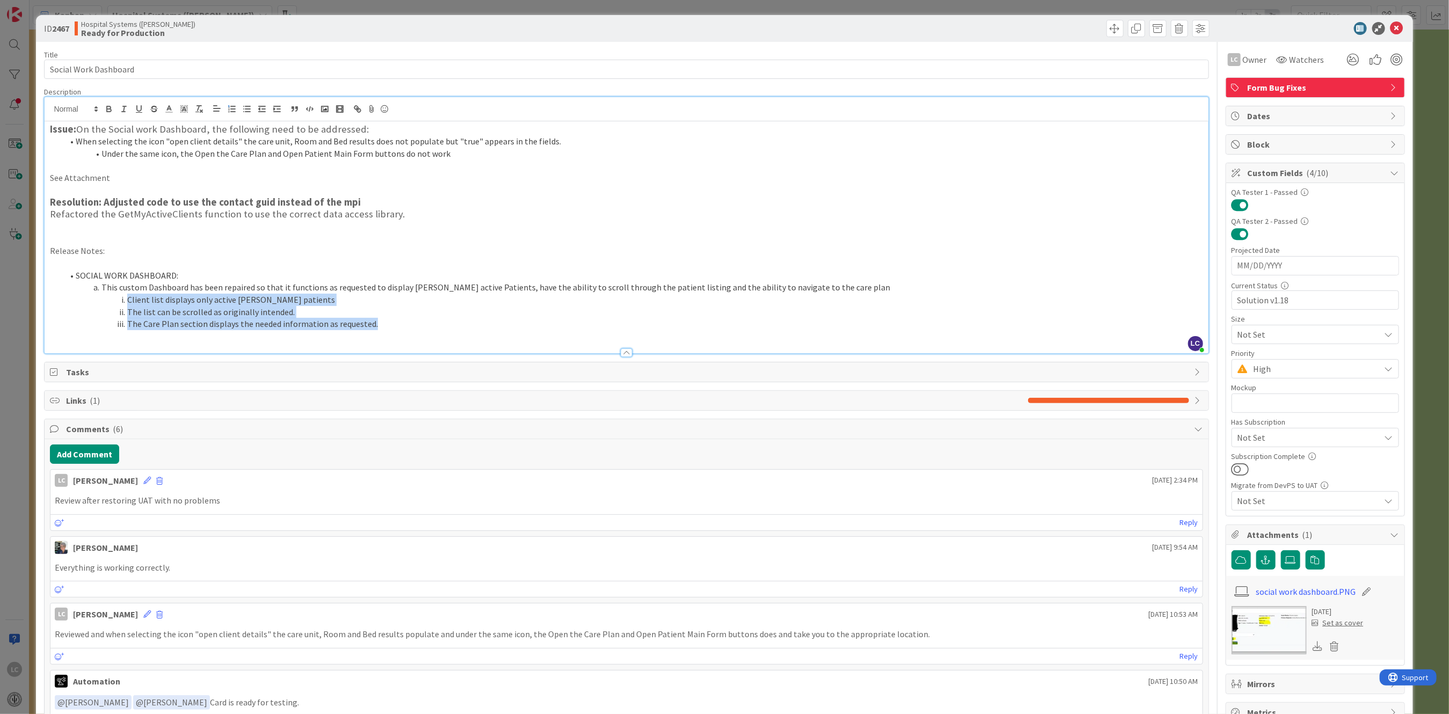
drag, startPoint x: 128, startPoint y: 301, endPoint x: 397, endPoint y: 327, distance: 270.7
click at [397, 327] on ol "SOCIAL WORK DASHBOARD: This custom Dashboard has been repaired so that it funct…" at bounding box center [626, 299] width 1152 height 61
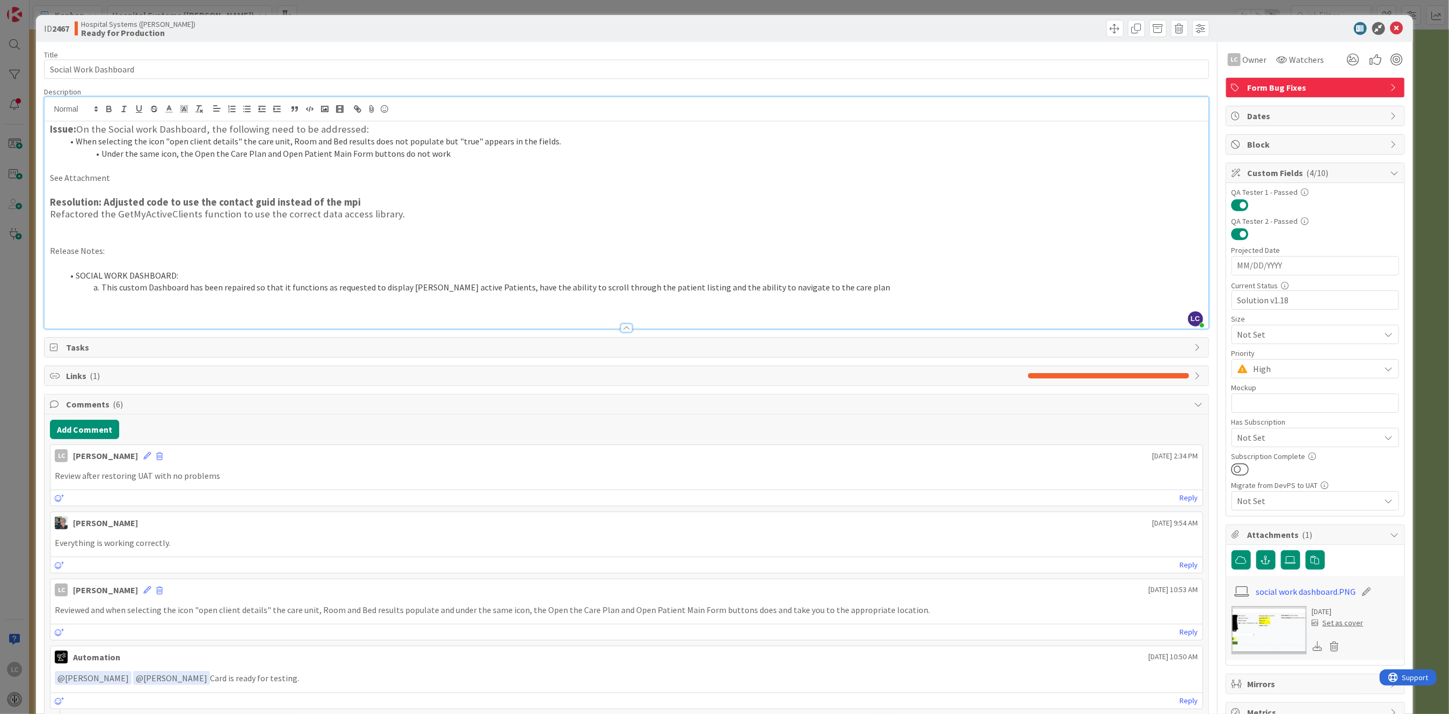
click at [76, 274] on span at bounding box center [76, 275] width 0 height 12
click at [80, 285] on li "This custom Dashboard has been repaired so that it functions as requested to di…" at bounding box center [632, 287] width 1139 height 12
click at [136, 287] on p "Thes custom Dashboard has been repaired so that it functions as requested to di…" at bounding box center [626, 287] width 1152 height 12
drag, startPoint x: 62, startPoint y: 275, endPoint x: 242, endPoint y: 274, distance: 179.3
click at [242, 274] on li "SOCIAL WORK DASHBOARD:" at bounding box center [632, 275] width 1139 height 12
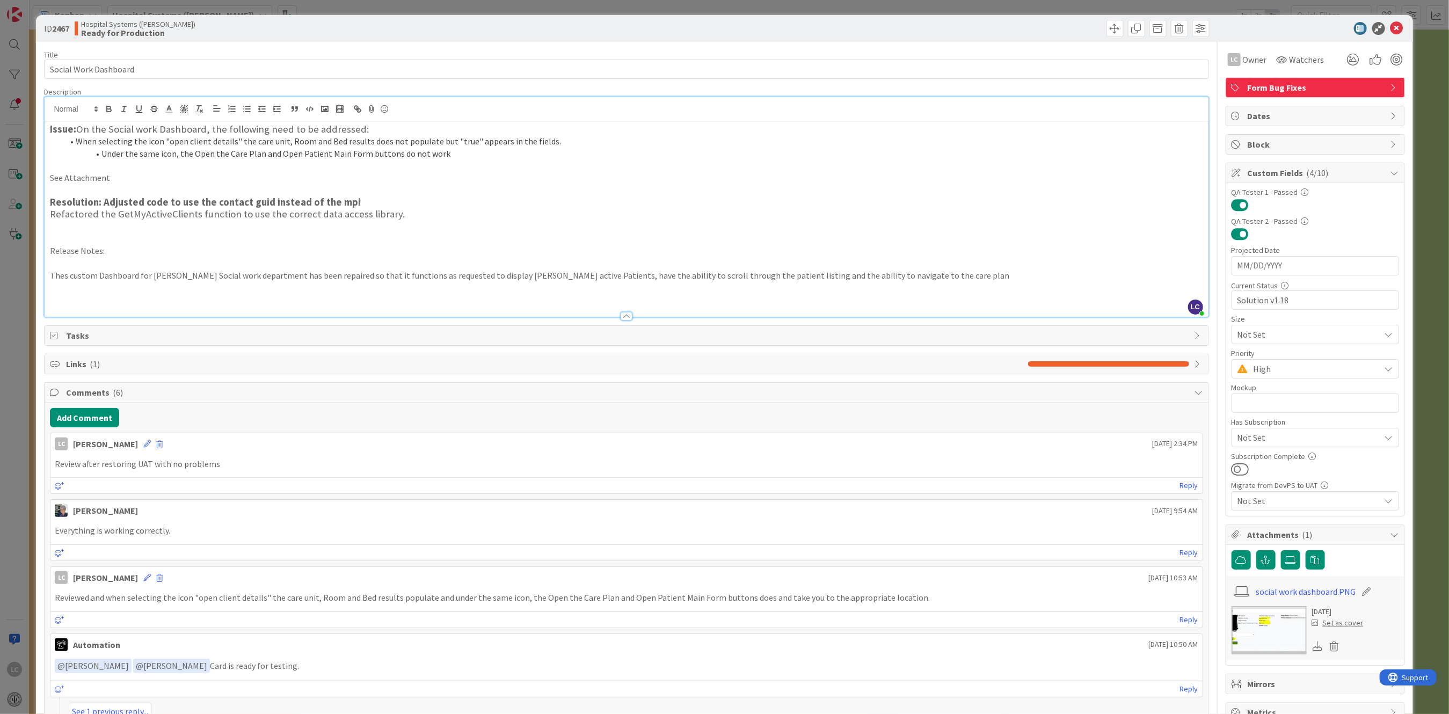
click at [107, 290] on p at bounding box center [626, 287] width 1152 height 12
click at [58, 261] on p at bounding box center [626, 263] width 1152 height 12
click at [63, 275] on p "Thes custom Dashboard for [PERSON_NAME] Social work department has been repaire…" at bounding box center [626, 275] width 1152 height 12
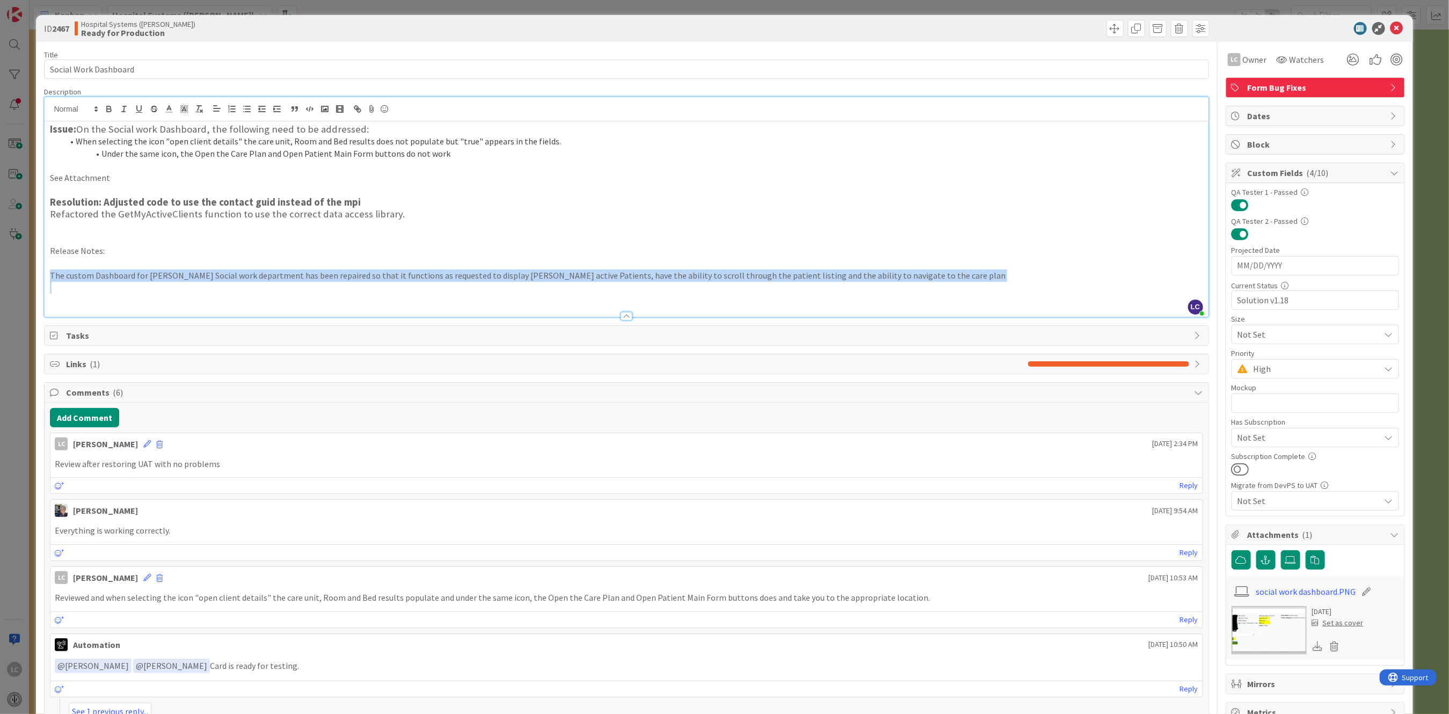
drag, startPoint x: 49, startPoint y: 271, endPoint x: 918, endPoint y: 287, distance: 869.0
click at [918, 287] on div "Issue: On the Social work Dashboard, the following need to be addressed: When s…" at bounding box center [626, 218] width 1163 height 195
copy p "The custom Dashboard for [PERSON_NAME] Social work department has been repaired…"
